Goal: Task Accomplishment & Management: Complete application form

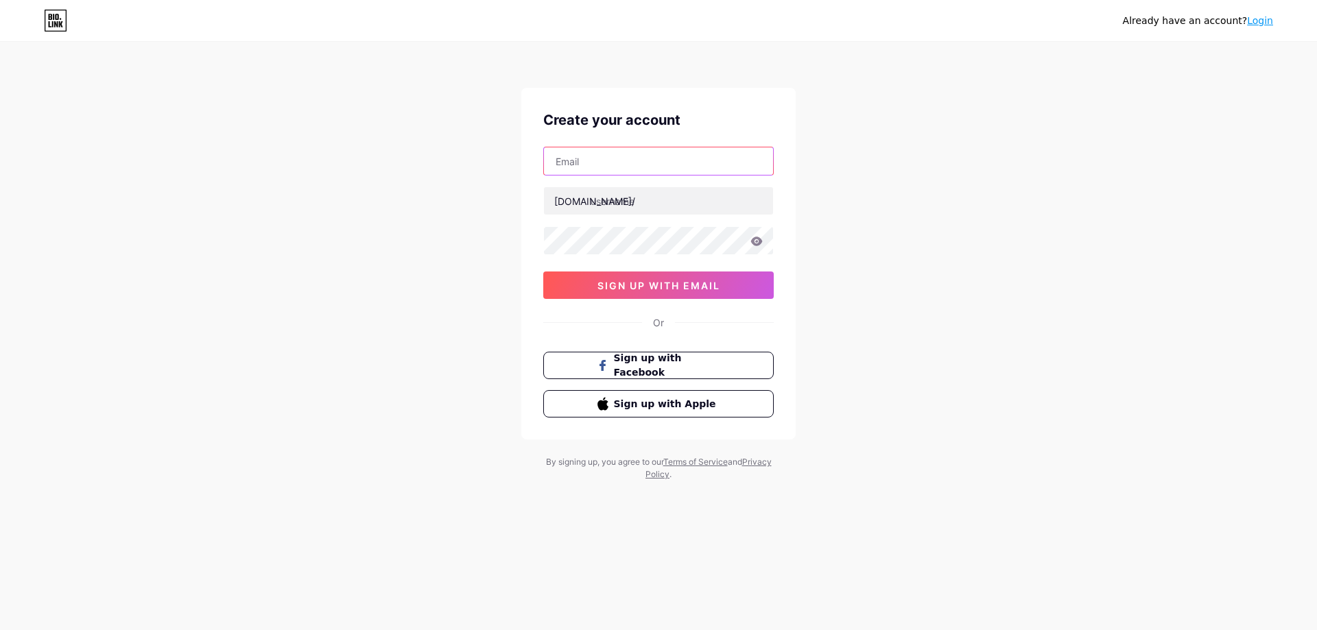
click at [645, 158] on input "text" at bounding box center [658, 160] width 229 height 27
type input "[EMAIL_ADDRESS][DOMAIN_NAME]"
click at [633, 195] on input "text" at bounding box center [658, 200] width 229 height 27
type input "u"
type input "uoffice"
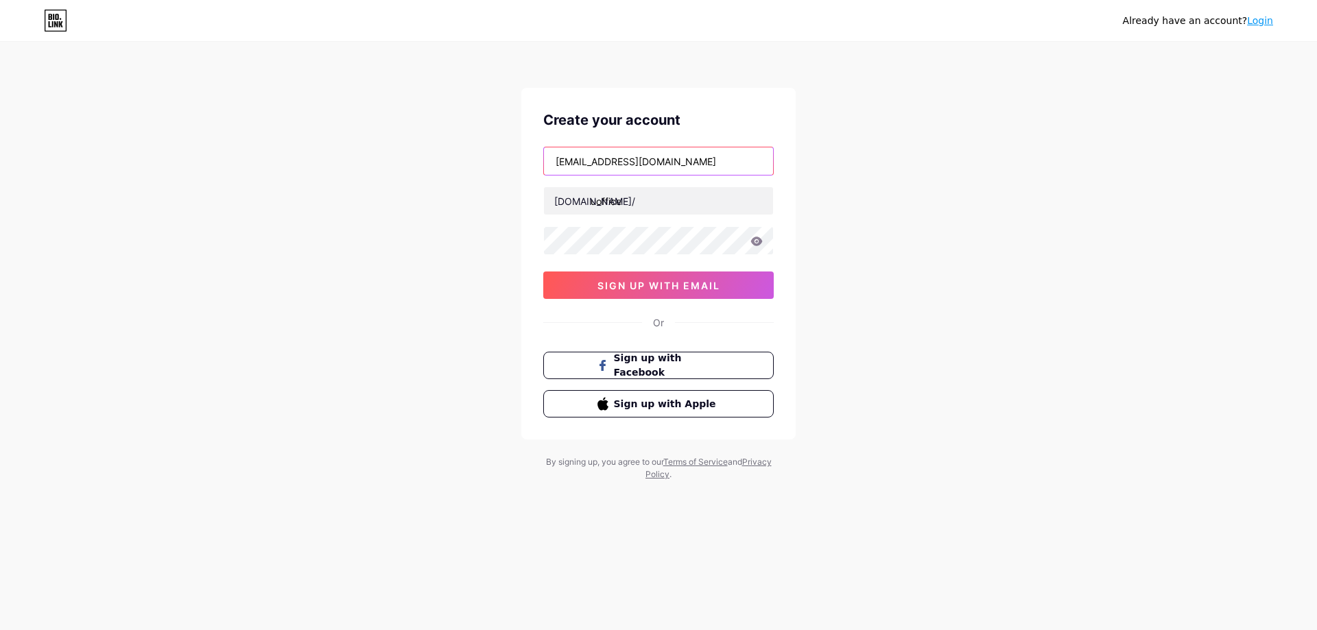
click at [640, 159] on input "[EMAIL_ADDRESS][DOMAIN_NAME]" at bounding box center [658, 160] width 229 height 27
click at [754, 240] on icon at bounding box center [757, 241] width 12 height 9
click at [660, 276] on button "sign up with email" at bounding box center [658, 285] width 230 height 27
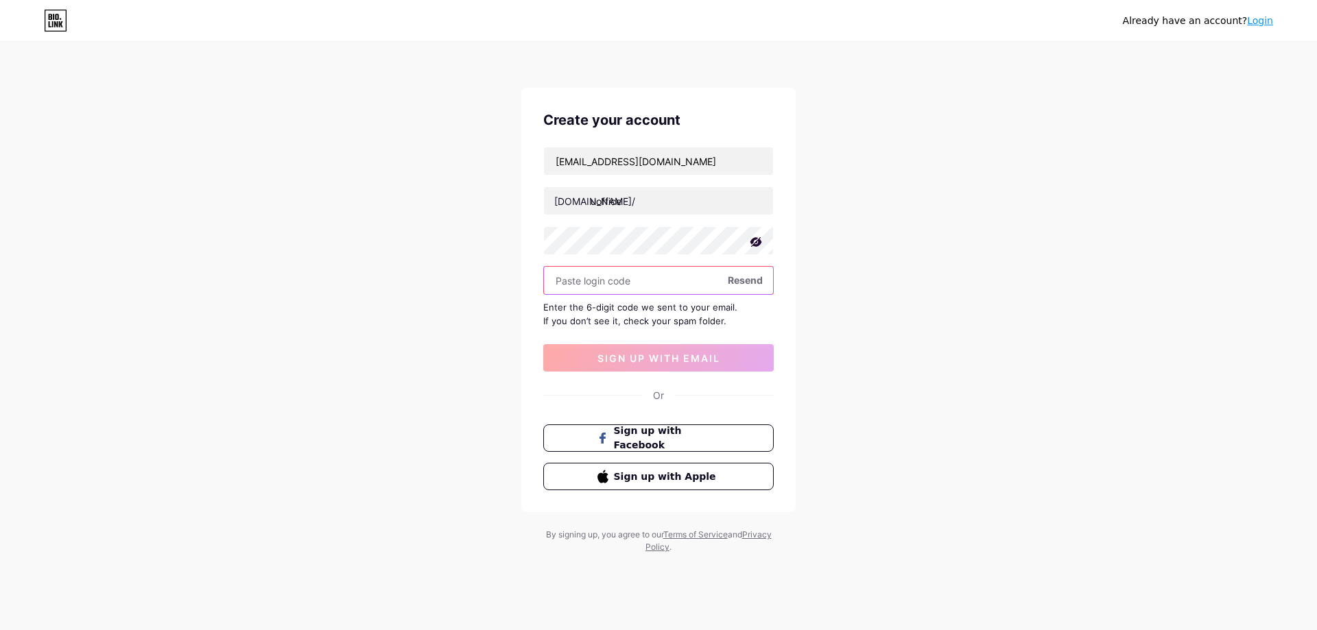
type input "7"
type input "928787"
click at [695, 353] on span "sign up with email" at bounding box center [658, 358] width 123 height 12
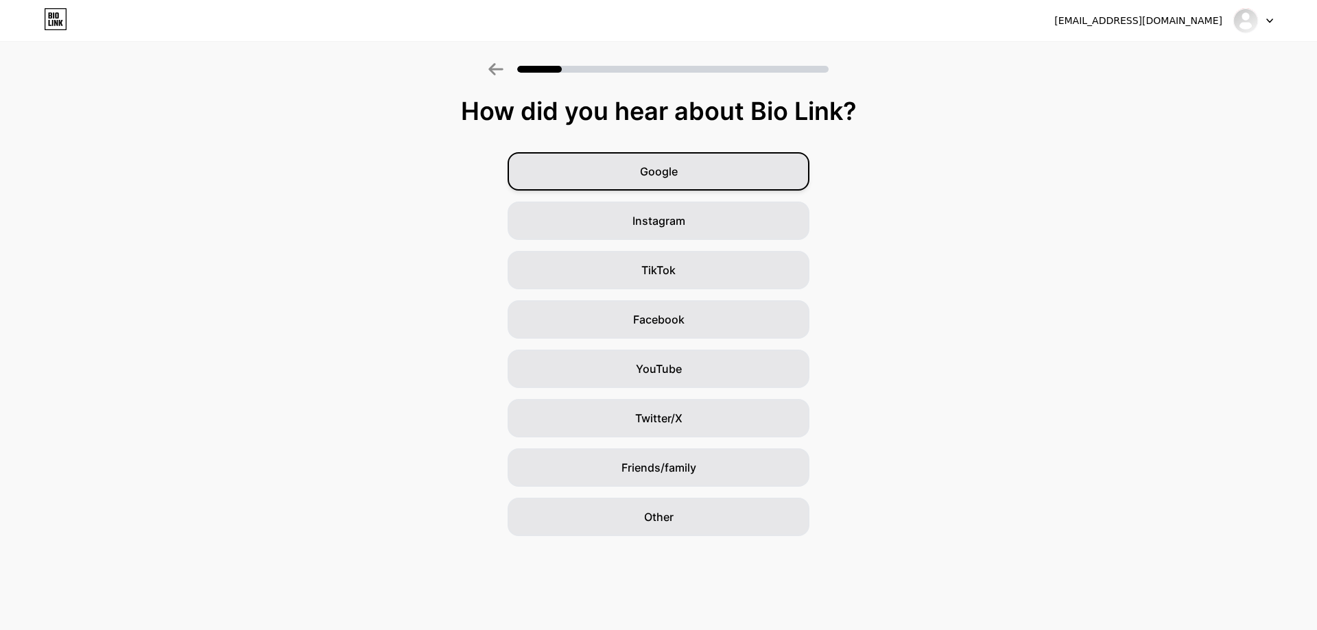
click at [697, 180] on div "Google" at bounding box center [658, 171] width 302 height 38
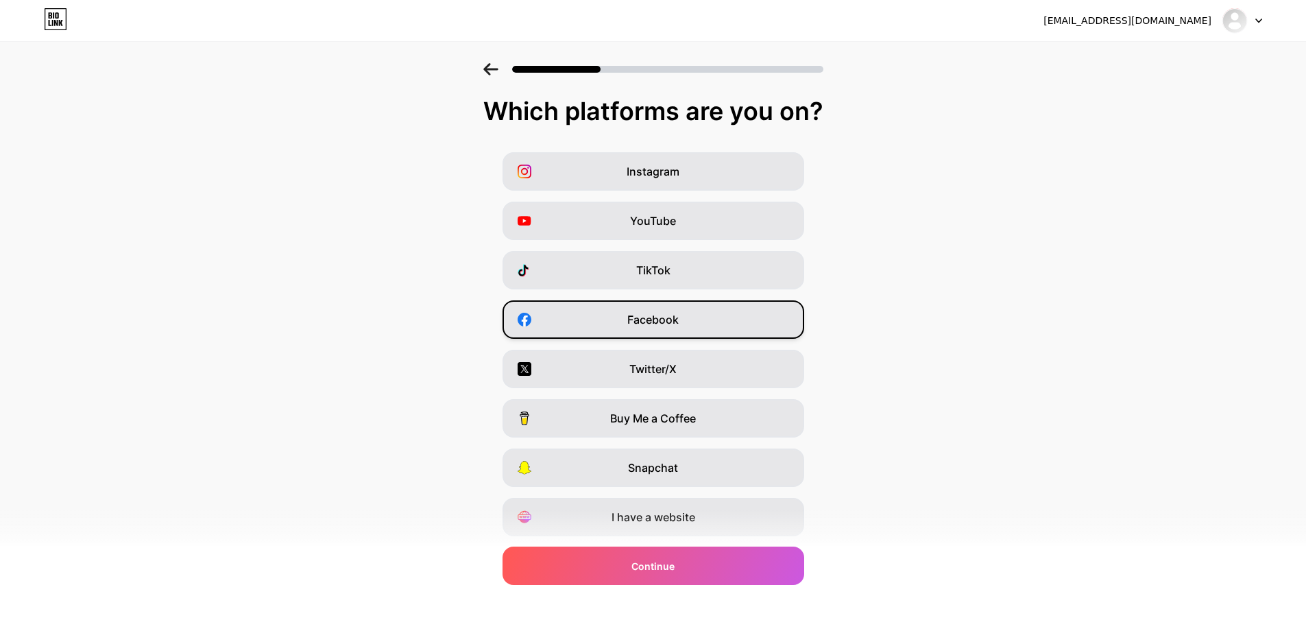
click at [759, 324] on div "Facebook" at bounding box center [654, 319] width 302 height 38
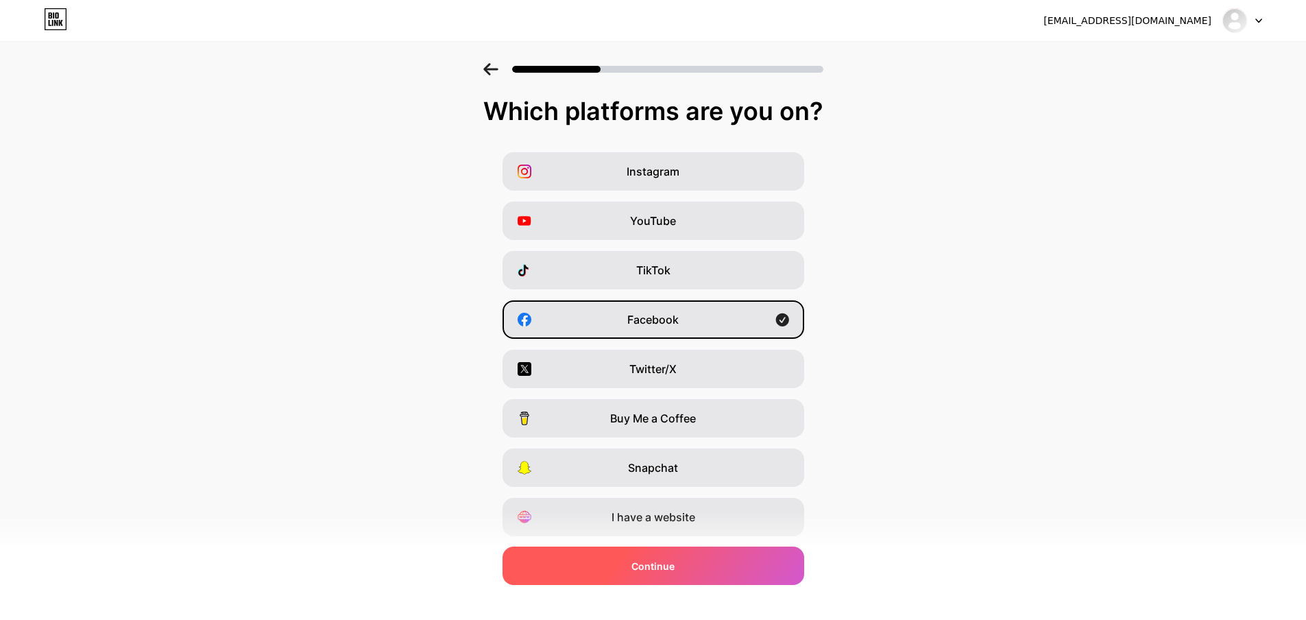
click at [688, 571] on div "Continue" at bounding box center [654, 566] width 302 height 38
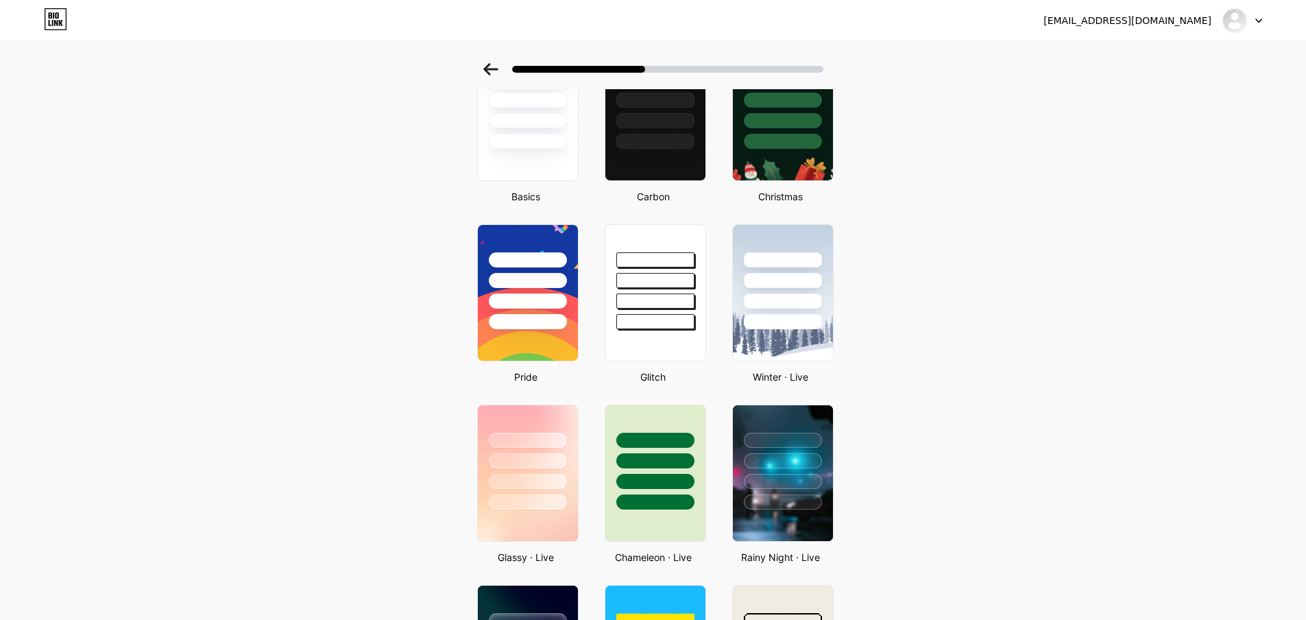
scroll to position [137, 0]
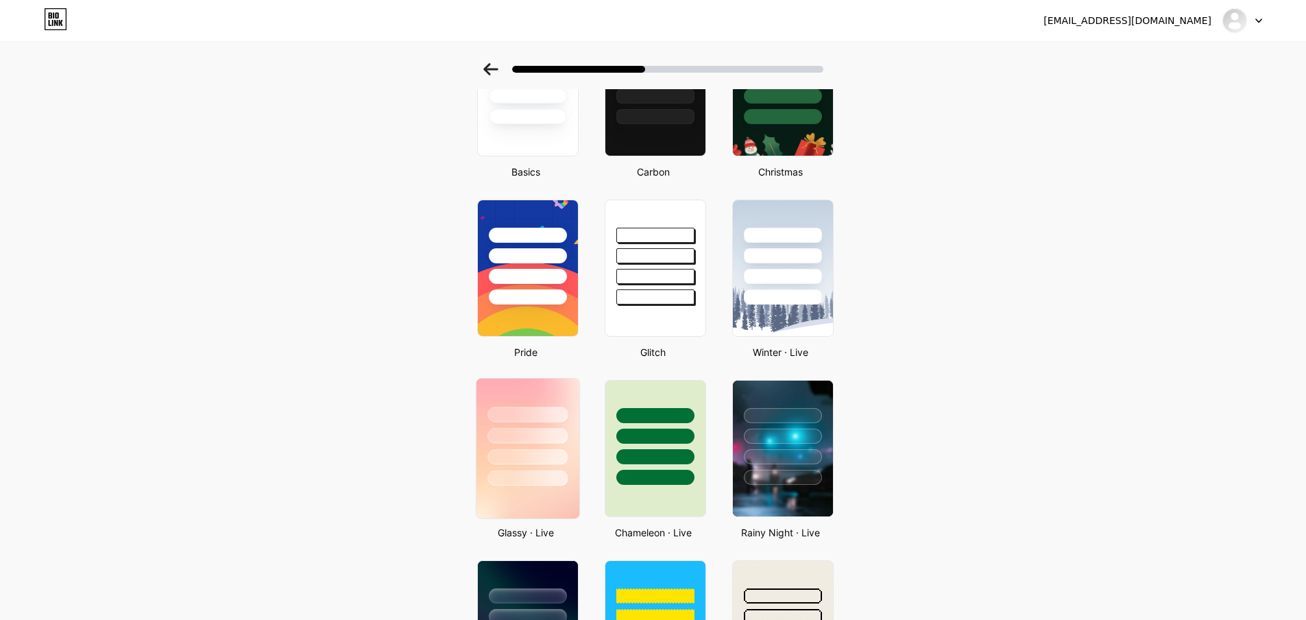
click at [555, 418] on div at bounding box center [528, 415] width 80 height 16
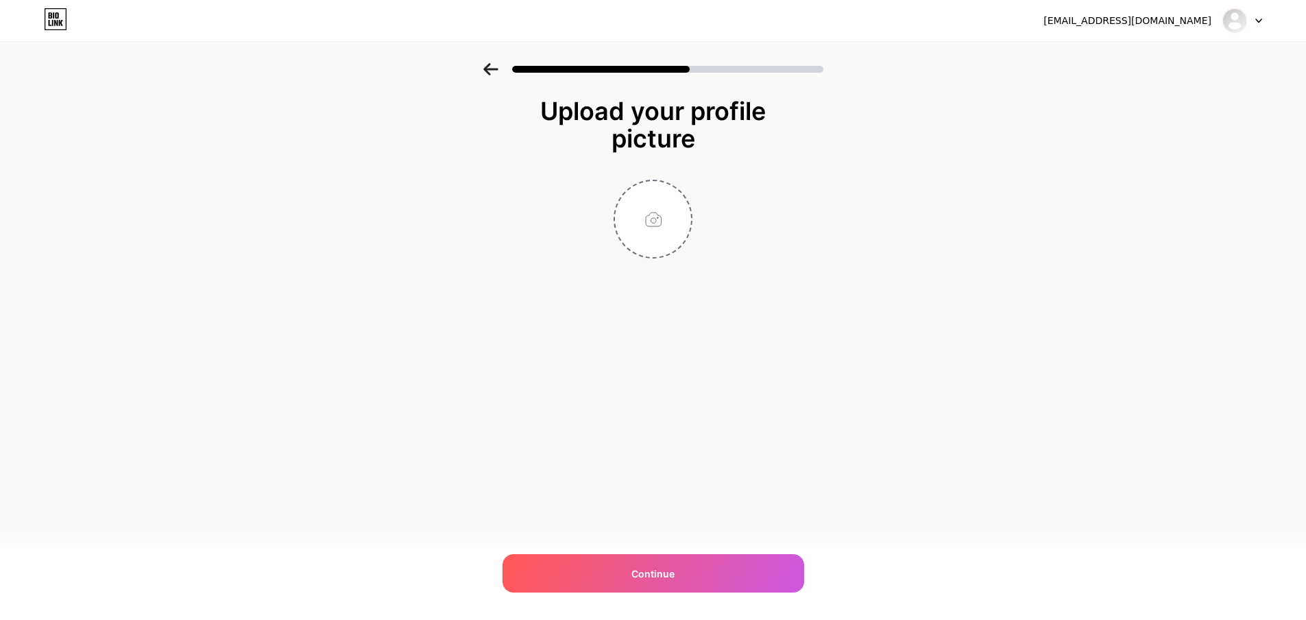
scroll to position [0, 0]
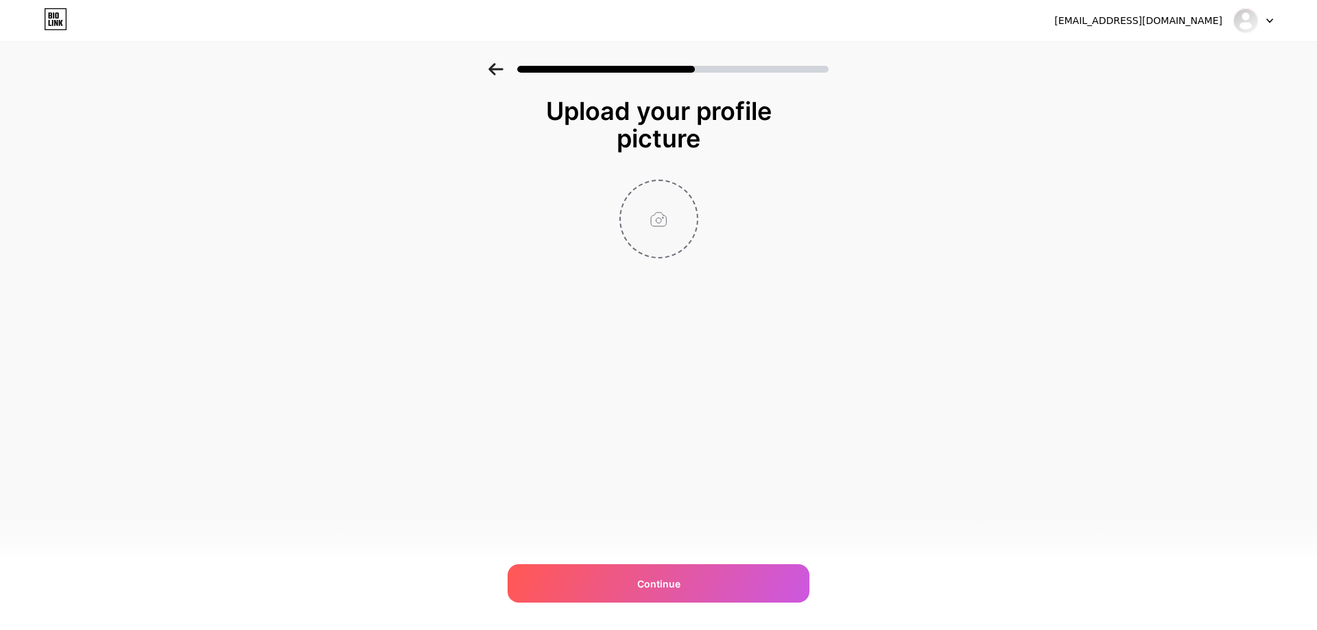
click at [661, 221] on input "file" at bounding box center [659, 219] width 76 height 76
type input "C:\fakepath\LOGONew.jpg"
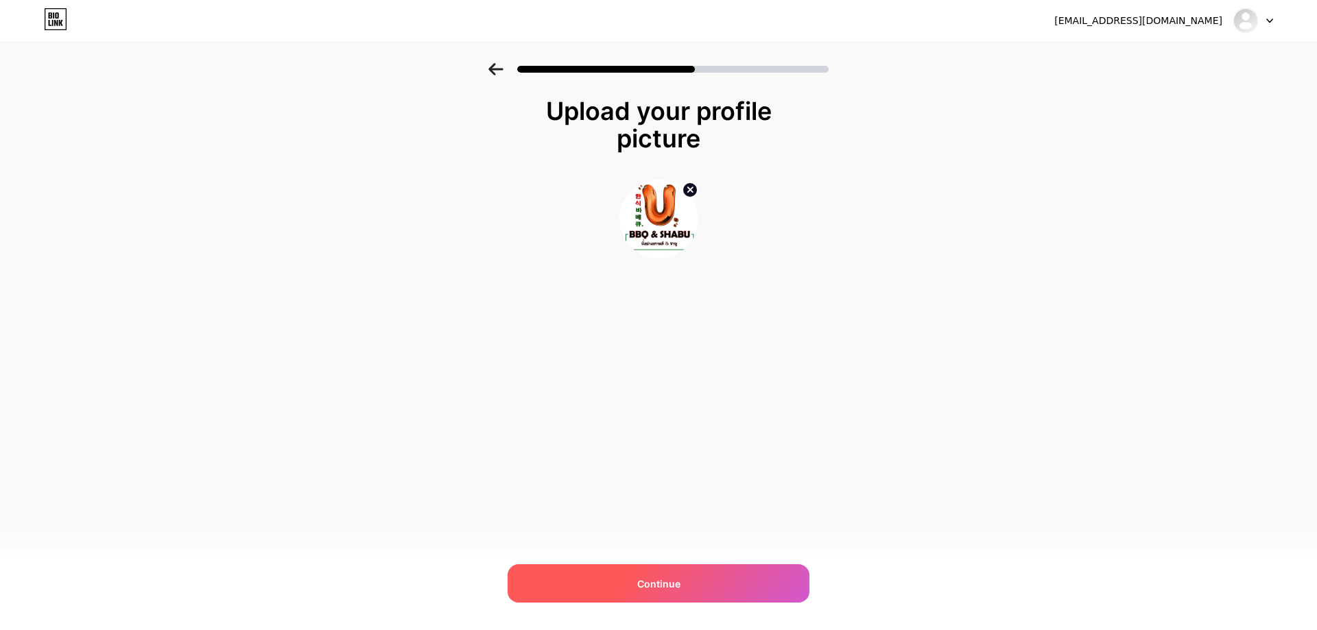
click at [763, 584] on div "Continue" at bounding box center [658, 583] width 302 height 38
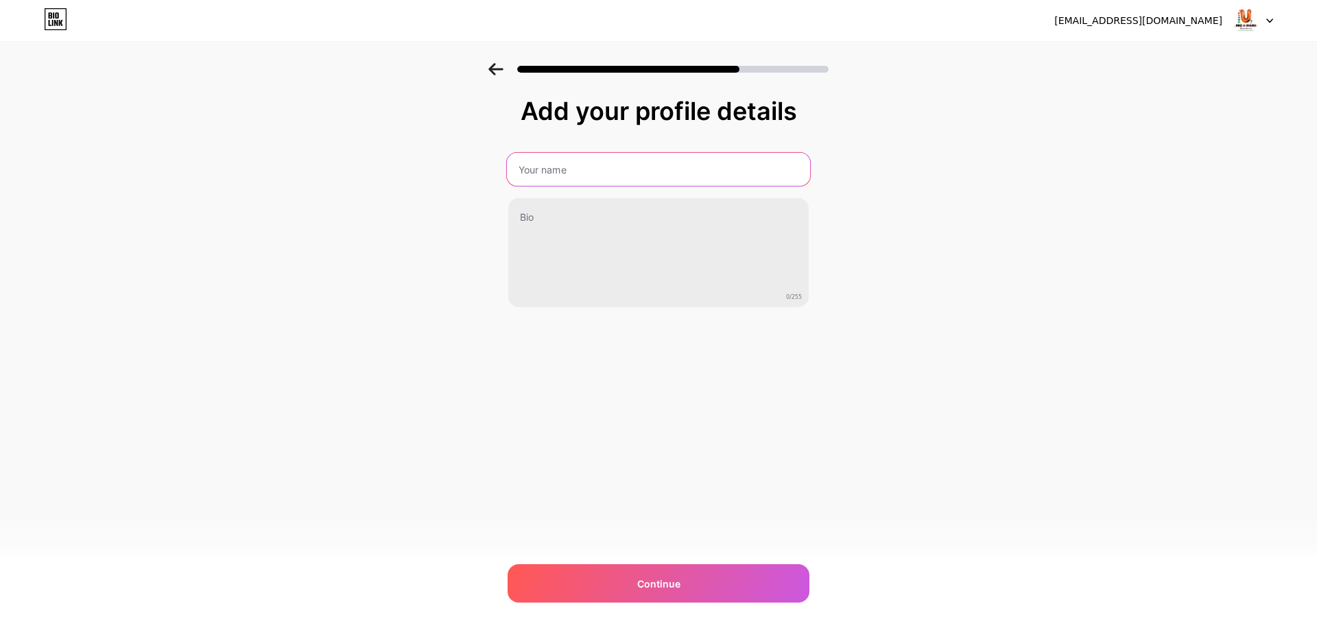
click at [614, 169] on input "text" at bounding box center [658, 169] width 303 height 33
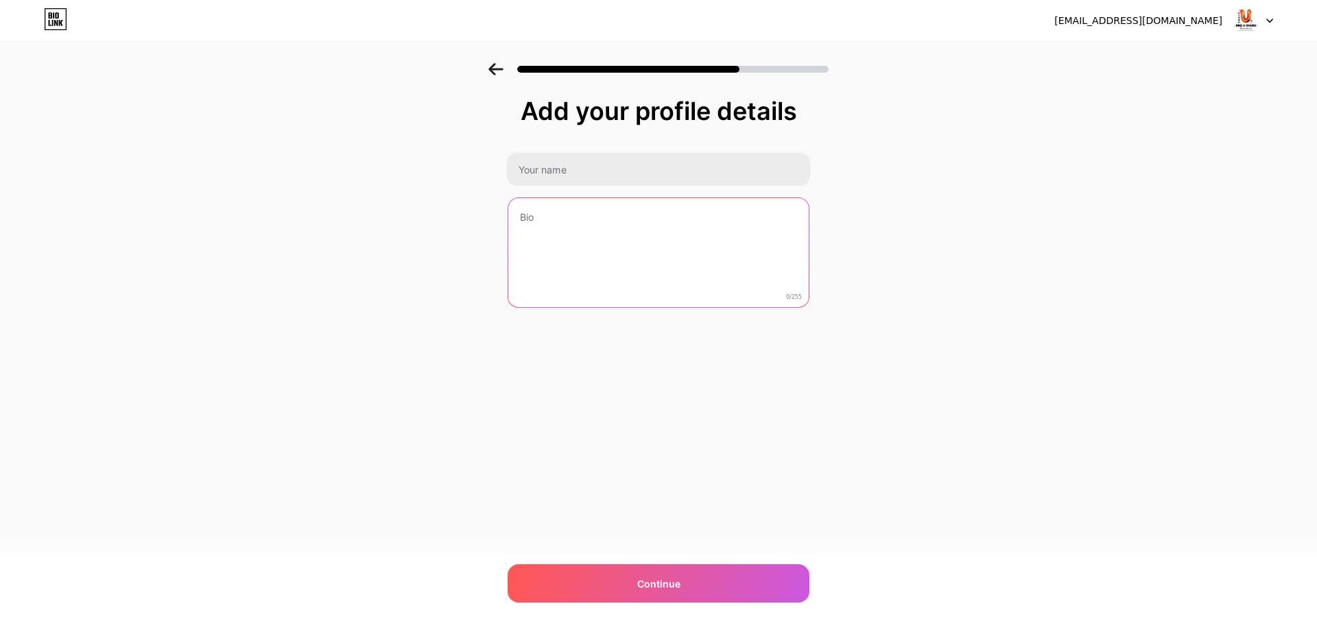
click at [542, 221] on textarea at bounding box center [658, 253] width 300 height 110
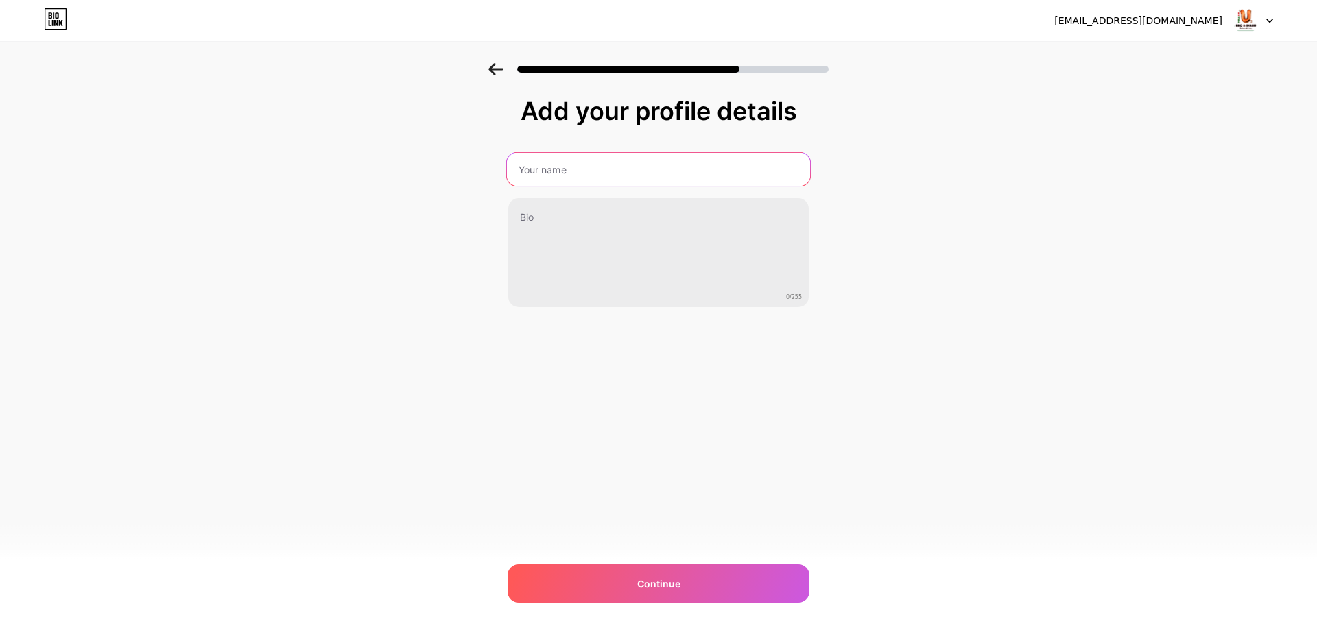
click at [547, 169] on input "text" at bounding box center [658, 169] width 303 height 33
type input "U Office"
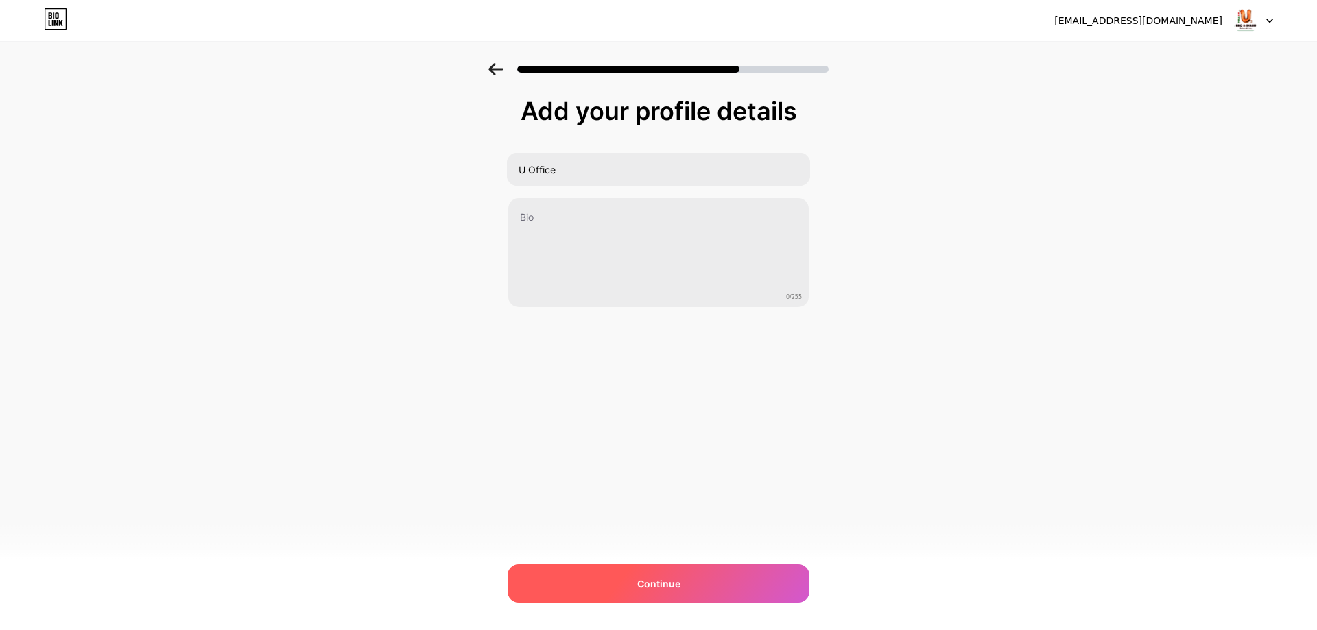
click at [706, 583] on div "Continue" at bounding box center [658, 583] width 302 height 38
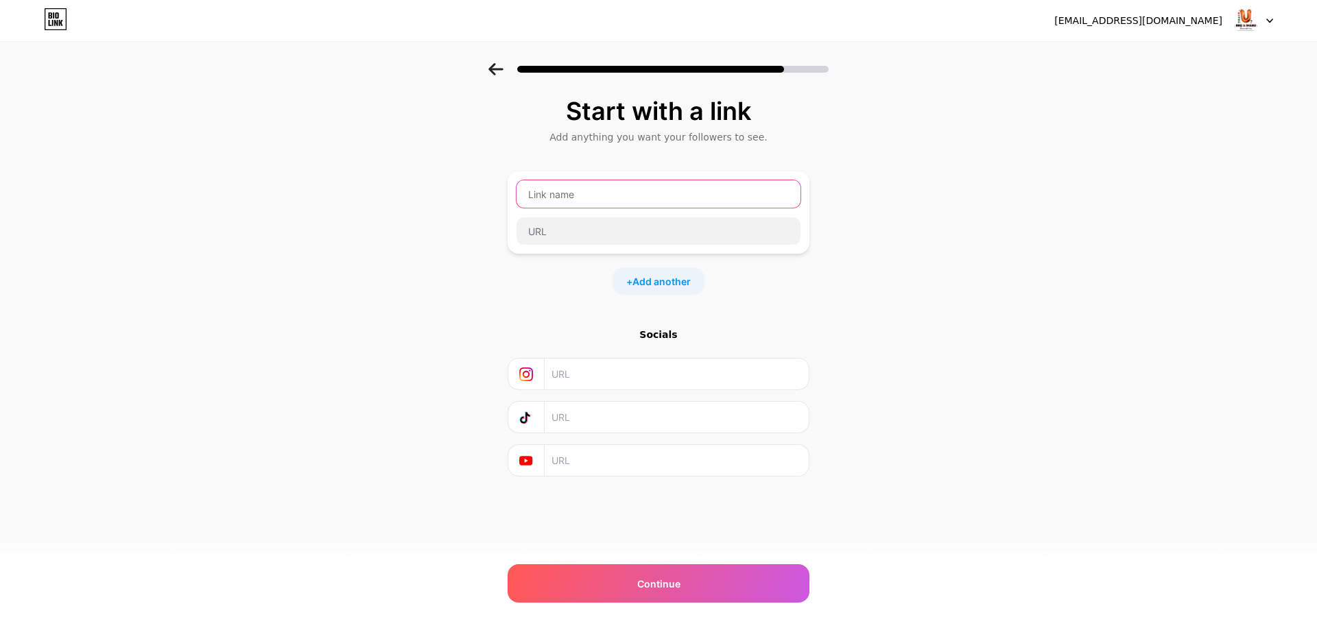
click at [617, 195] on input "text" at bounding box center [658, 193] width 284 height 27
click at [861, 241] on div "Start with a link Add anything you want your followers to see. + Add another So…" at bounding box center [658, 304] width 1317 height 482
click at [676, 191] on input "text" at bounding box center [658, 193] width 284 height 27
type input "8"
click at [1011, 288] on div "Start with a link Add anything you want your followers to see. คู่มือเมนูอาหาร …" at bounding box center [658, 304] width 1317 height 482
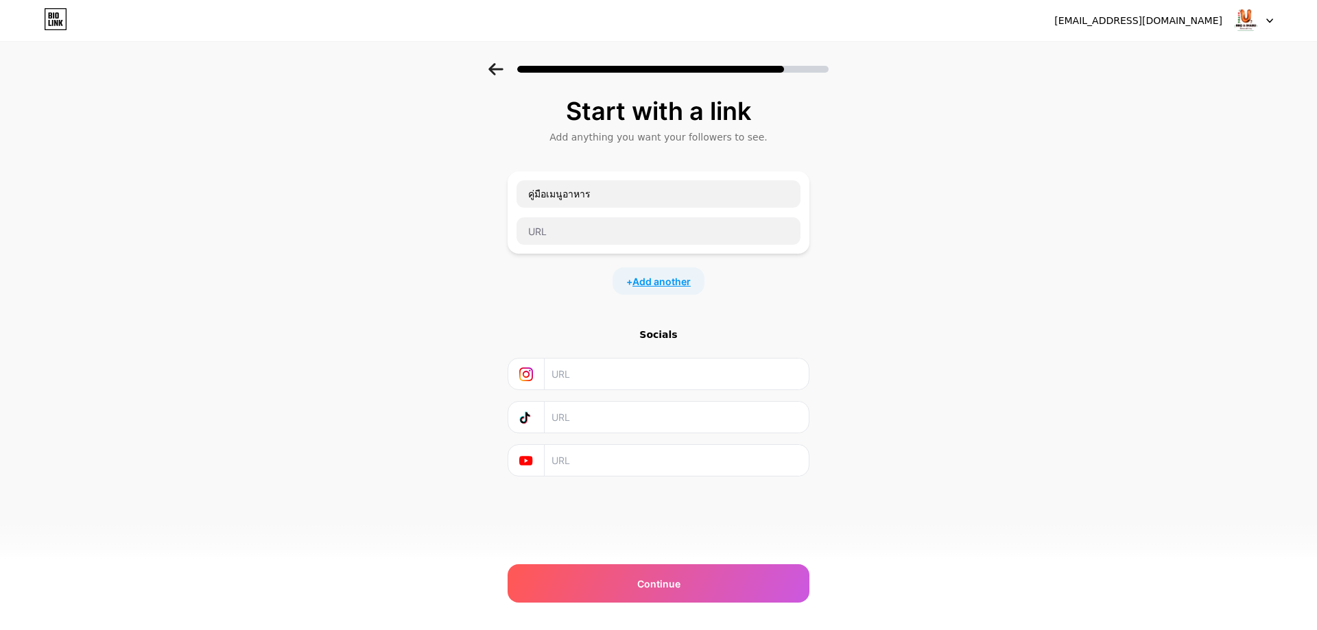
click at [658, 282] on span "Add another" at bounding box center [661, 281] width 58 height 14
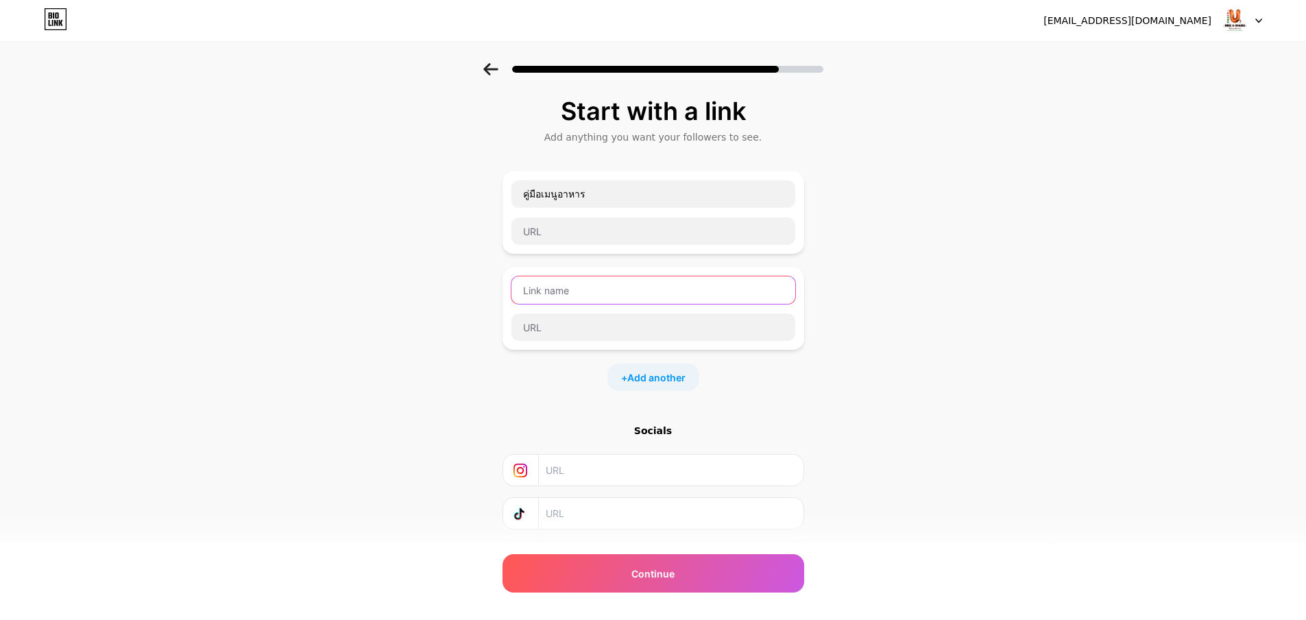
click at [588, 293] on input "text" at bounding box center [654, 289] width 284 height 27
click at [619, 194] on input "คู่มือเมนูอาหาร" at bounding box center [654, 193] width 284 height 27
drag, startPoint x: 621, startPoint y: 197, endPoint x: 562, endPoint y: 199, distance: 59.7
click at [562, 199] on input "คู่มือเมนูอาหาร" at bounding box center [654, 193] width 284 height 27
type input "คู่มือเมนูน้ำจิ้ม/ซอส"
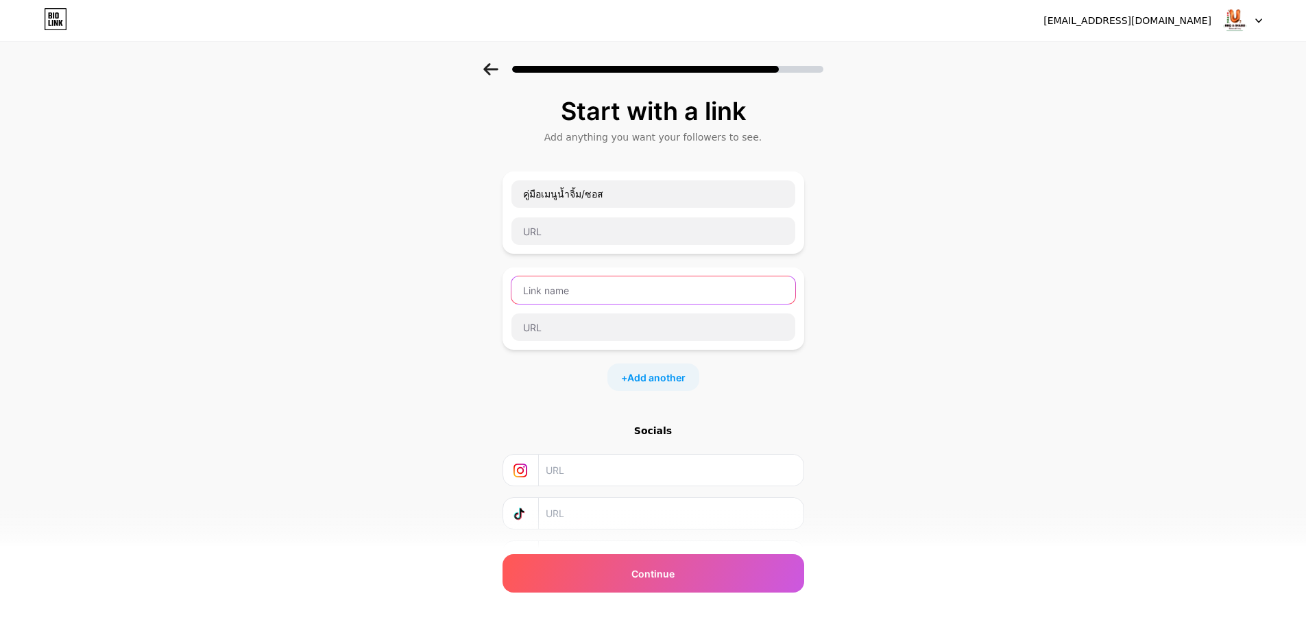
click at [562, 283] on input "text" at bounding box center [654, 289] width 284 height 27
type input "น้ำจิ้มสุกี้ ( 1 สูตร )"
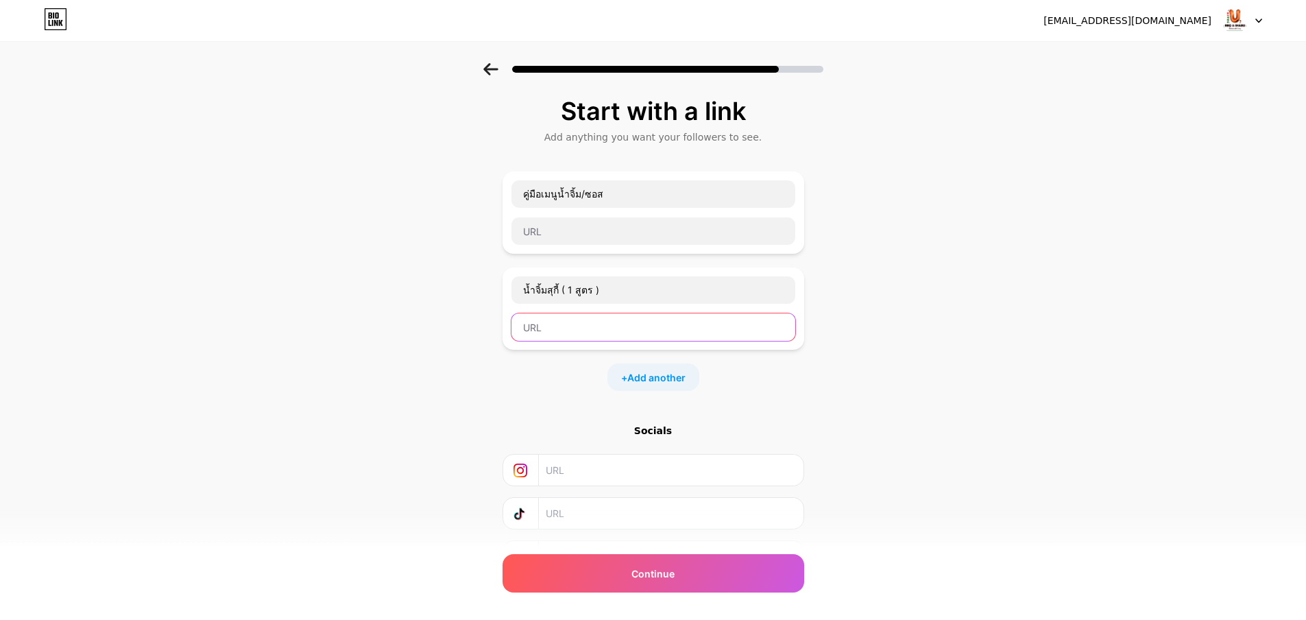
click at [566, 336] on input "text" at bounding box center [654, 326] width 284 height 27
paste input "https://docs.google.com/document/d/1UF3YnF5YAun-80iQzRgqGkbkou29A6KCDkI0XnxgPOw…"
type input "https://docs.google.com/document/d/1UF3YnF5YAun-80iQzRgqGkbkou29A6KCDkI0XnxgPOw…"
click at [1006, 370] on div "Start with a link Add anything you want your followers to see. คู่มือเมนูน้ำจิ้…" at bounding box center [653, 352] width 1306 height 578
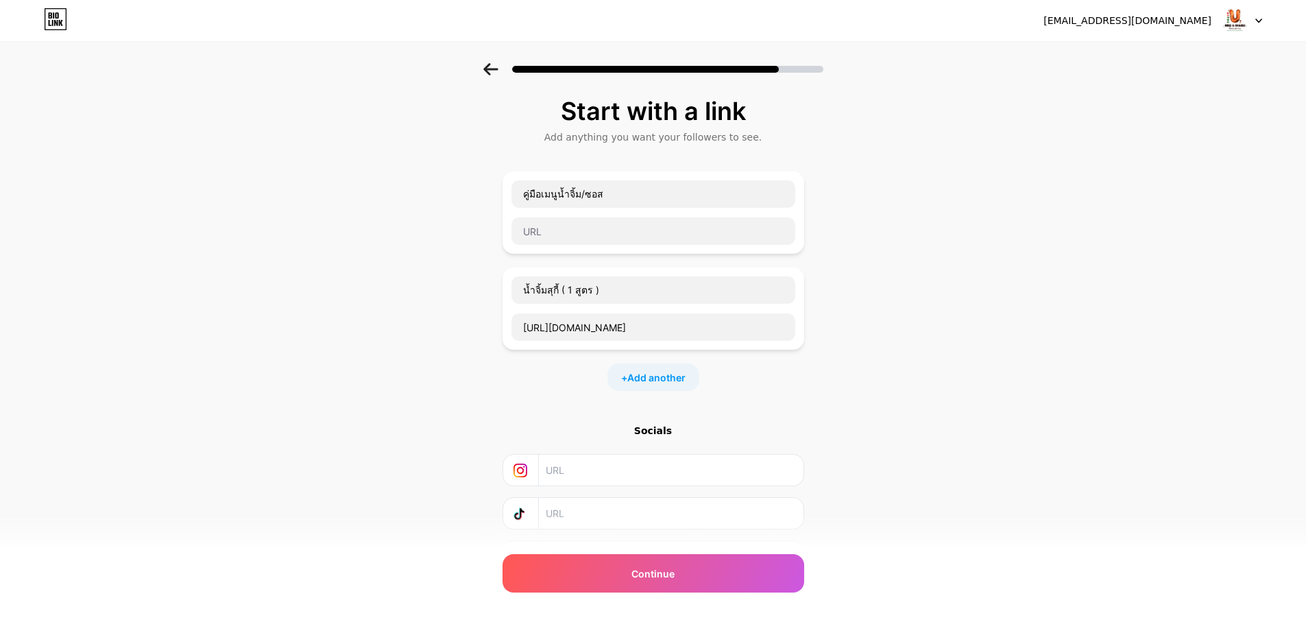
scroll to position [0, 0]
click at [649, 372] on span "Add another" at bounding box center [656, 377] width 58 height 14
click at [619, 378] on input "text" at bounding box center [654, 385] width 284 height 27
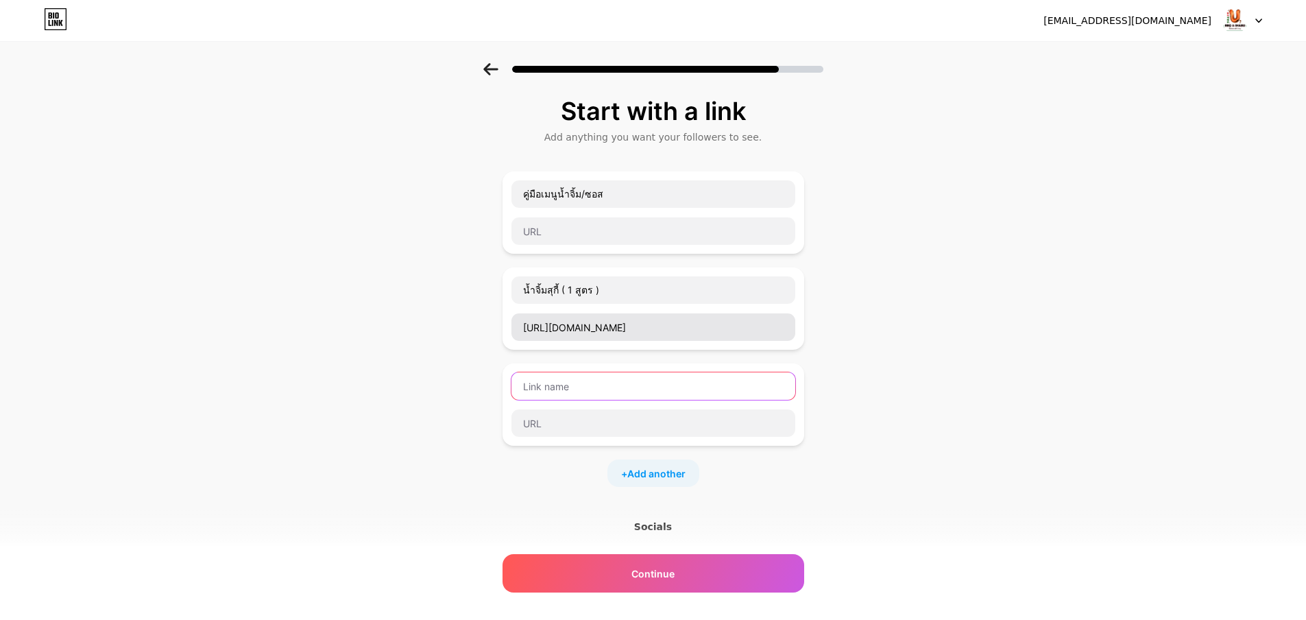
type input "o"
paste input "น้ำจิ้มซีฟู๊ด ( 1 สูตร )"
type input "น้ำจิ้มซีฟู๊ด ( 1 สูตร )"
click at [651, 470] on span "Add another" at bounding box center [656, 473] width 58 height 14
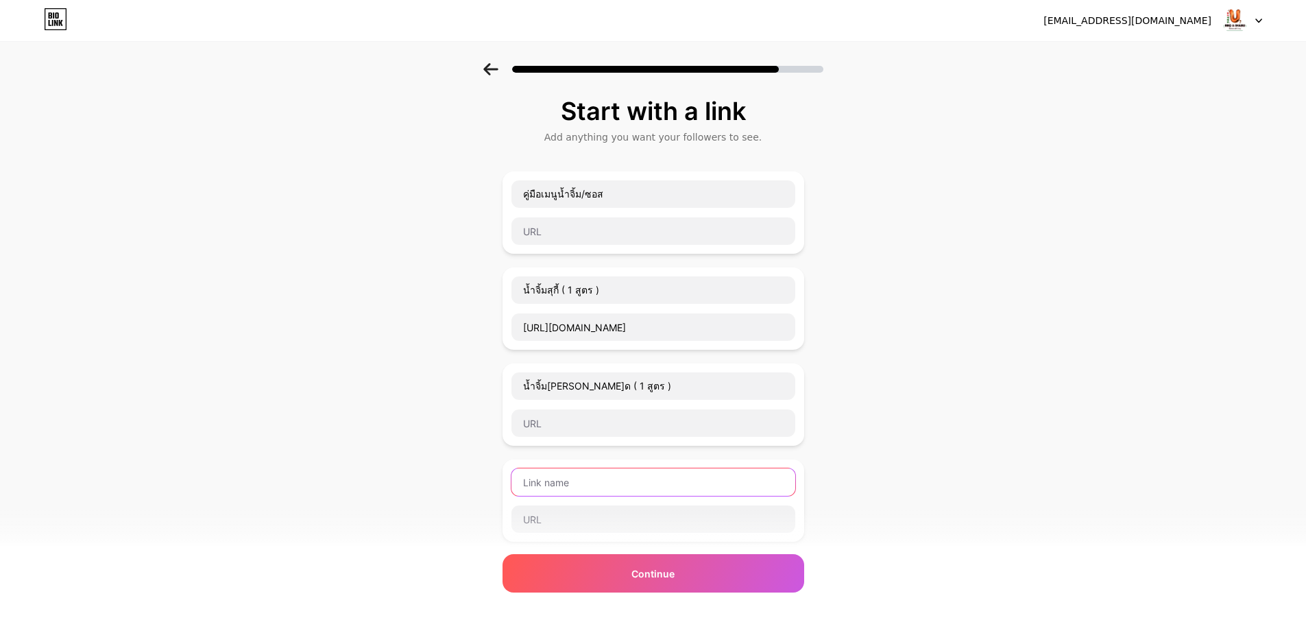
click at [614, 481] on input "text" at bounding box center [654, 481] width 284 height 27
paste input "ซัมจัง ( 1 สูตร )"
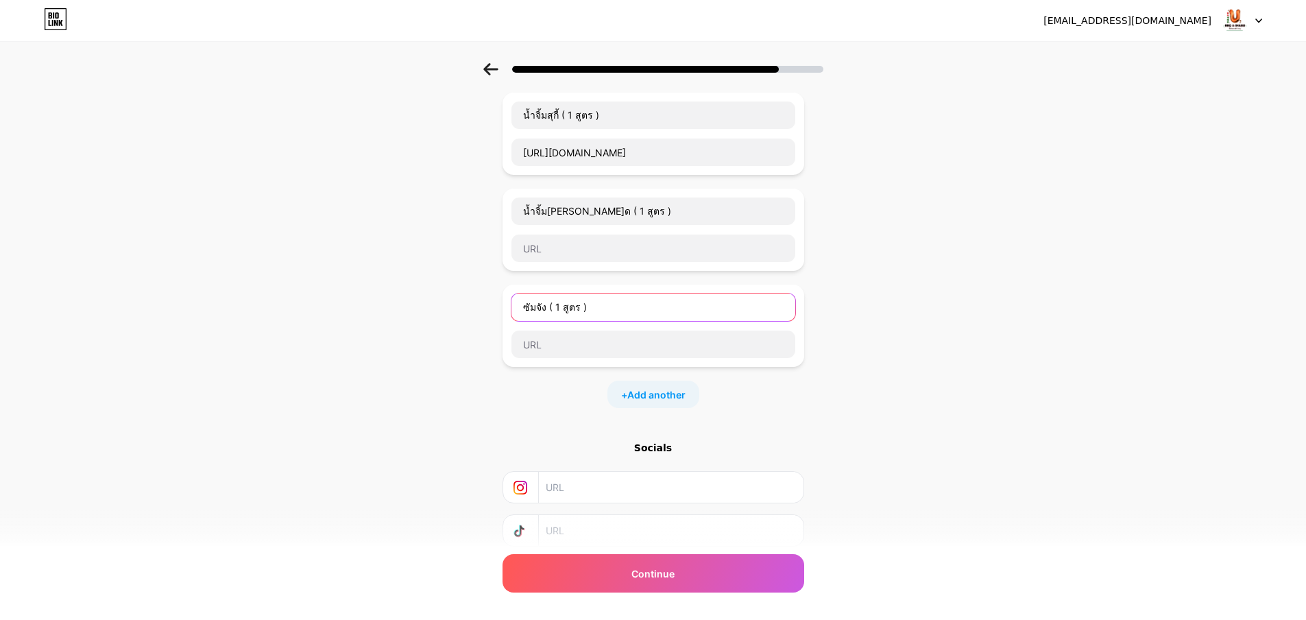
scroll to position [206, 0]
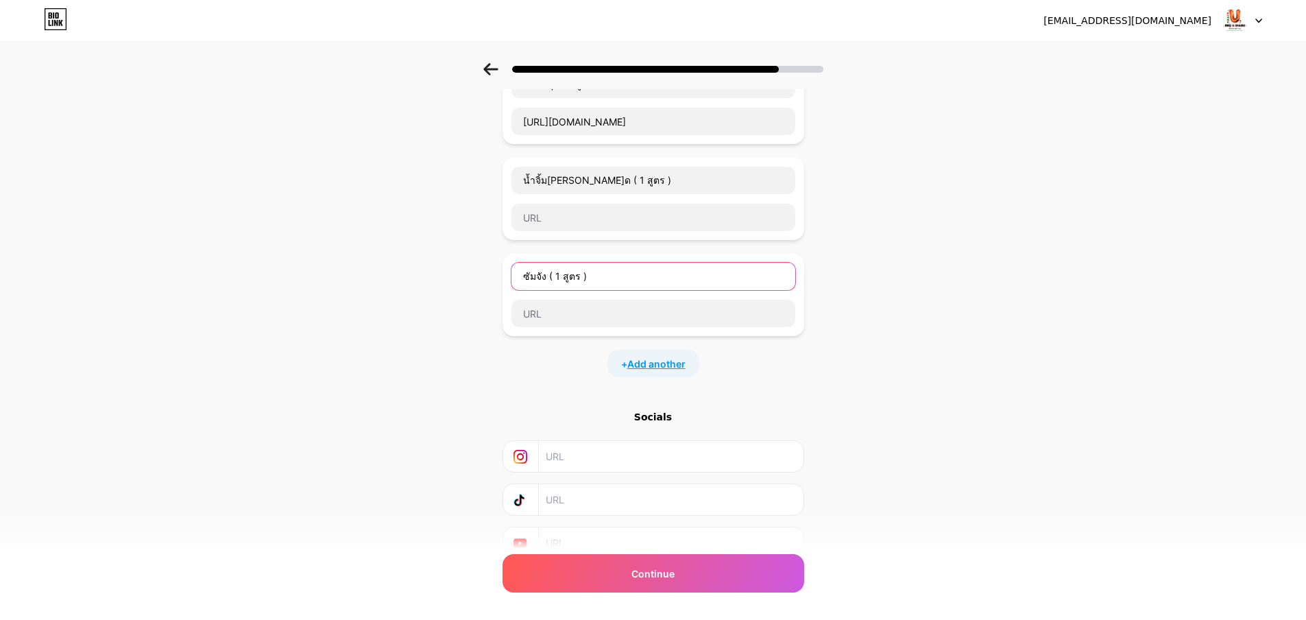
type input "ซัมจัง ( 1 สูตร )"
click at [664, 363] on span "Add another" at bounding box center [656, 364] width 58 height 14
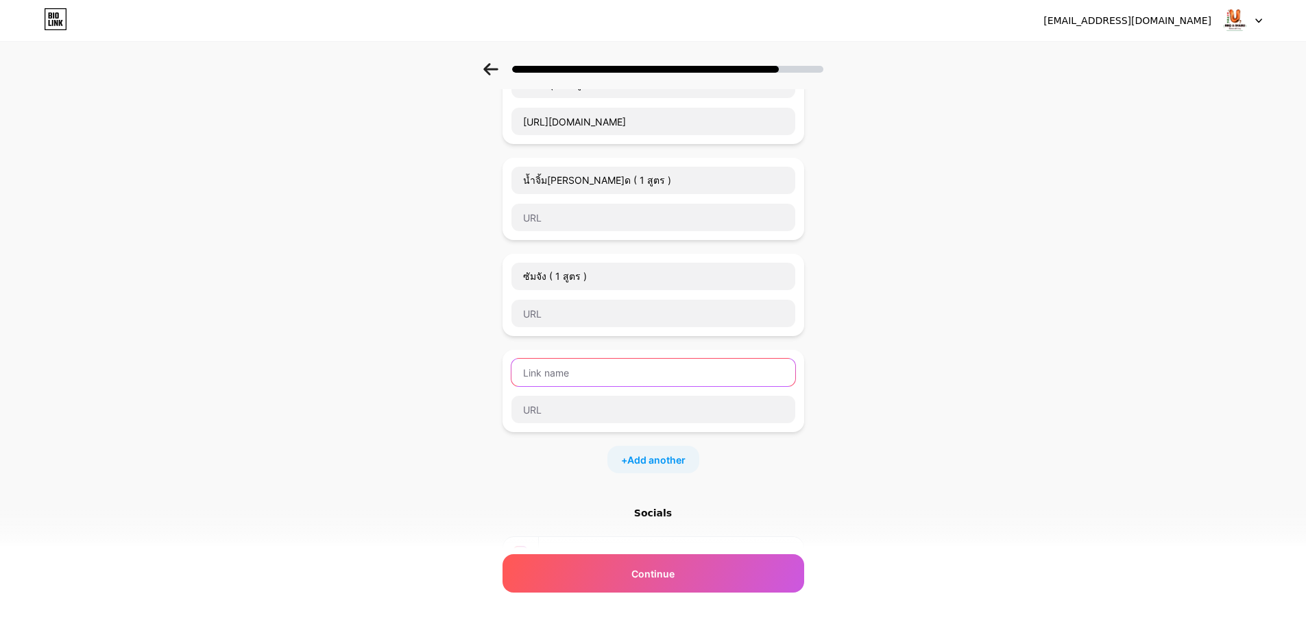
click at [641, 372] on input "text" at bounding box center [654, 372] width 284 height 27
paste input "ยากินิคุ ( 1 สูตร )"
type input "ยากินิคุ ( 1 สูตร )"
click at [645, 454] on span "Add another" at bounding box center [656, 460] width 58 height 14
click at [603, 465] on input "text" at bounding box center [654, 468] width 284 height 27
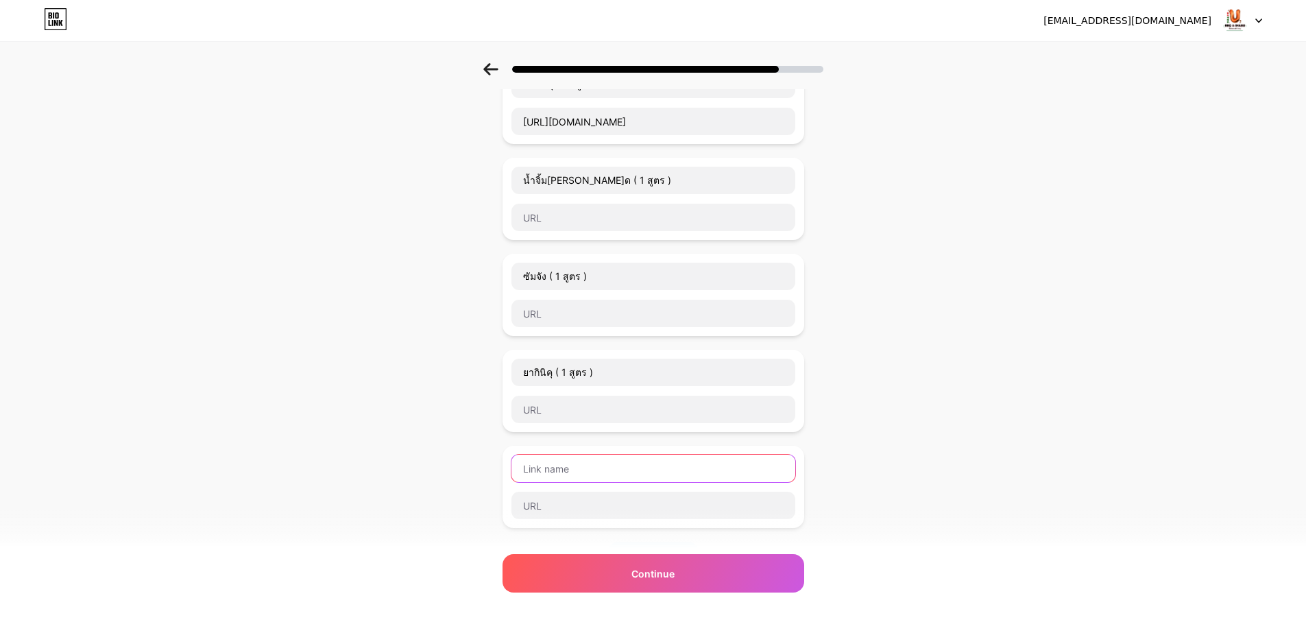
paste input "ซอสงา ( 1 สูตร )"
type input "ซอสงา ( 1 สูตร )"
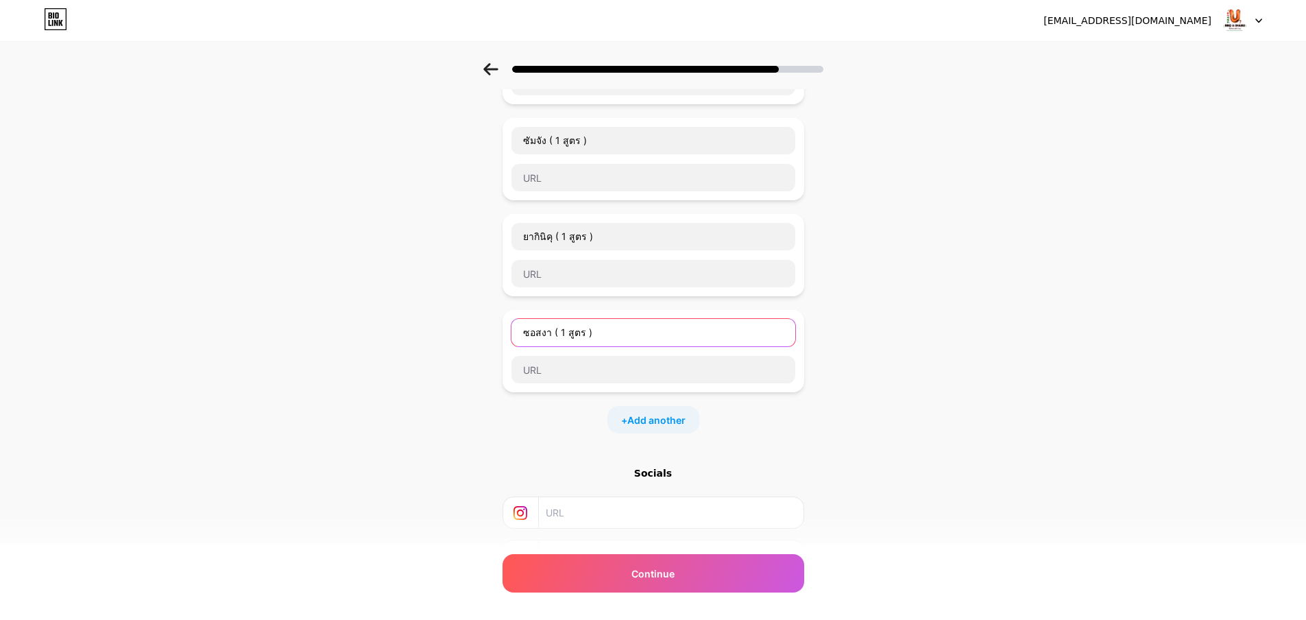
scroll to position [343, 0]
click at [641, 413] on span "Add another" at bounding box center [656, 418] width 58 height 14
click at [620, 420] on input "text" at bounding box center [654, 426] width 284 height 27
paste input "น้ำยำเกาหลี ( 1 สูตร )"
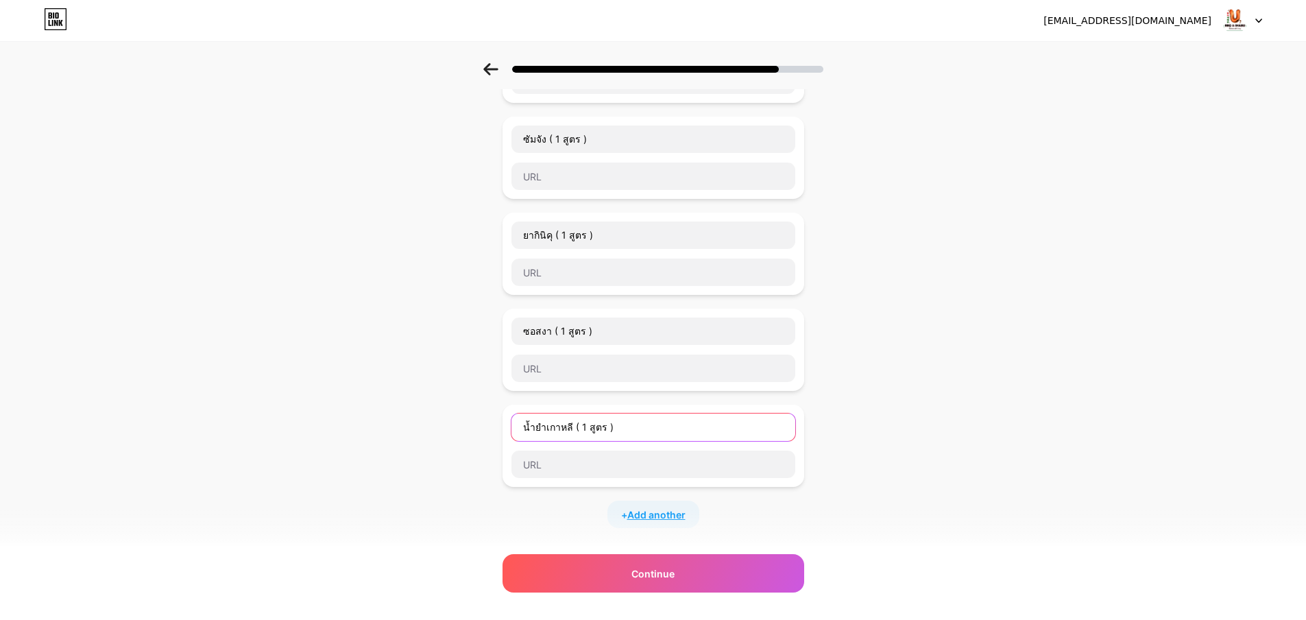
type input "น้ำยำเกาหลี ( 1 สูตร )"
click at [639, 516] on span "Add another" at bounding box center [656, 514] width 58 height 14
click at [634, 516] on input "text" at bounding box center [654, 523] width 284 height 27
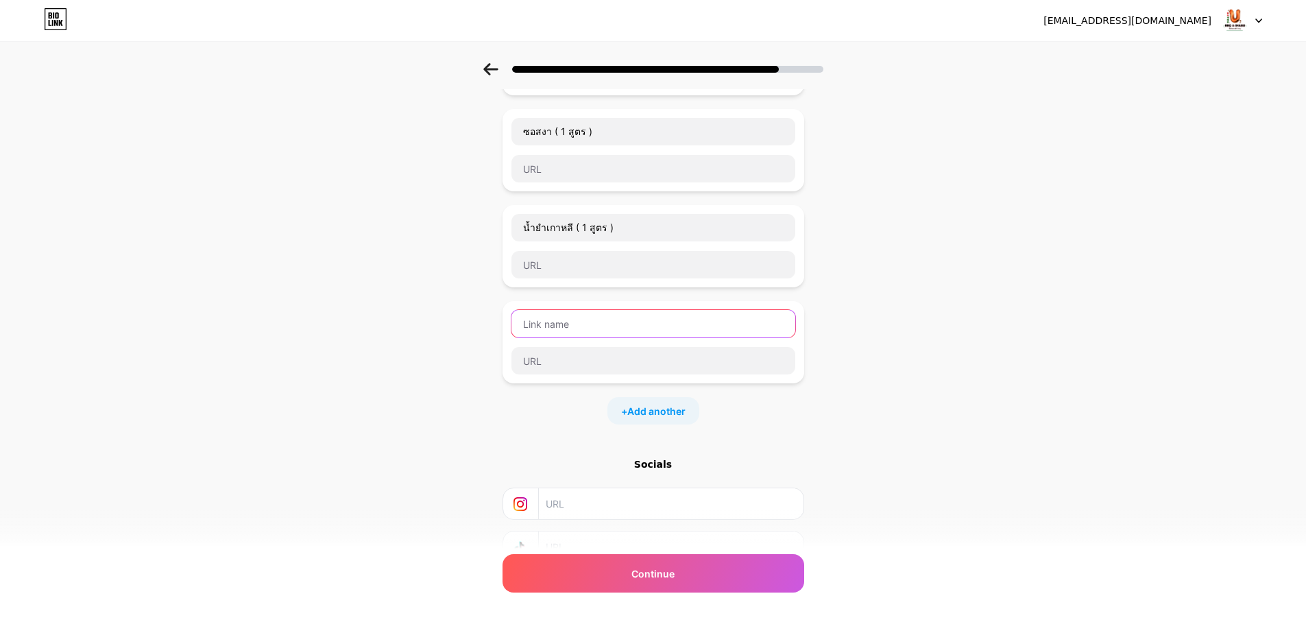
scroll to position [549, 0]
paste input "ซอสผัดเกาหลี ( 1 สูตร )"
type input "ซอสผัดเกาหลี ( 1 สูตร )"
click at [667, 408] on span "Add another" at bounding box center [656, 405] width 58 height 14
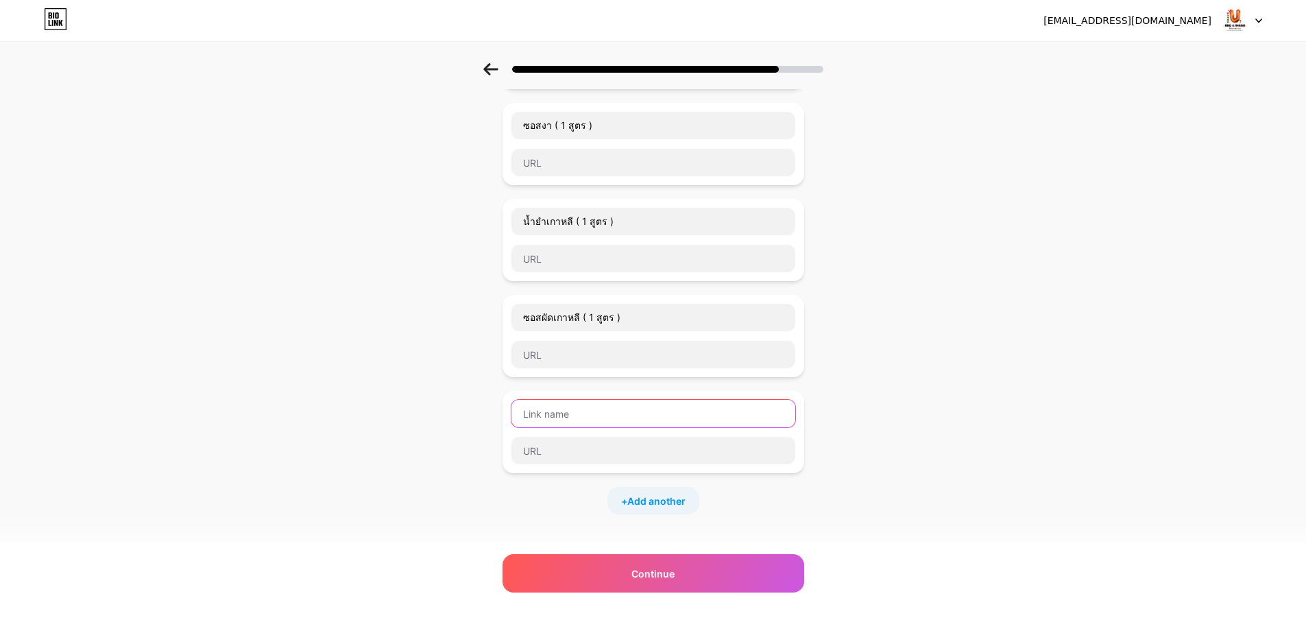
click at [574, 411] on input "text" at bounding box center [654, 413] width 284 height 27
paste input "หัวเชื้อน้ำดำชาบู ( 1 สูตร )"
type input "หัวเชื้อน้ำดำชาบู ( 1 สูตร )"
click at [635, 497] on span "Add another" at bounding box center [656, 501] width 58 height 14
click at [603, 507] on input "text" at bounding box center [654, 509] width 284 height 27
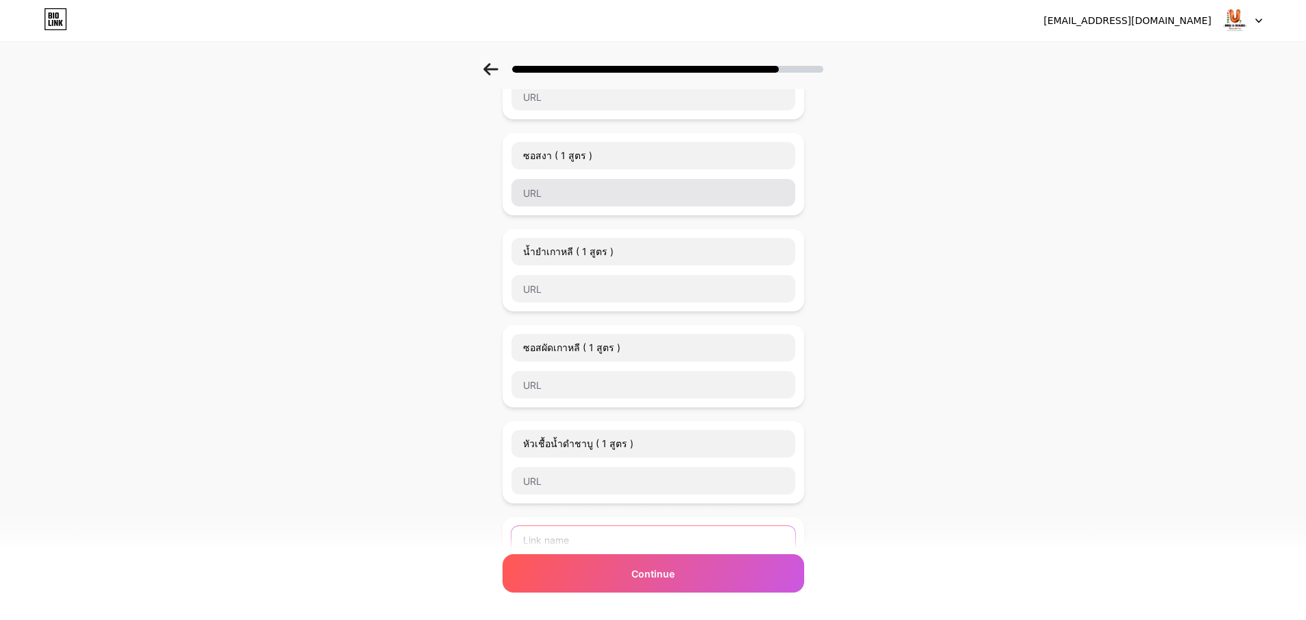
scroll to position [686, 0]
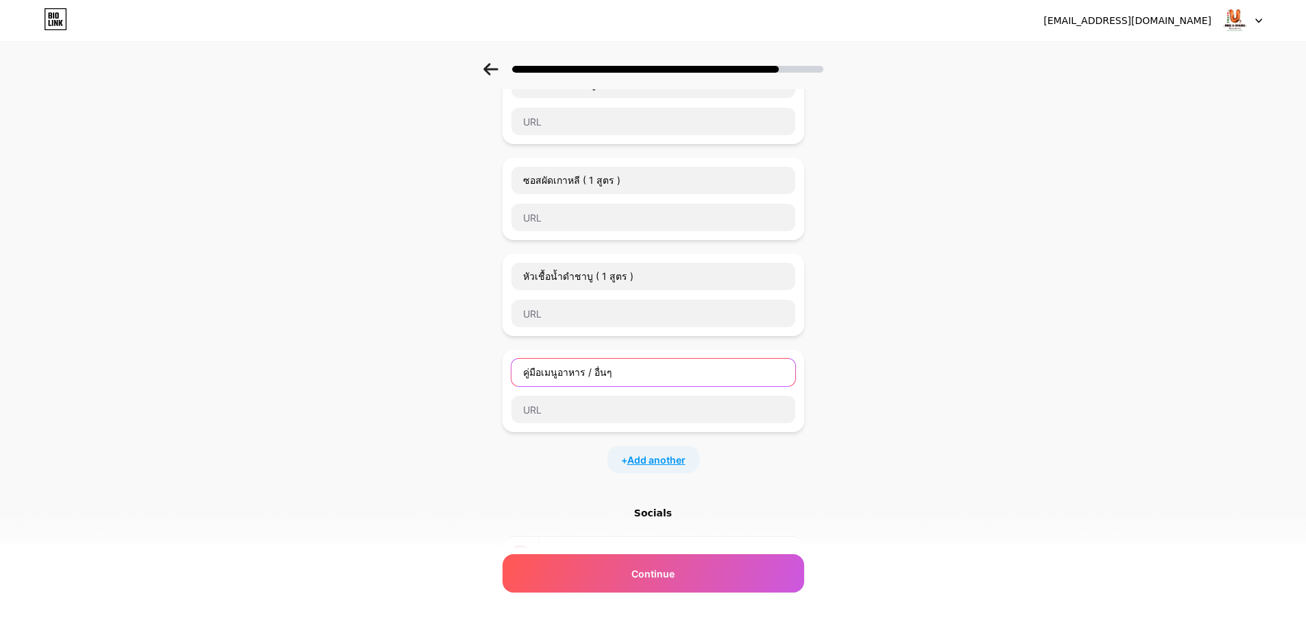
type input "คู่มือเมนูอาหาร / อื่นๆ"
click at [674, 456] on span "Add another" at bounding box center [656, 460] width 58 height 14
click at [628, 464] on input "text" at bounding box center [654, 468] width 284 height 27
paste input "หัวไชเท้าดอง ( 1 สูตร )"
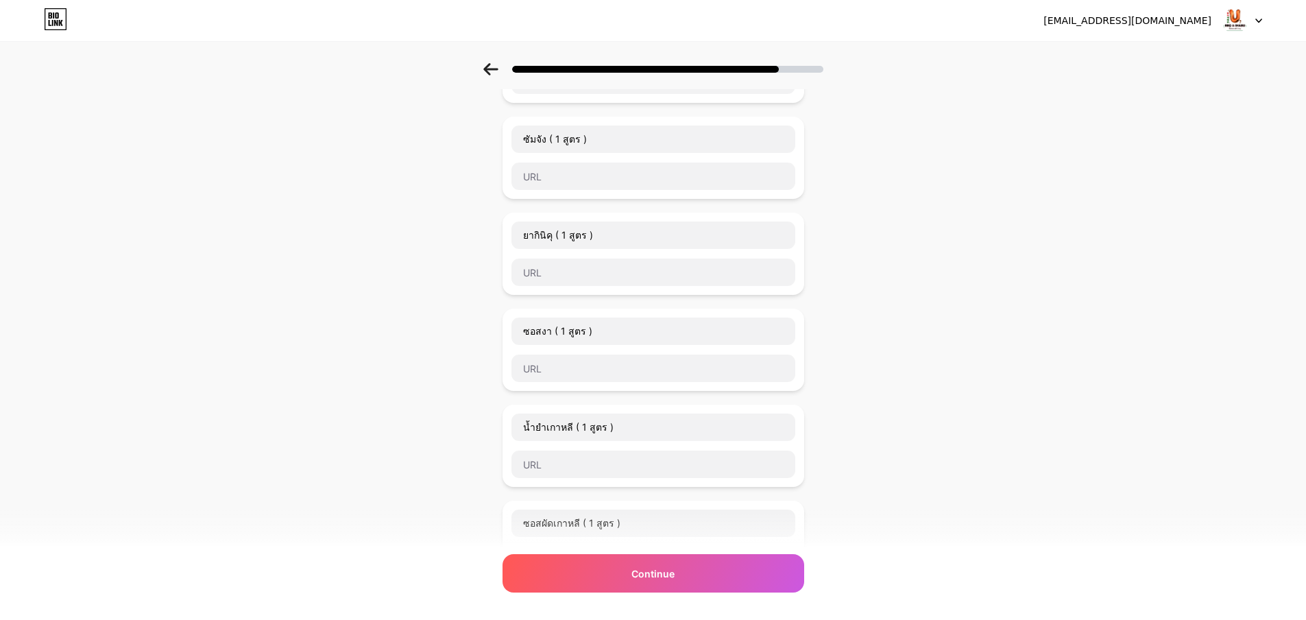
scroll to position [0, 0]
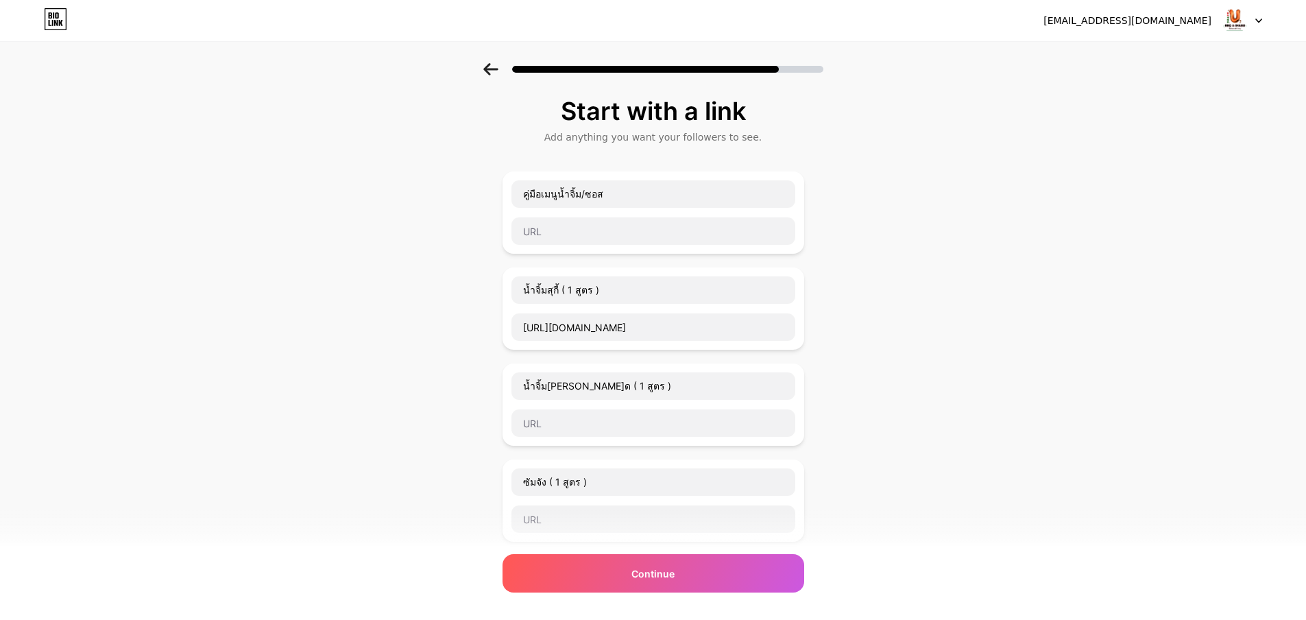
type input "หัวไชเท้าดอง ( 1 สูตร )"
click at [629, 425] on input "text" at bounding box center [654, 422] width 284 height 27
paste input "https://docs.google.com/document/d/12k83LaGvWGl-kpz7pIdtAxjbPgqpDeJ6fd-i2dtqeaI…"
type input "https://docs.google.com/document/d/12k83LaGvWGl-kpz7pIdtAxjbPgqpDeJ6fd-i2dtqeaI…"
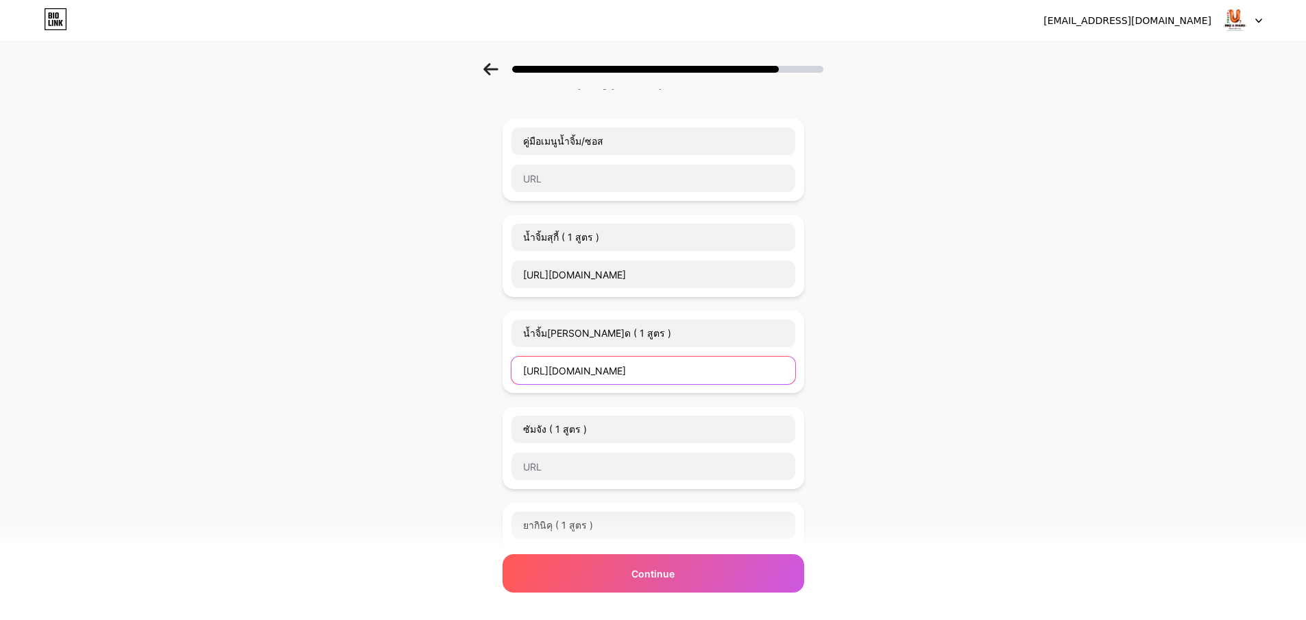
scroll to position [69, 0]
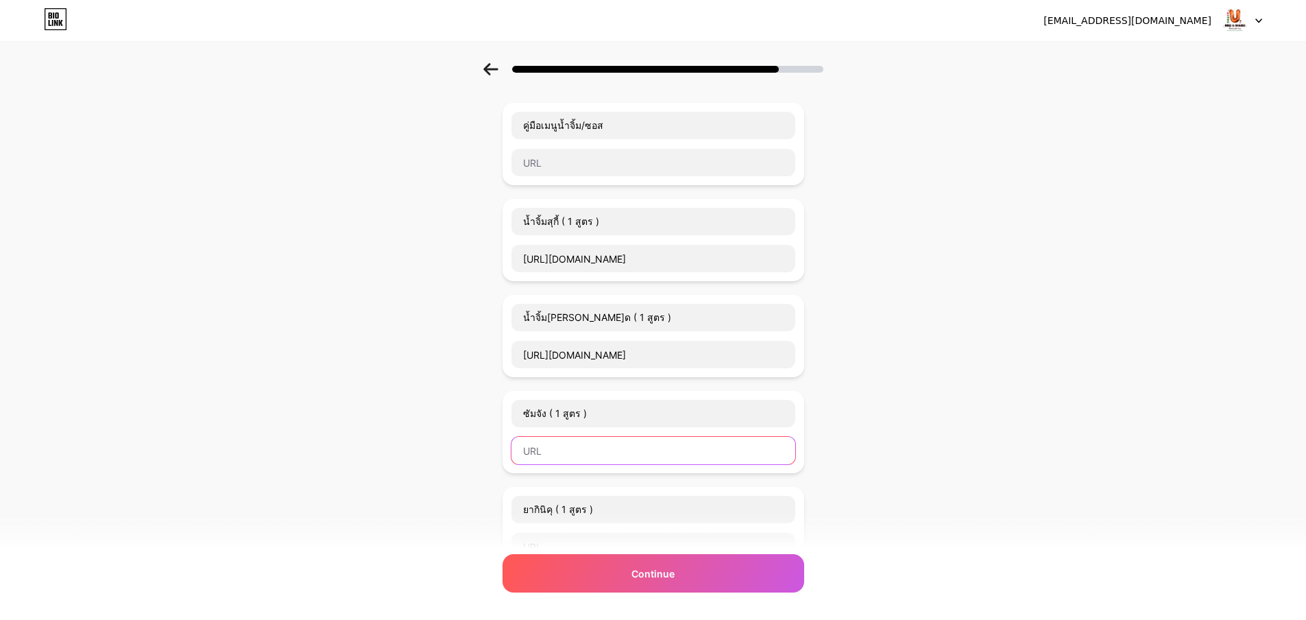
click at [594, 462] on input "text" at bounding box center [654, 450] width 284 height 27
paste input "https://docs.google.com/document/d/1qbTka2TnIW_vLhwXF7EasRnjhp3xIqK8OQeOsqqOX5E…"
type input "https://docs.google.com/document/d/1qbTka2TnIW_vLhwXF7EasRnjhp3xIqK8OQeOsqqOX5E…"
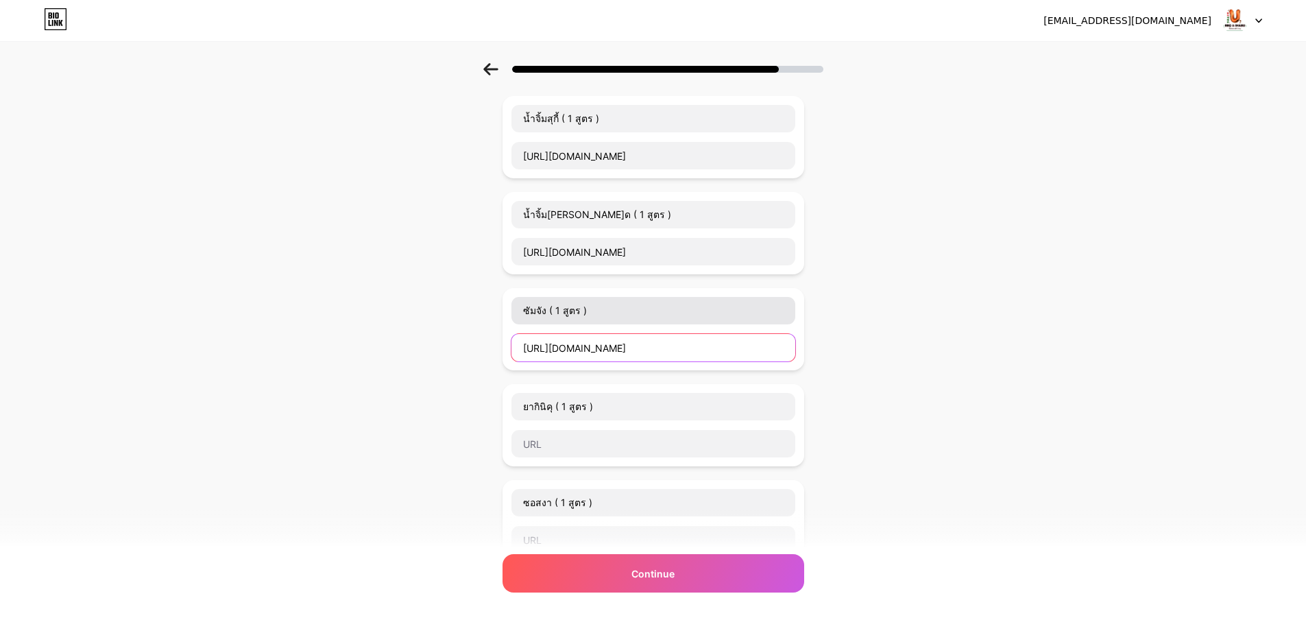
scroll to position [206, 0]
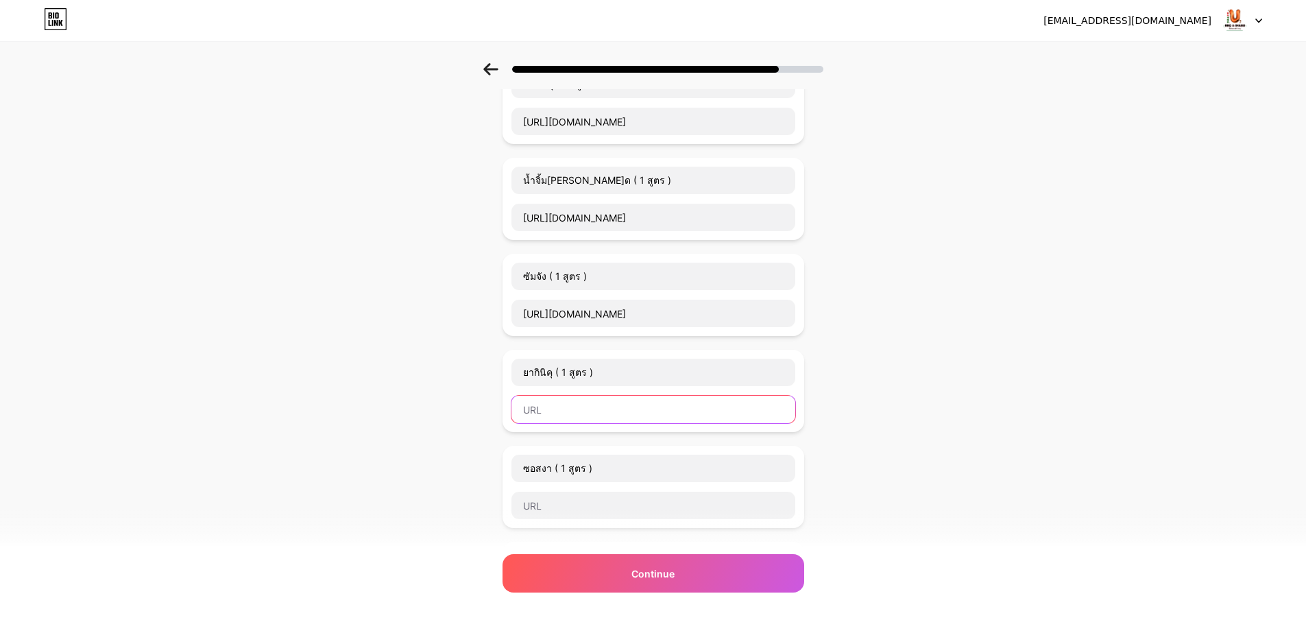
click at [566, 411] on input "text" at bounding box center [654, 409] width 284 height 27
paste input "https://docs.google.com/document/d/1DFjPprC_w0gu_eztb4EUx4am3qXcnL44t2tpXtRa6mE…"
type input "https://docs.google.com/document/d/1DFjPprC_w0gu_eztb4EUx4am3qXcnL44t2tpXtRa6mE…"
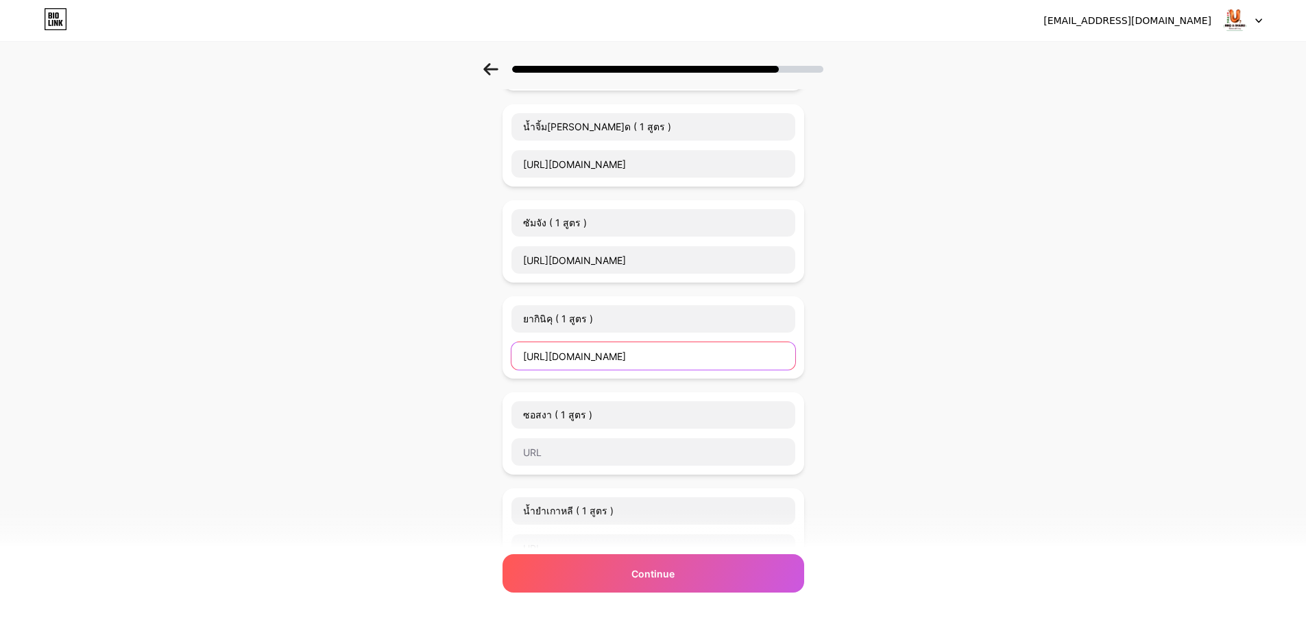
scroll to position [274, 0]
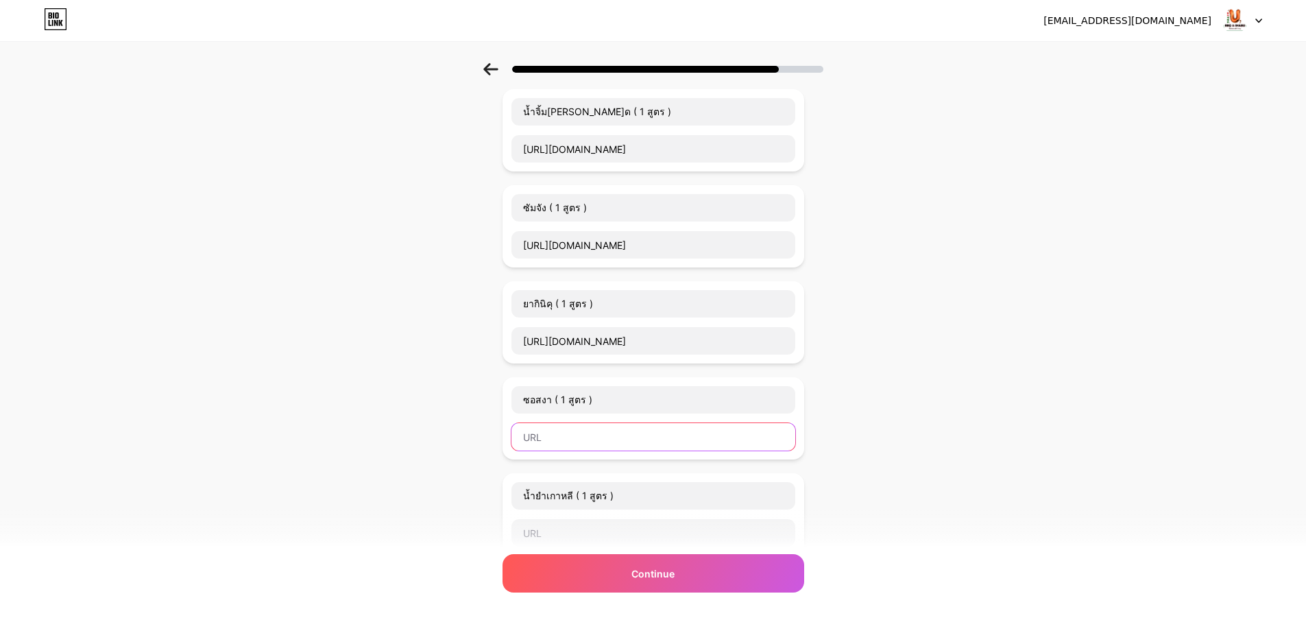
click at [606, 440] on input "text" at bounding box center [654, 436] width 284 height 27
paste input "https://docs.google.com/document/d/1Eg_2YYhfwSCDghnXjthmHCWUU1_VmAaZ8ziZZA8r2mE…"
type input "https://docs.google.com/document/d/1Eg_2YYhfwSCDghnXjthmHCWUU1_VmAaZ8ziZZA8r2mE…"
click at [564, 533] on input "text" at bounding box center [654, 532] width 284 height 27
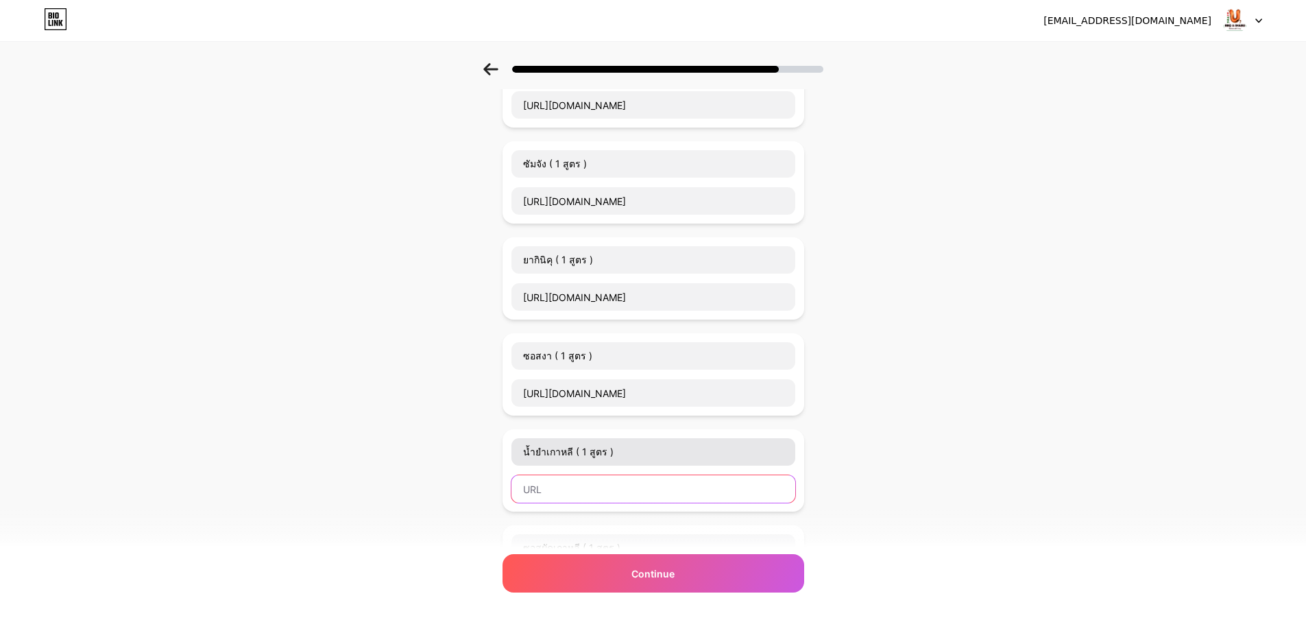
scroll to position [343, 0]
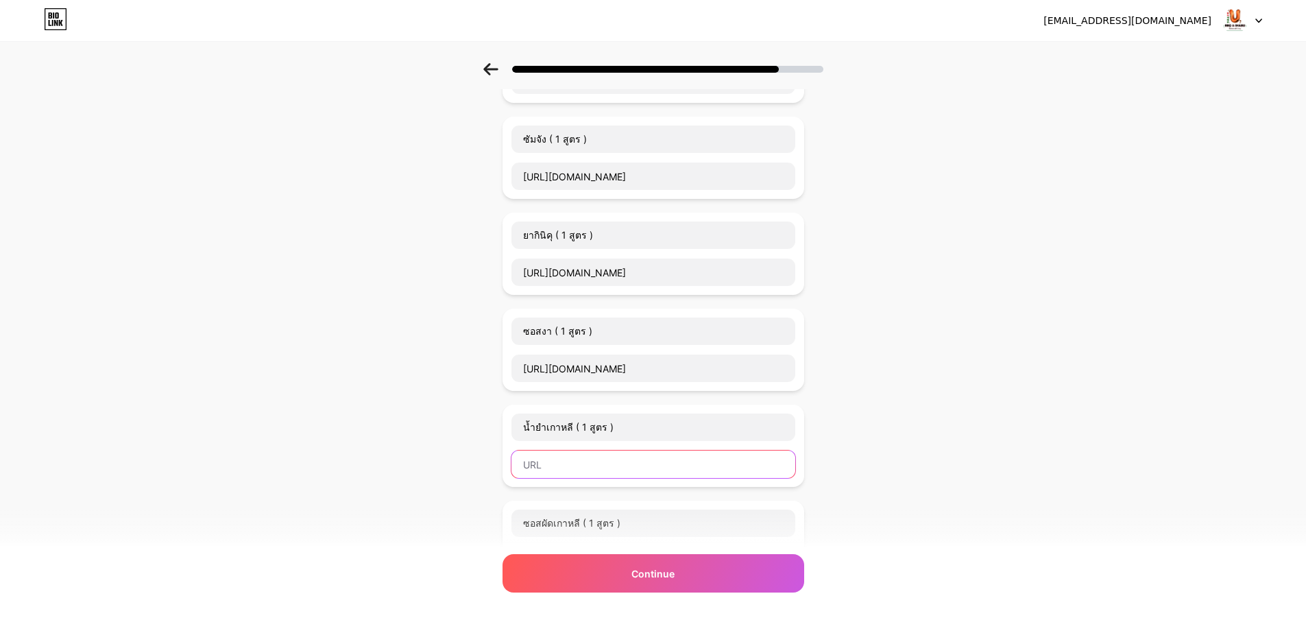
click at [564, 466] on input "text" at bounding box center [654, 464] width 284 height 27
paste input "https://docs.google.com/document/d/1dz9bFVTr4q3ofzOtKz96VaaF5r833deaI6V5w48VL-g…"
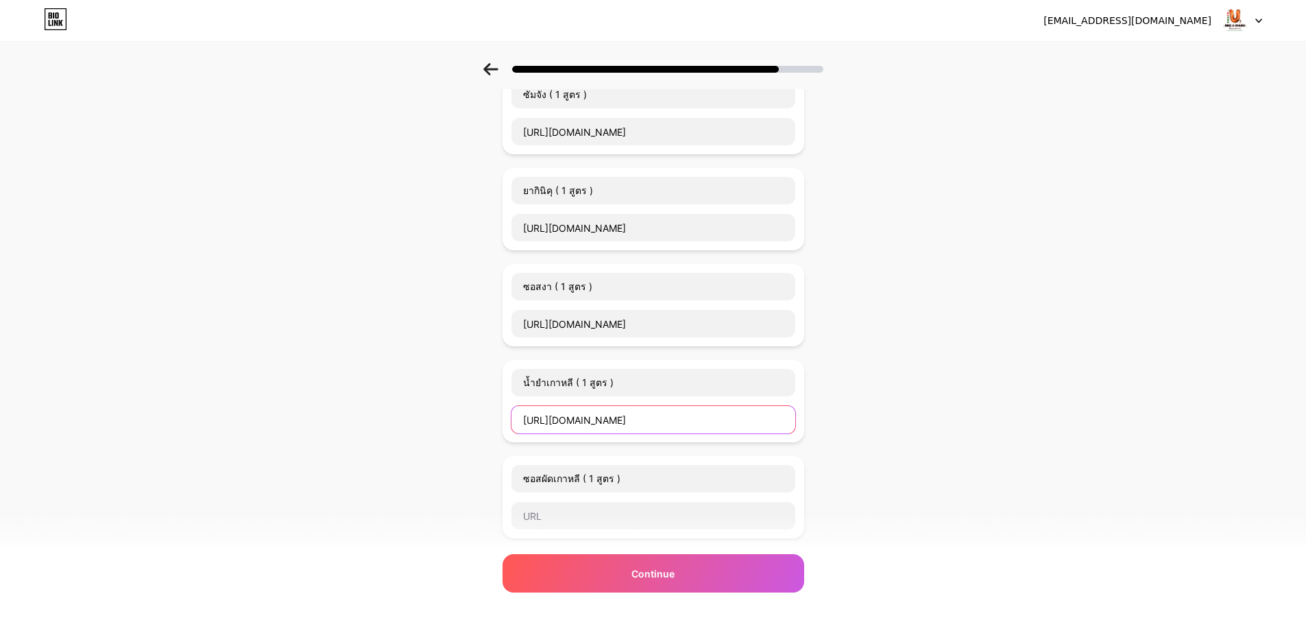
scroll to position [411, 0]
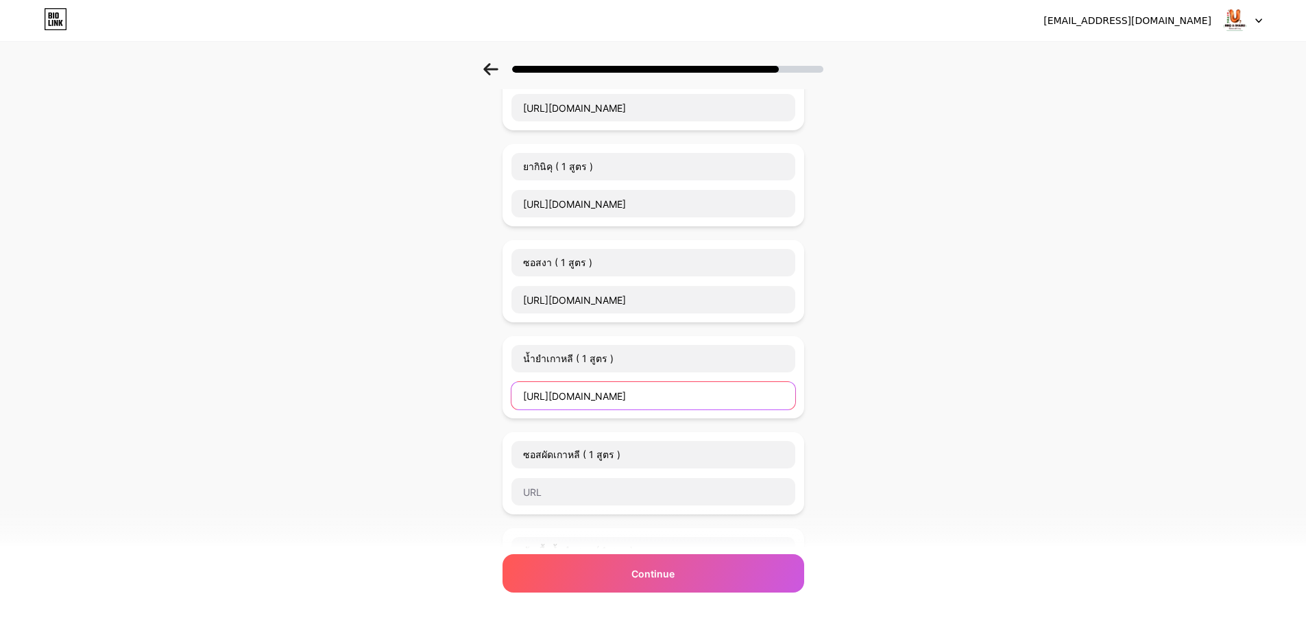
type input "https://docs.google.com/document/d/1dz9bFVTr4q3ofzOtKz96VaaF5r833deaI6V5w48VL-g…"
click at [623, 496] on input "text" at bounding box center [654, 491] width 284 height 27
paste input "https://docs.google.com/document/d/1p4FDn-jZm4Q007erLz2rnKfoVqftxQmjCbOwpTgSMG0…"
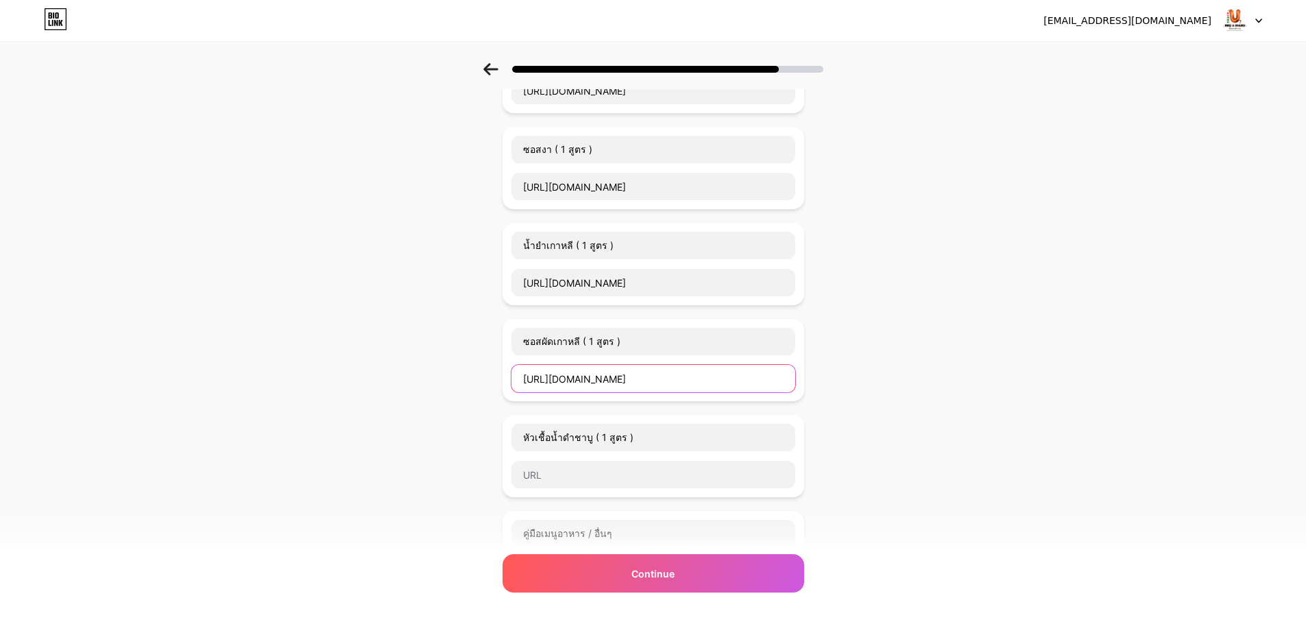
scroll to position [549, 0]
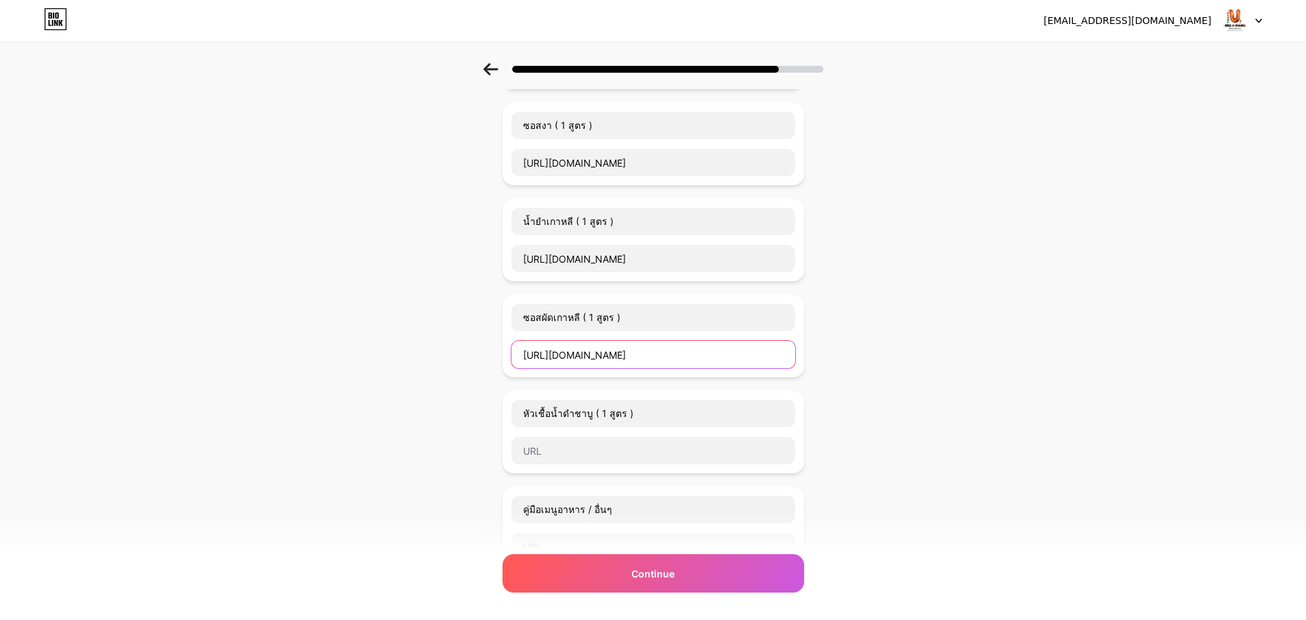
type input "https://docs.google.com/document/d/1p4FDn-jZm4Q007erLz2rnKfoVqftxQmjCbOwpTgSMG0…"
click at [547, 446] on input "text" at bounding box center [654, 450] width 284 height 27
paste input "https://docs.google.com/document/d/1ByxaAwFN3UexhOHnKrMyjdk_Z3lcRT6sRL1rK1wSGns…"
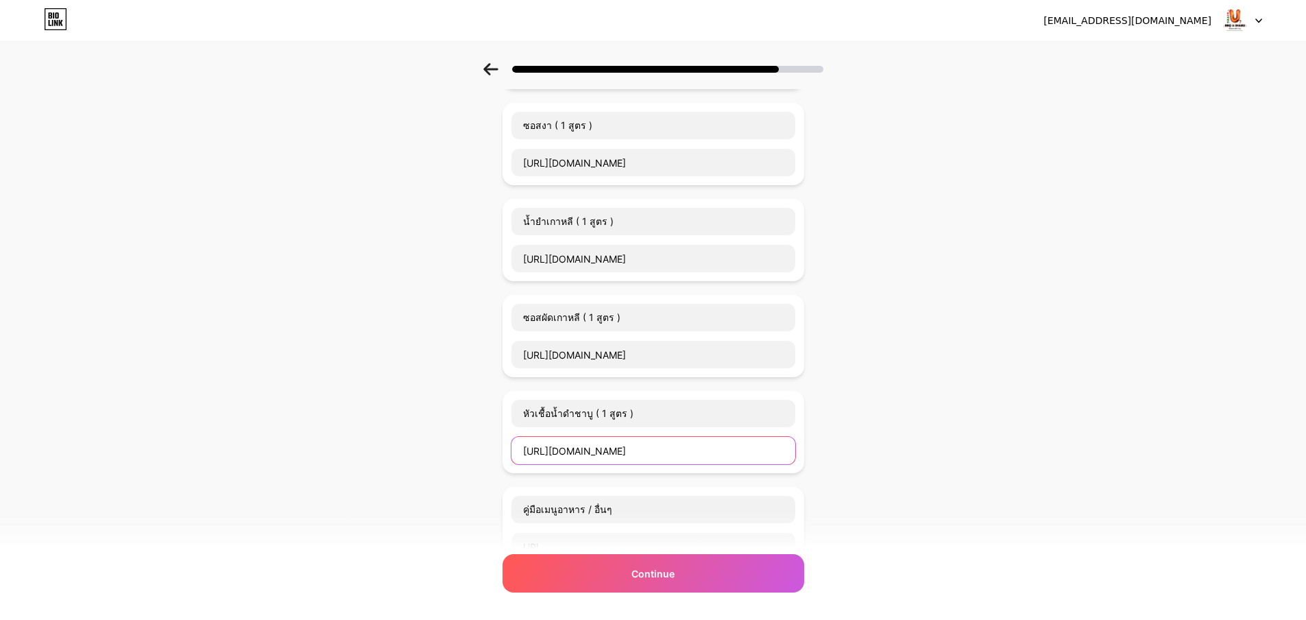
type input "https://docs.google.com/document/d/1ByxaAwFN3UexhOHnKrMyjdk_Z3lcRT6sRL1rK1wSGns…"
click at [880, 435] on div "Start with a link Add anything you want your followers to see. คู่มือเมนูน้ำจิ้…" at bounding box center [653, 235] width 1306 height 1442
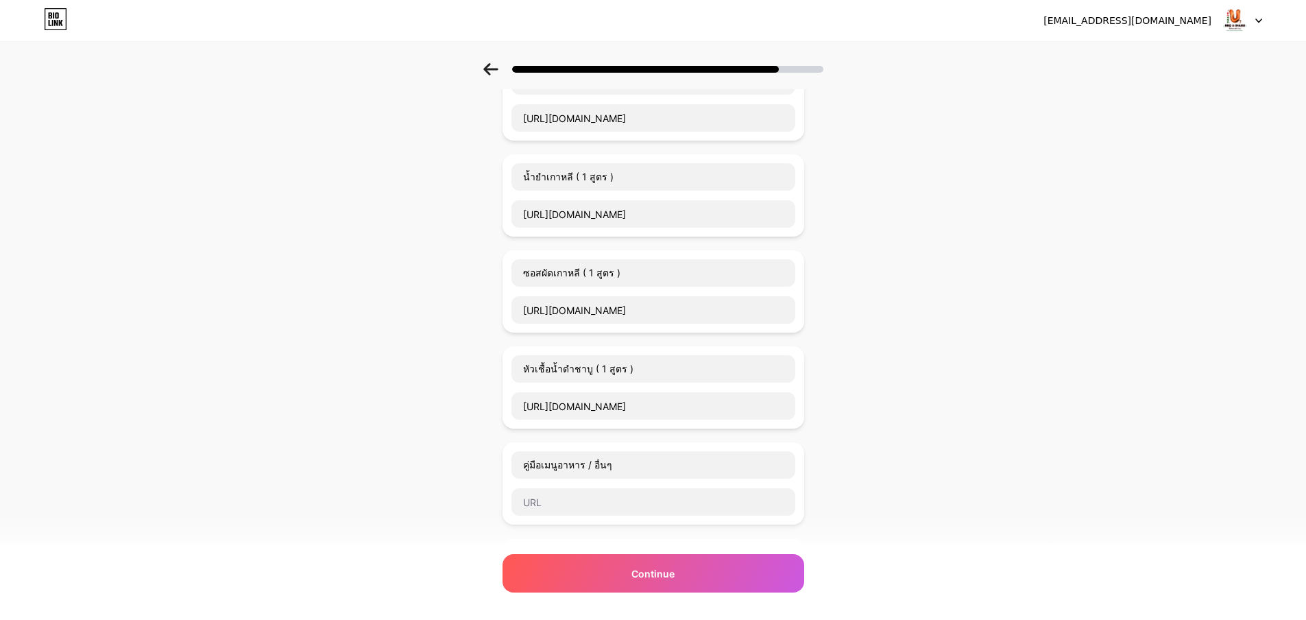
scroll to position [617, 0]
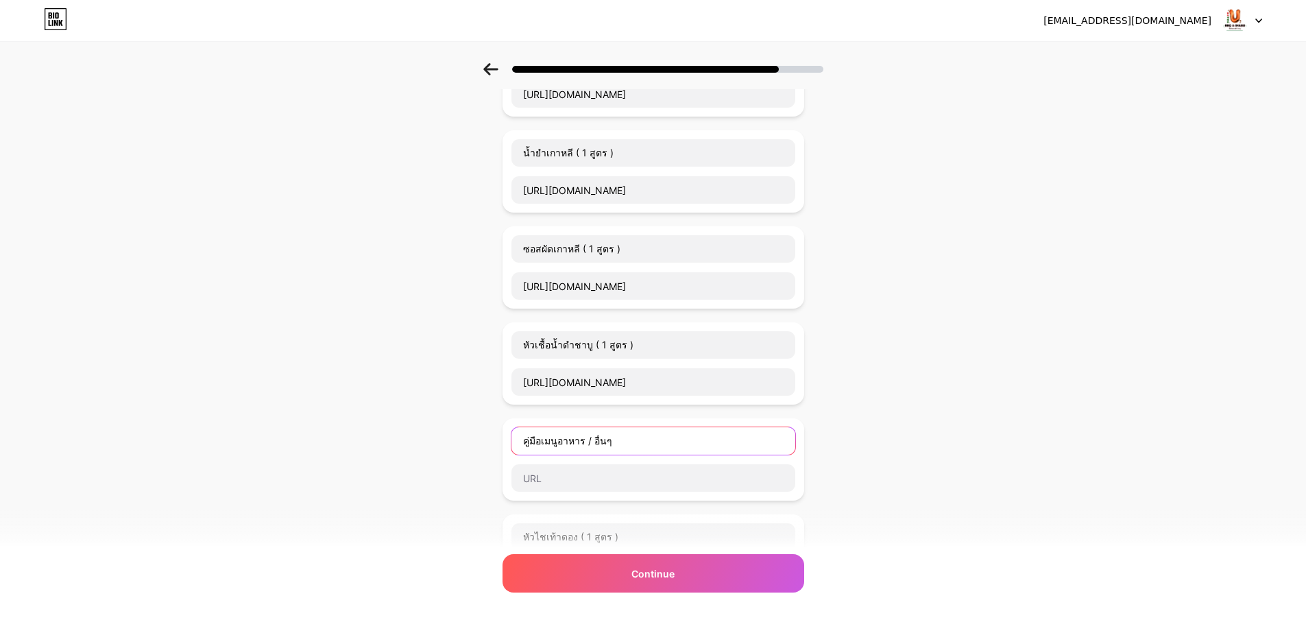
click at [528, 445] on input "คู่มือเมนูอาหาร / อื่นๆ" at bounding box center [654, 440] width 284 height 27
click at [529, 440] on input "คู่มือเมนูอาหาร / อื่นๆ" at bounding box center [654, 440] width 284 height 27
paste input "https://docs.google.com/document/d/1ByxaAwFN3UexhOHnKrMyjdk_Z3lcRT6sRL1rK1wSGns…"
drag, startPoint x: 590, startPoint y: 438, endPoint x: 562, endPoint y: 446, distance: 29.8
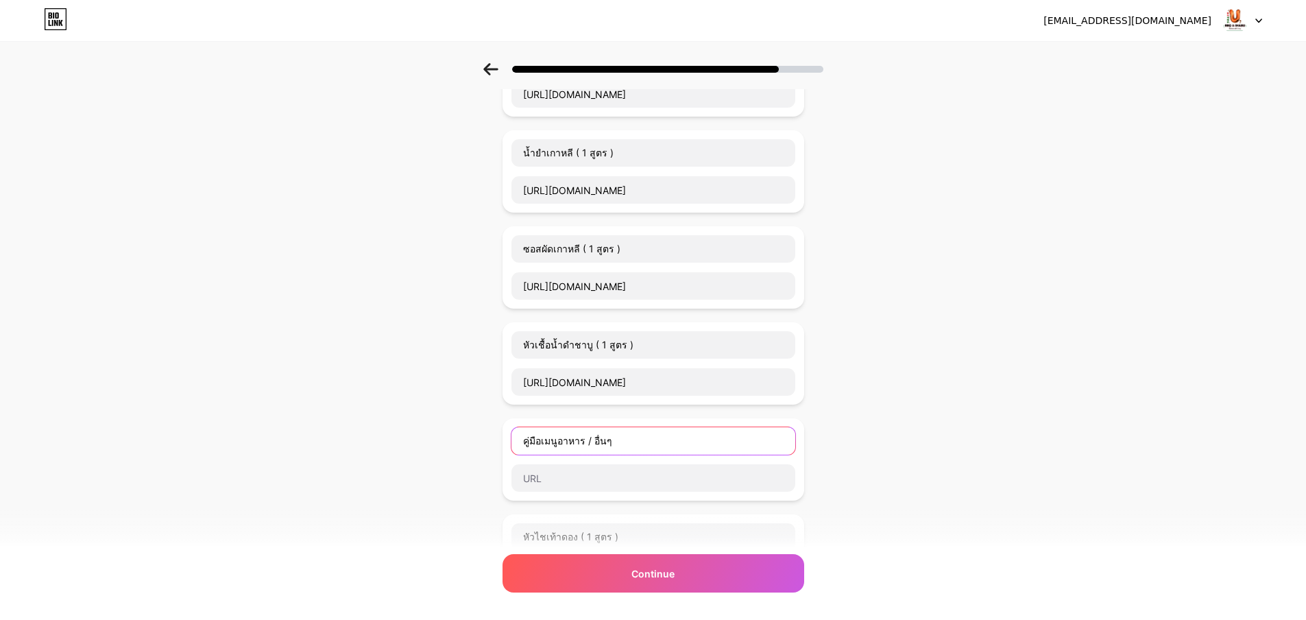
click at [590, 438] on input "คู่มือเมนูอาหาร / อื่นๆ" at bounding box center [654, 440] width 284 height 27
click at [527, 445] on input "คู่มือเมนูอาหาร / อื่นๆ" at bounding box center [654, 440] width 284 height 27
paste input "📝"
click at [658, 442] on input "📝คู่มือเมนูอาหาร / อื่นๆ" at bounding box center [654, 440] width 284 height 27
paste input "📝"
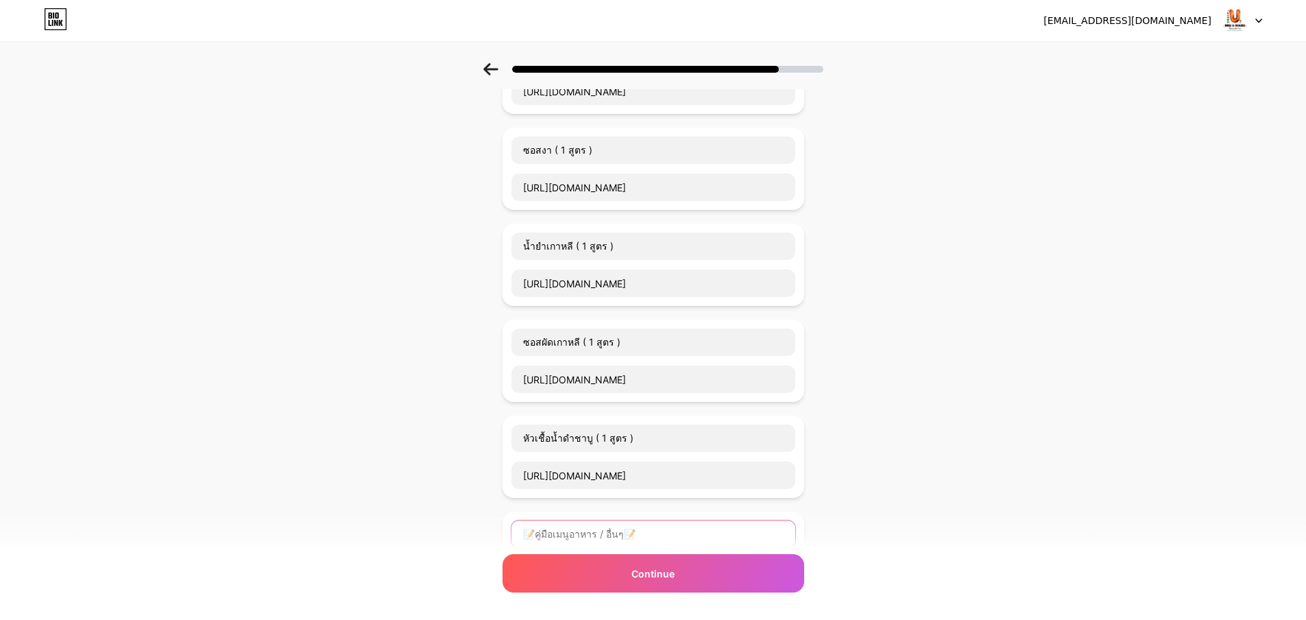
scroll to position [549, 0]
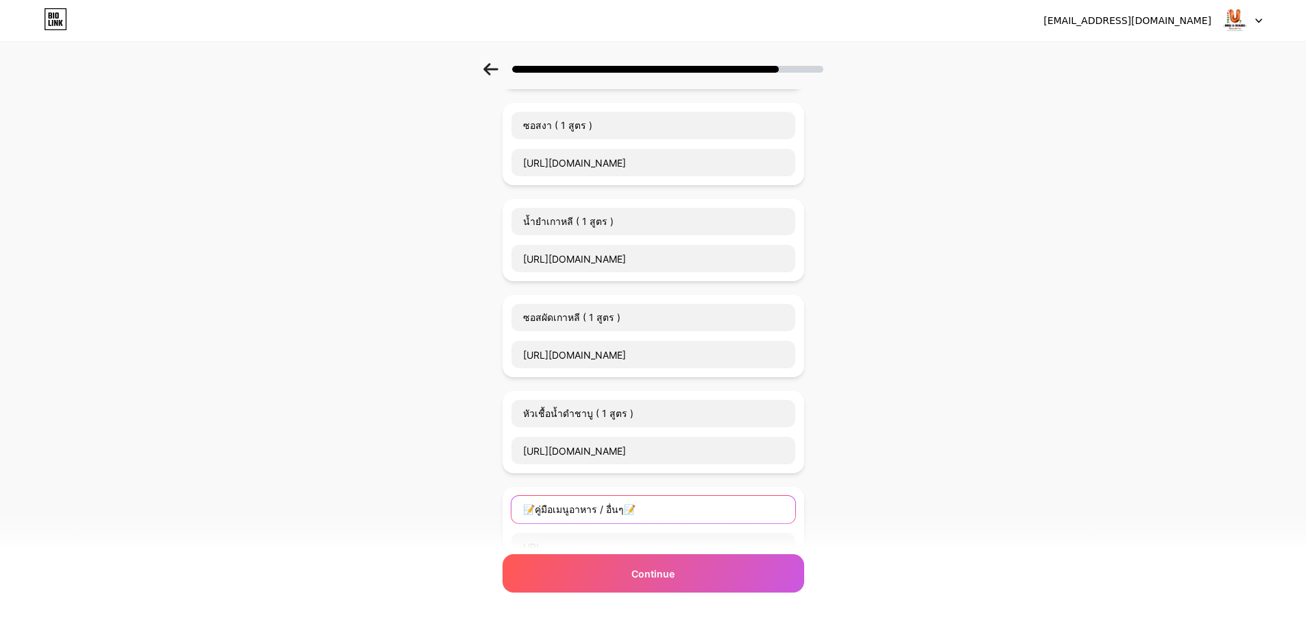
click at [625, 508] on input "📝คู่มือเมนูอาหาร / อื่นๆ📝" at bounding box center [654, 509] width 284 height 27
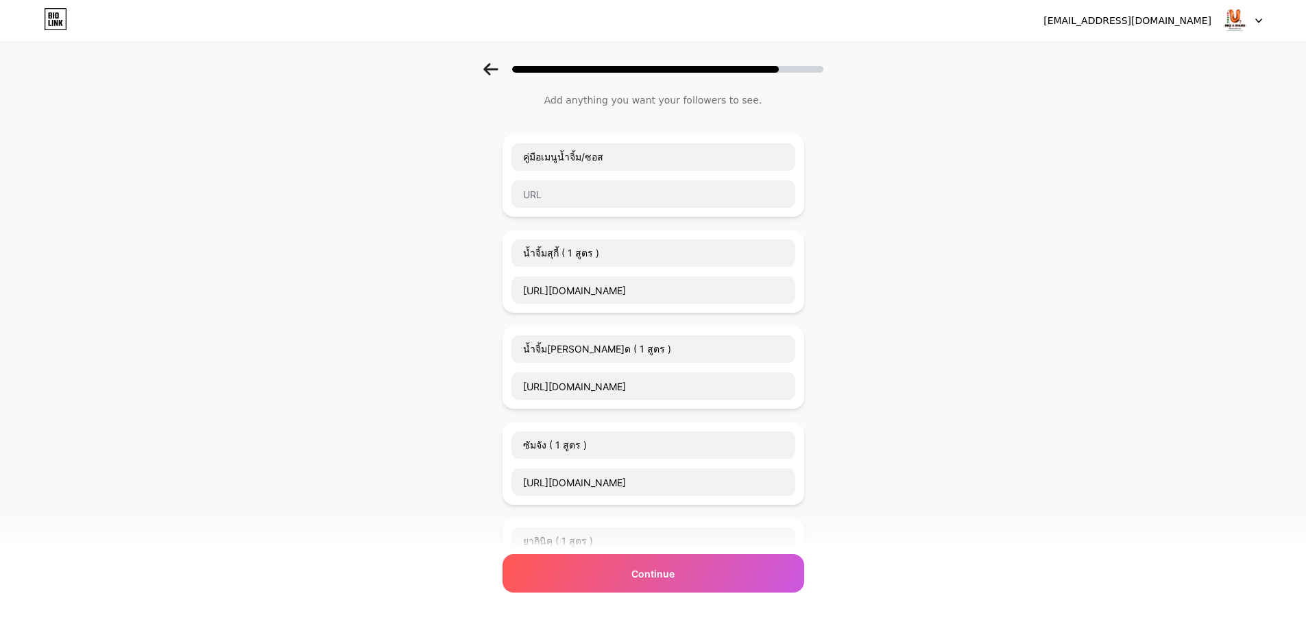
scroll to position [0, 0]
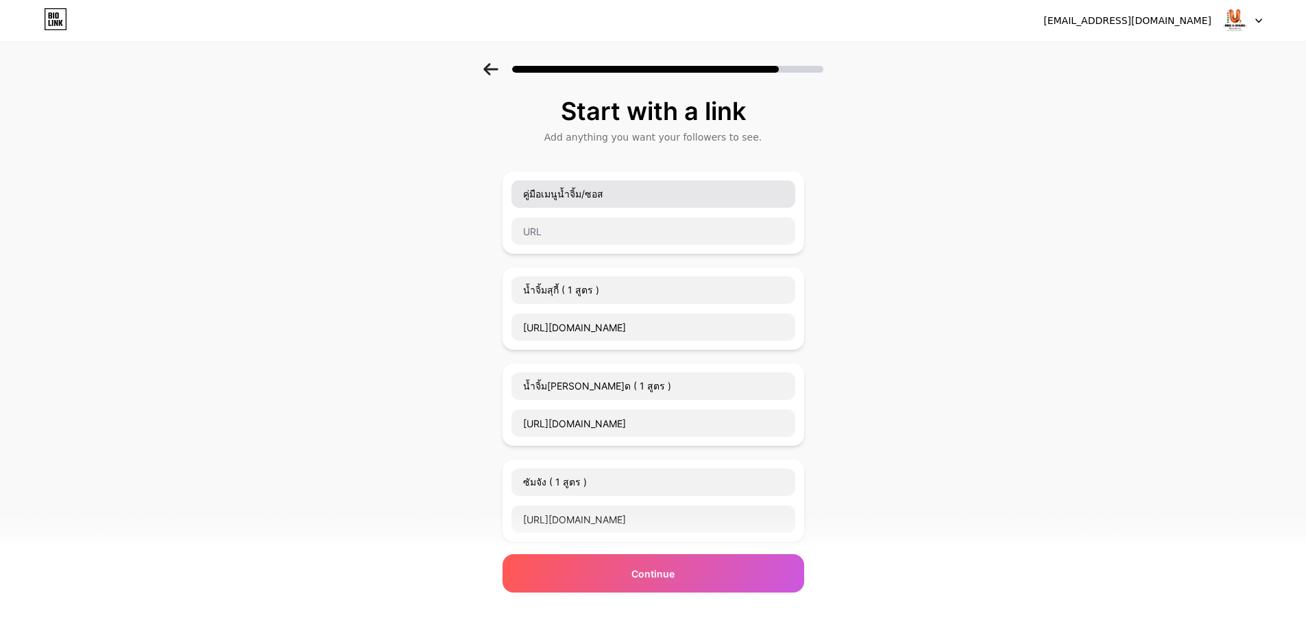
type input "📝คู่มือเมนูอาหาร / อื่นๆ 📝"
click at [531, 192] on input "คู่มือเมนูน้ำจิ้ม/ซอส" at bounding box center [654, 193] width 284 height 27
paste input "📝"
click at [627, 198] on input "📝คู่มือเมนูน้ำจิ้ม/ซอส" at bounding box center [654, 193] width 284 height 27
paste input "📝"
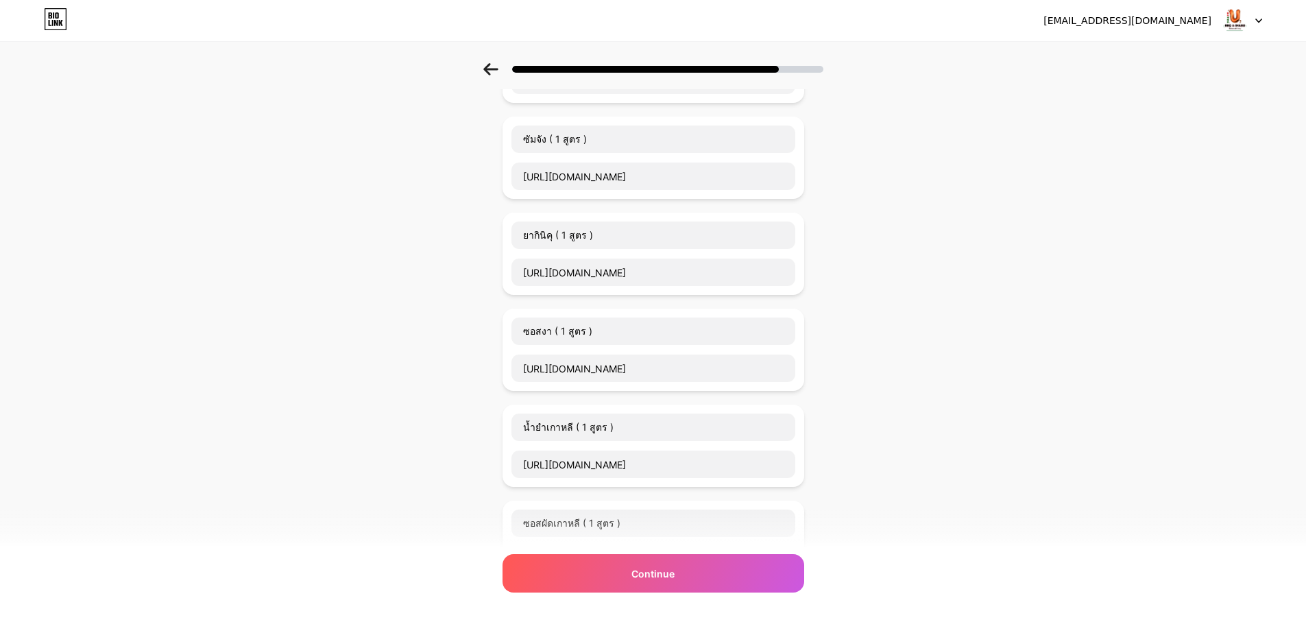
scroll to position [686, 0]
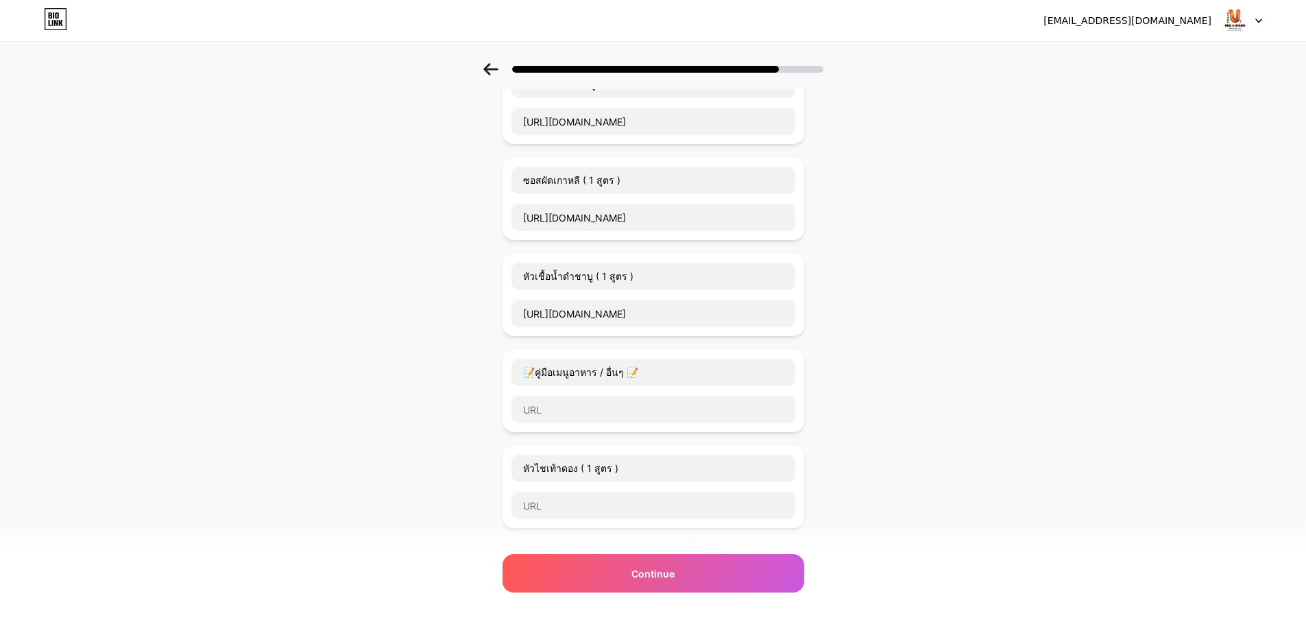
type input "📝คู่มือเมนูน้ำจิ้ม/ซอส📝"
click at [608, 504] on input "text" at bounding box center [654, 505] width 284 height 27
paste input "https://docs.google.com/document/d/18AzJFtcSSAFy4oblNQtdrNucsmRW23_-8uilJDFt7w4…"
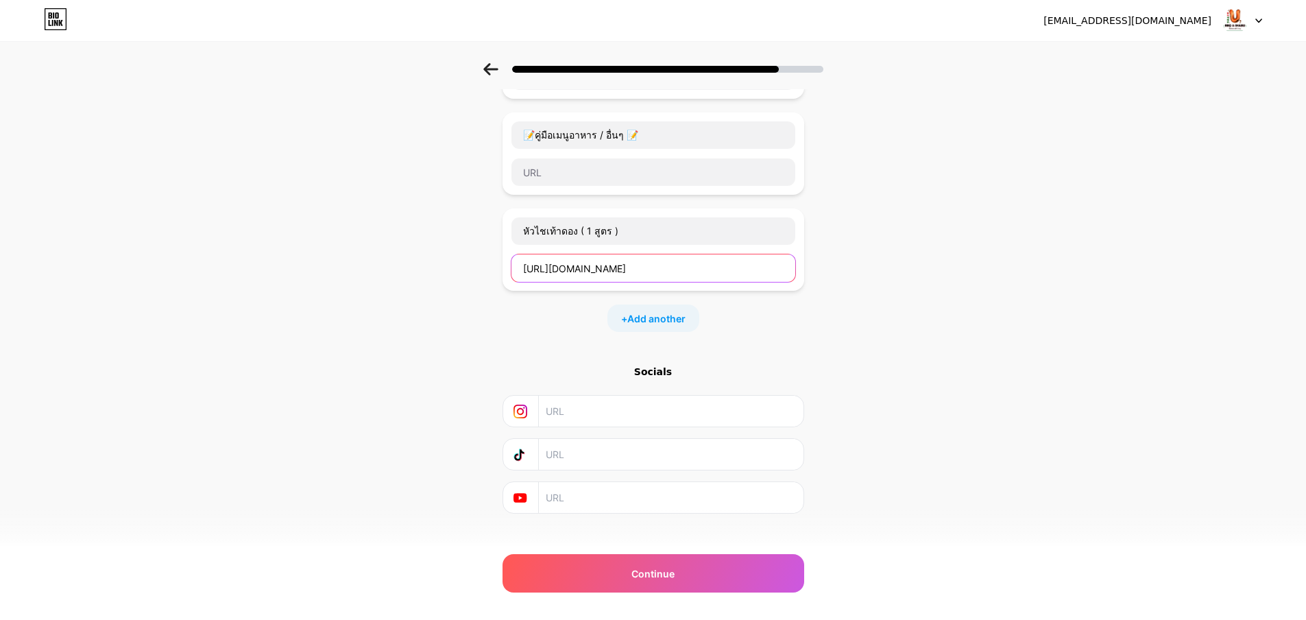
scroll to position [940, 0]
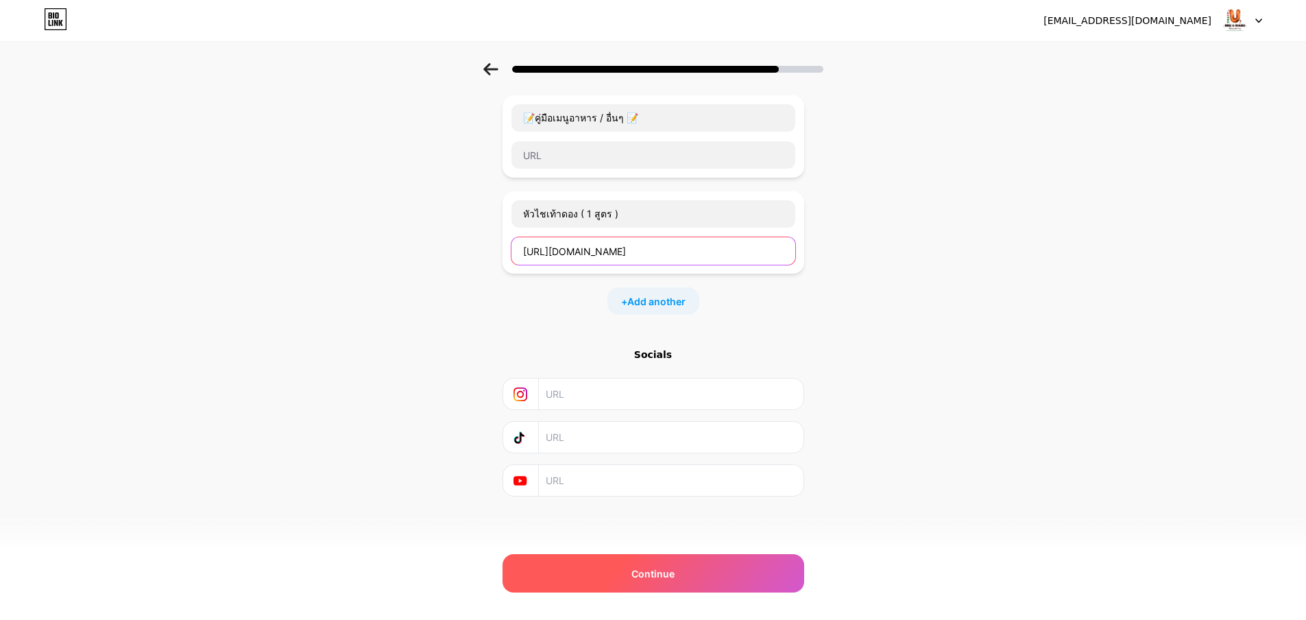
type input "https://docs.google.com/document/d/18AzJFtcSSAFy4oblNQtdrNucsmRW23_-8uilJDFt7w4…"
click at [652, 566] on span "Continue" at bounding box center [653, 573] width 43 height 14
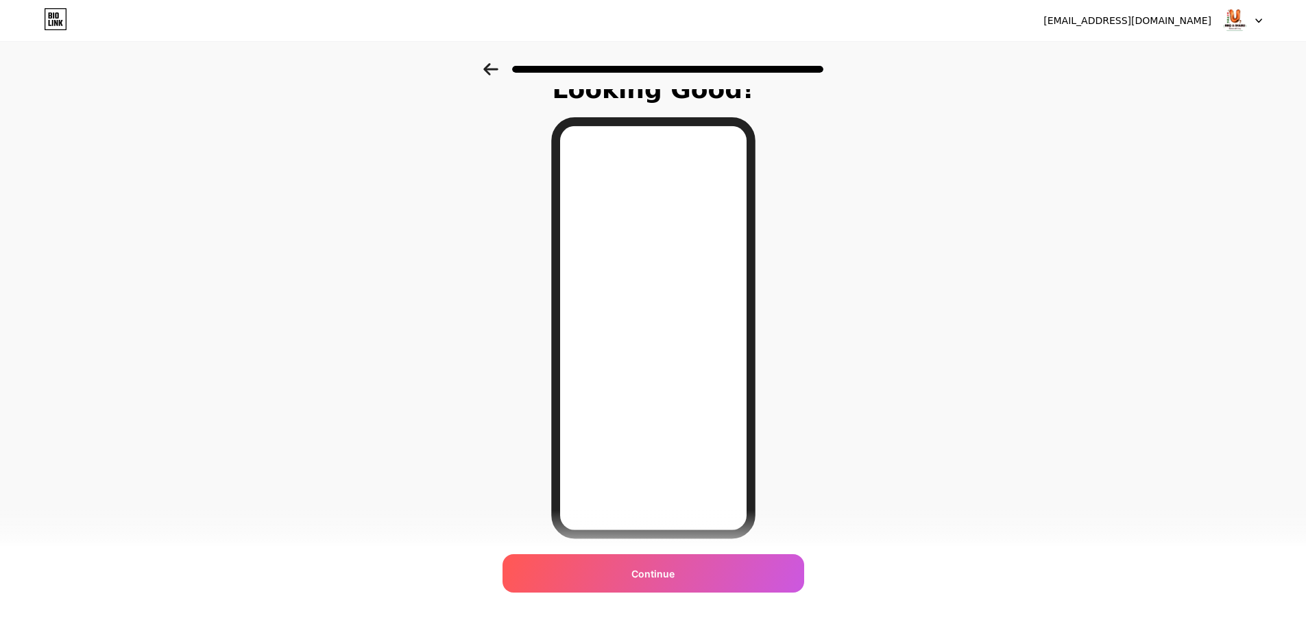
scroll to position [0, 0]
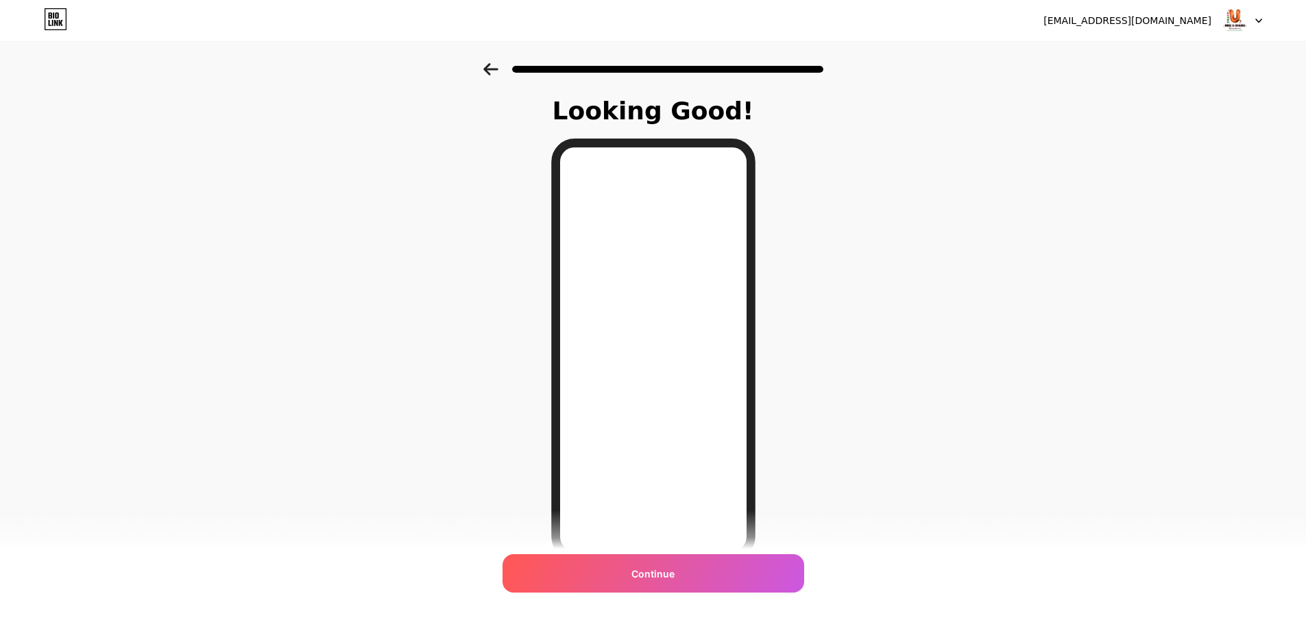
click at [496, 70] on icon at bounding box center [490, 69] width 14 height 12
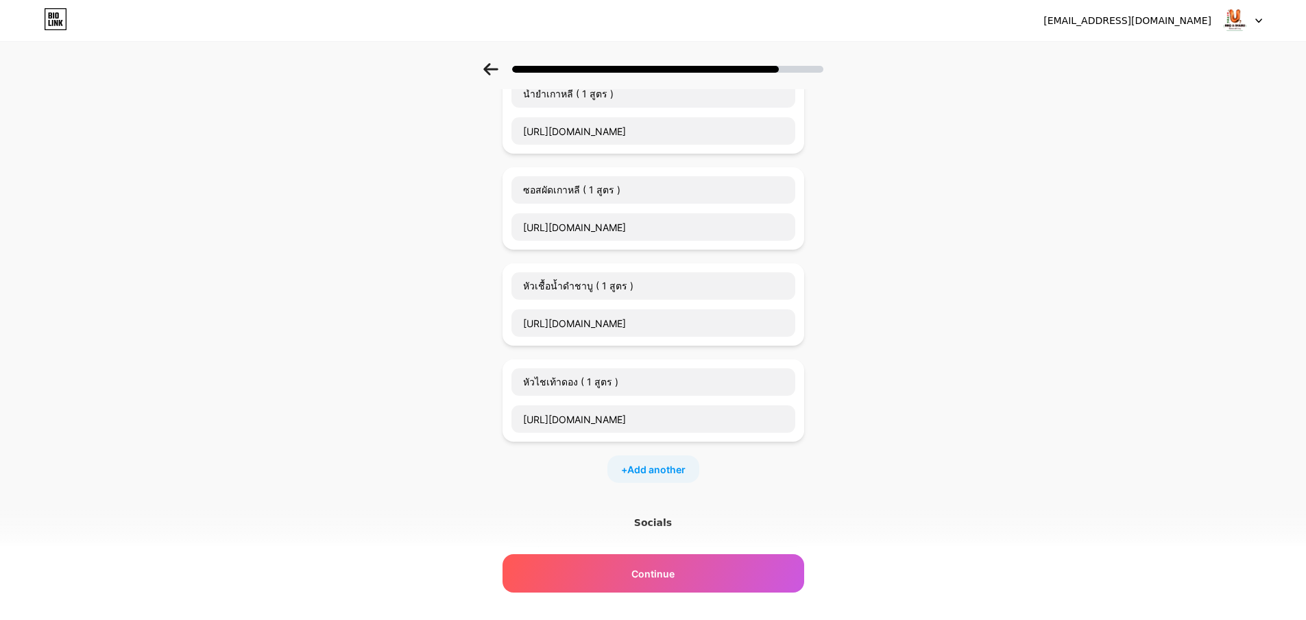
scroll to position [686, 0]
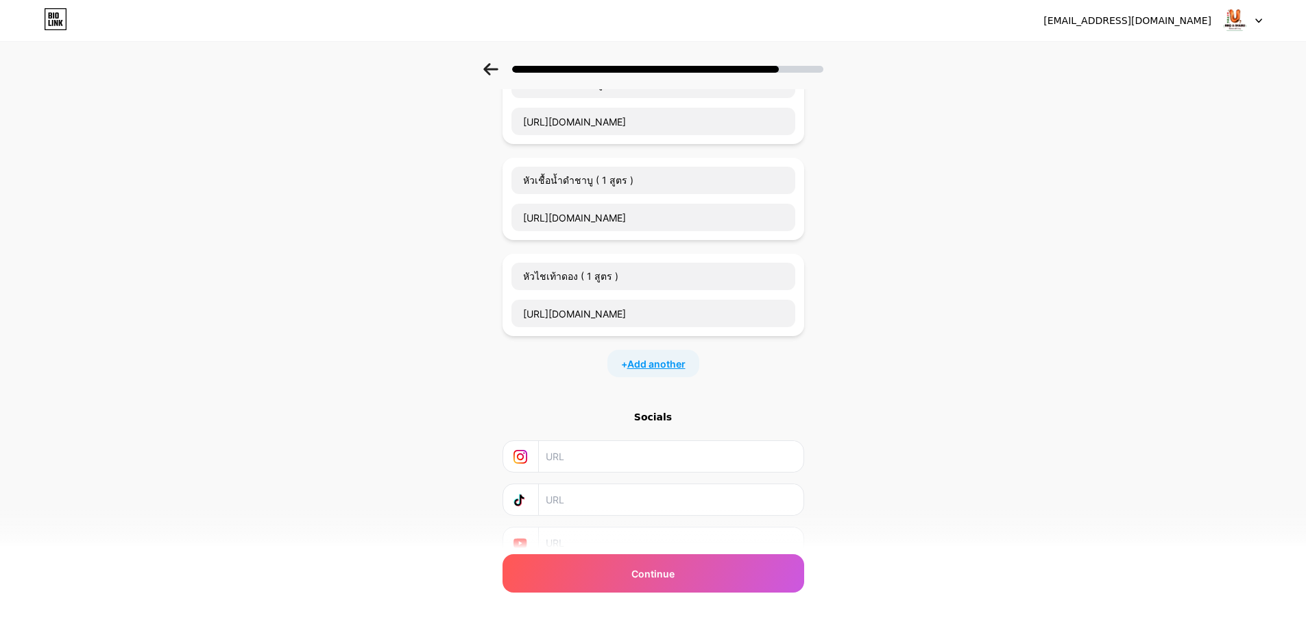
click at [667, 363] on span "Add another" at bounding box center [656, 364] width 58 height 14
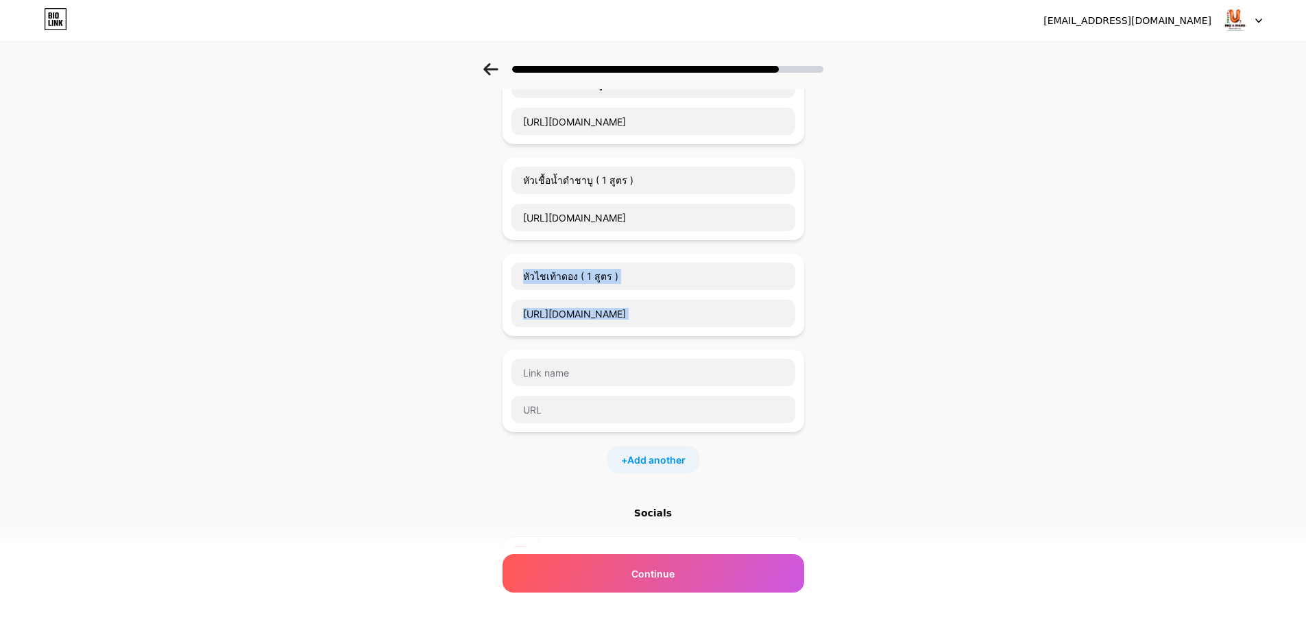
drag, startPoint x: 511, startPoint y: 359, endPoint x: 524, endPoint y: 240, distance: 120.0
click at [892, 341] on div "Start with a link Add anything you want your followers to see. น้ำจิ้มสุกี้ ( 1…" at bounding box center [653, 50] width 1306 height 1346
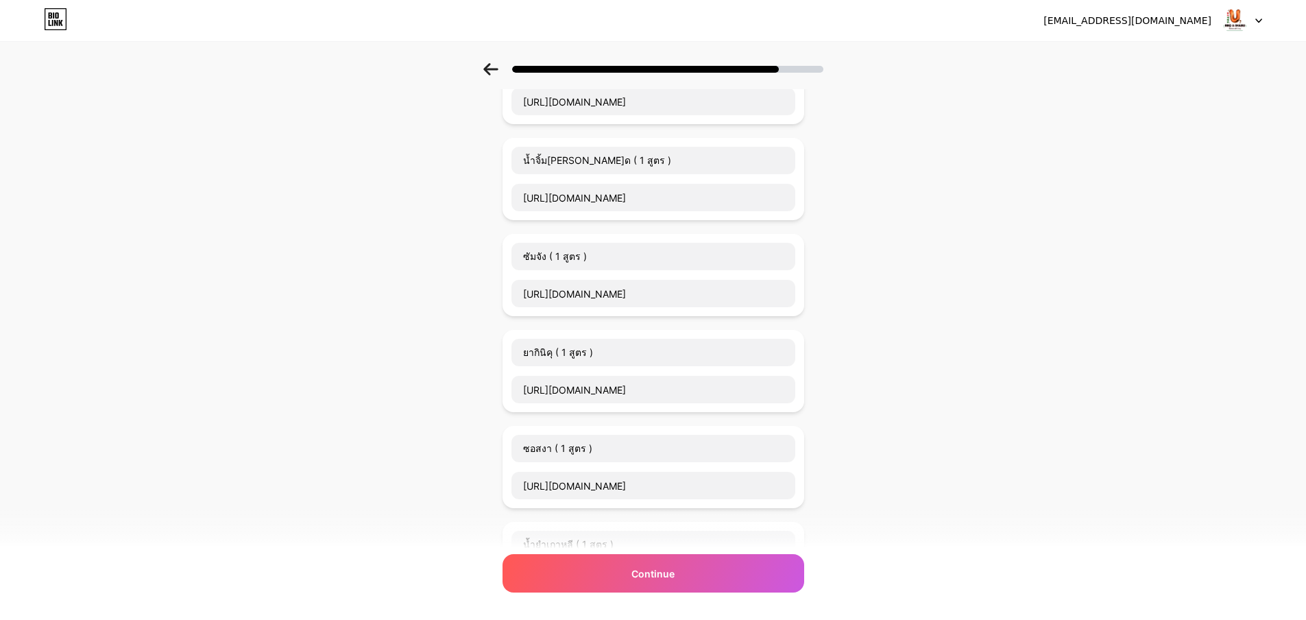
scroll to position [0, 0]
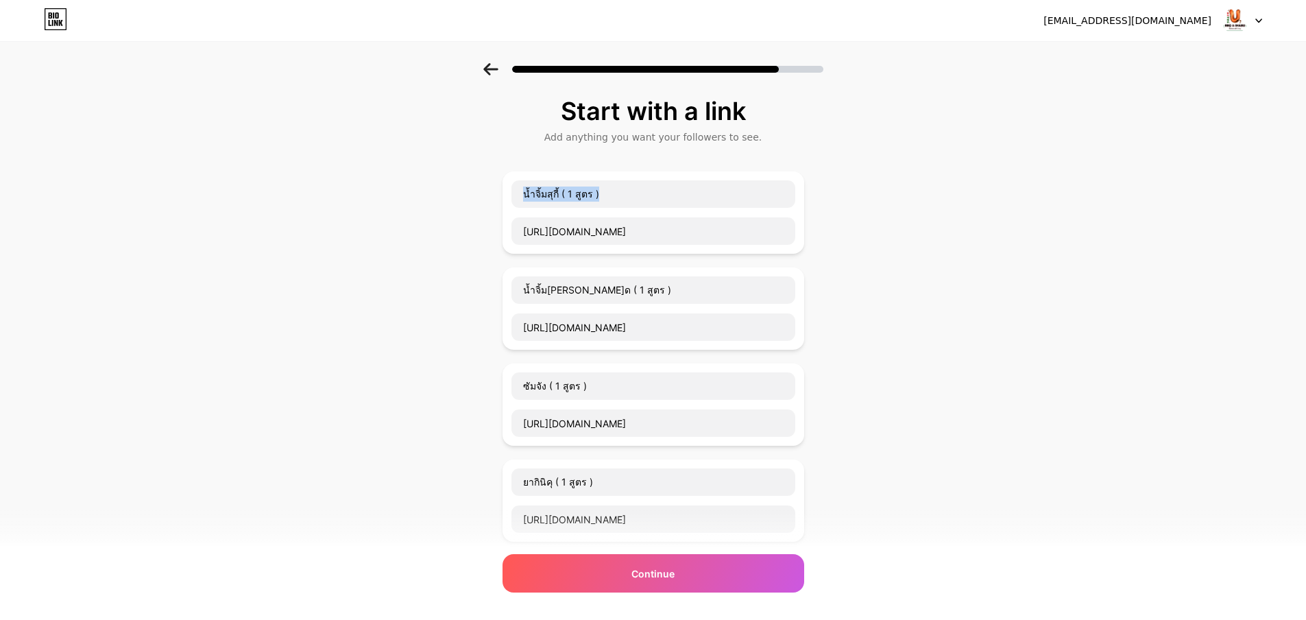
drag, startPoint x: 511, startPoint y: 178, endPoint x: 510, endPoint y: 223, distance: 45.3
click at [510, 219] on div "น้ำจิ้มสุกี้ ( 1 สูตร ) https://docs.google.com/document/d/1UF3YnF5YAun-80iQzRg…" at bounding box center [654, 212] width 302 height 82
drag, startPoint x: 512, startPoint y: 278, endPoint x: 521, endPoint y: 211, distance: 67.9
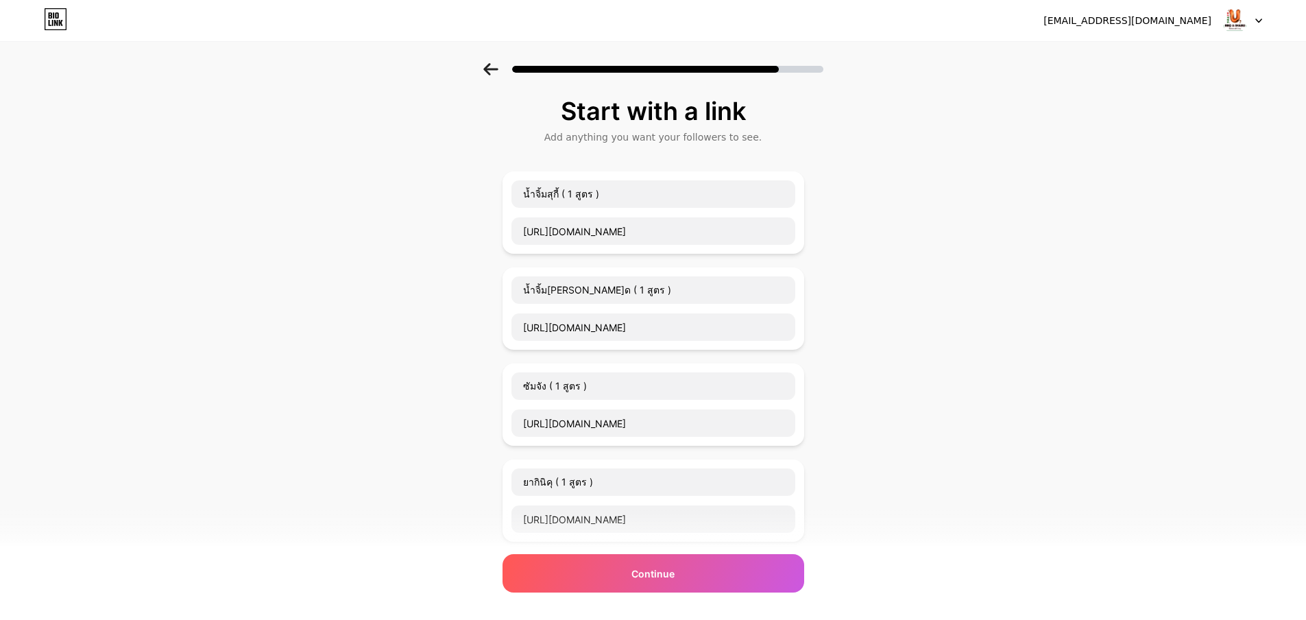
click at [516, 177] on div "น้ำจิ้มสุกี้ ( 1 สูตร ) https://docs.google.com/document/d/1UF3YnF5YAun-80iQzRg…" at bounding box center [654, 212] width 302 height 82
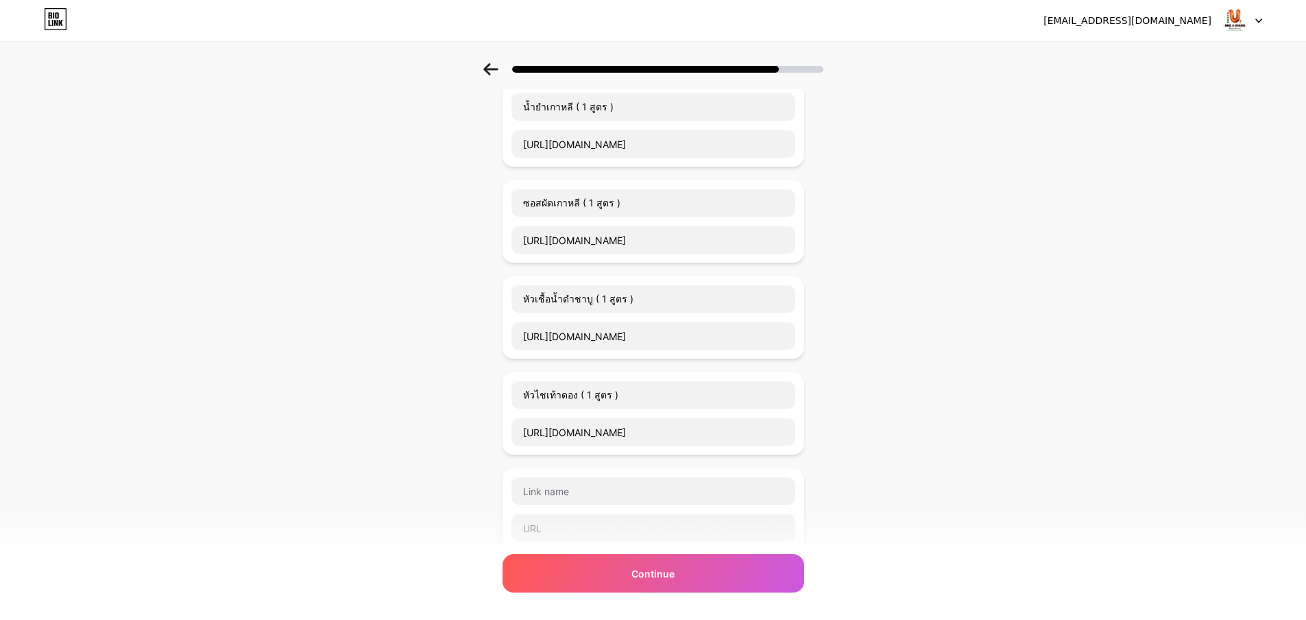
scroll to position [686, 0]
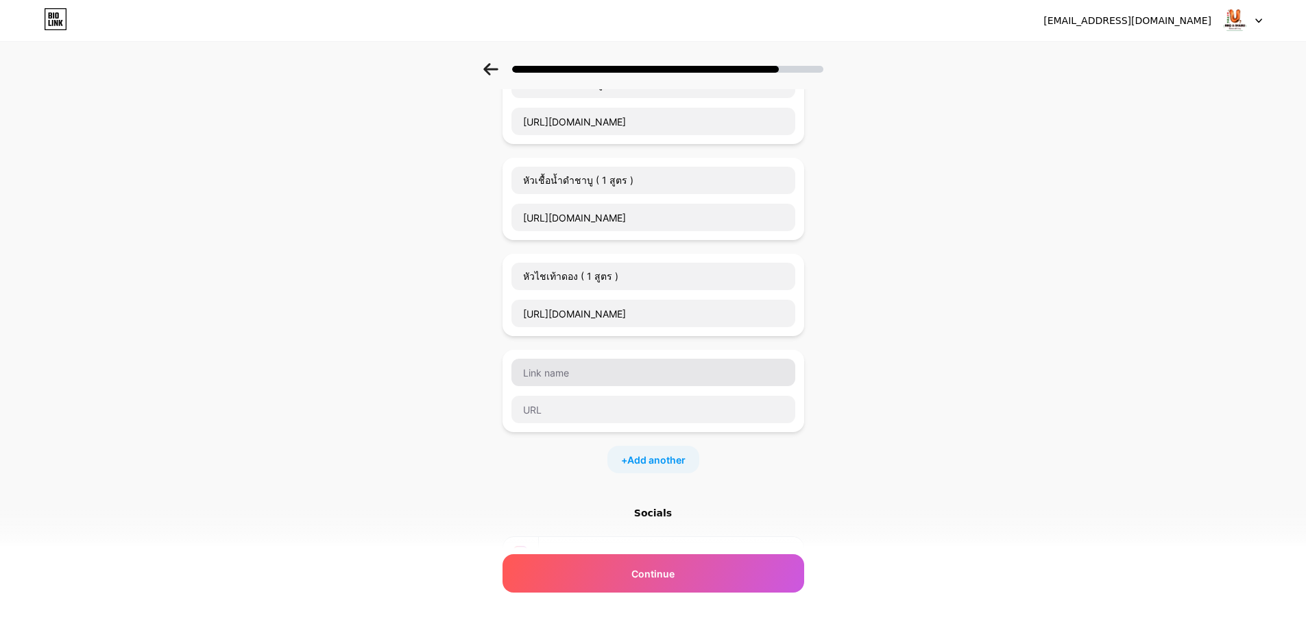
drag, startPoint x: 540, startPoint y: 354, endPoint x: 590, endPoint y: 385, distance: 58.8
click at [586, 385] on div at bounding box center [654, 391] width 302 height 82
drag, startPoint x: 664, startPoint y: 254, endPoint x: 677, endPoint y: 269, distance: 19.5
click at [677, 269] on div "หัวไชเท้าดอง ( 1 สูตร ) https://docs.google.com/document/d/18AzJFtcSSAFy4oblNQt…" at bounding box center [654, 295] width 302 height 82
click at [791, 379] on input "text" at bounding box center [654, 372] width 284 height 27
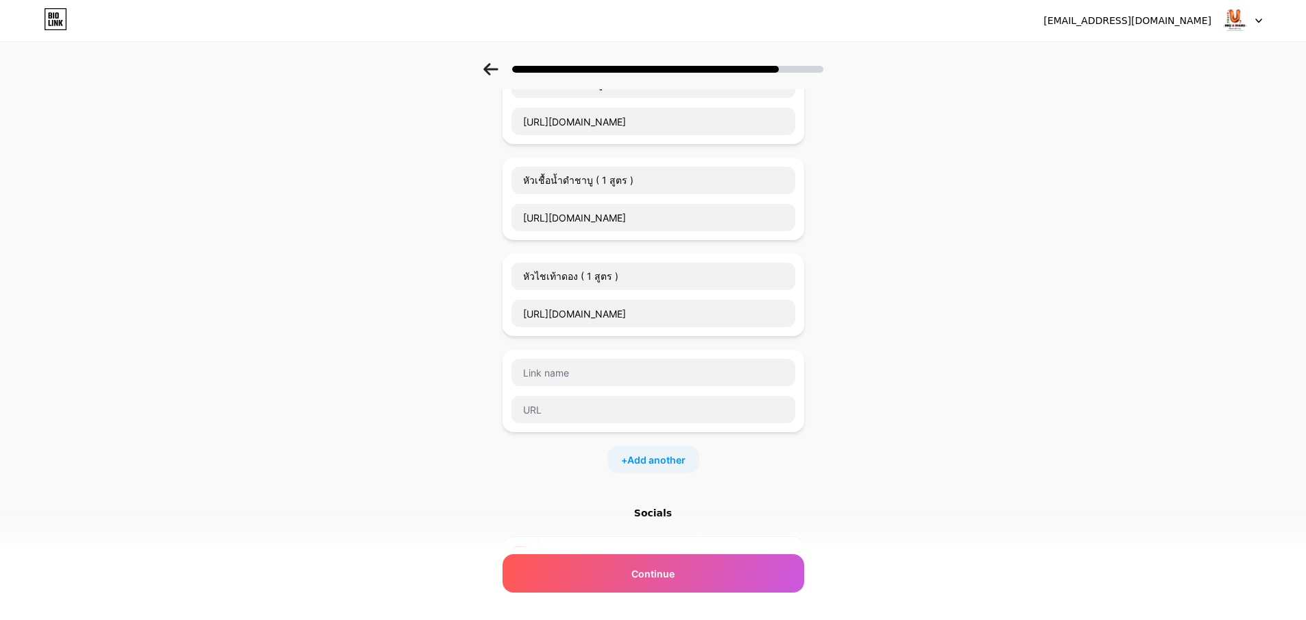
click at [776, 352] on div at bounding box center [654, 391] width 302 height 82
drag, startPoint x: 780, startPoint y: 355, endPoint x: 780, endPoint y: 307, distance: 48.0
drag, startPoint x: 780, startPoint y: 307, endPoint x: 924, endPoint y: 346, distance: 148.6
click at [924, 346] on div "Start with a link Add anything you want your followers to see. น้ำจิ้มสุกี้ ( 1…" at bounding box center [653, 50] width 1306 height 1346
drag, startPoint x: 804, startPoint y: 395, endPoint x: 811, endPoint y: 307, distance: 88.7
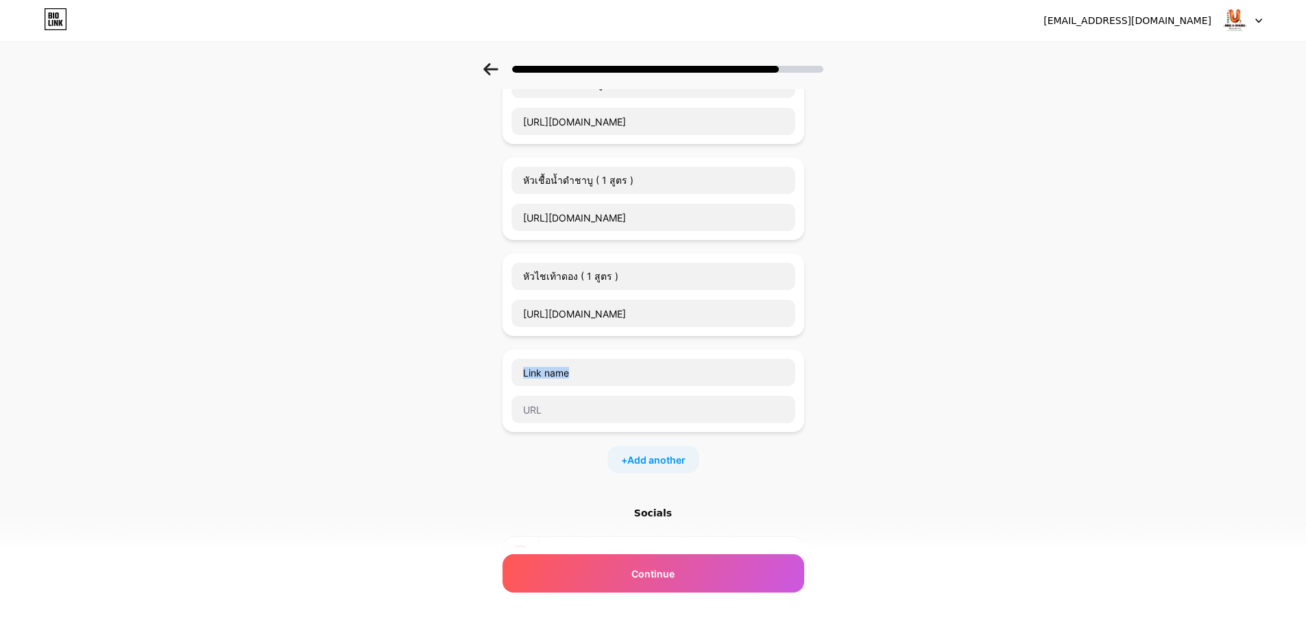
click at [811, 307] on div "Start with a link Add anything you want your followers to see. น้ำจิ้มสุกี้ ( 1…" at bounding box center [653, 50] width 1306 height 1346
click at [859, 409] on div "Start with a link Add anything you want your followers to see. น้ำจิ้มสุกี้ ( 1…" at bounding box center [653, 50] width 1306 height 1346
click at [510, 377] on div at bounding box center [654, 391] width 302 height 82
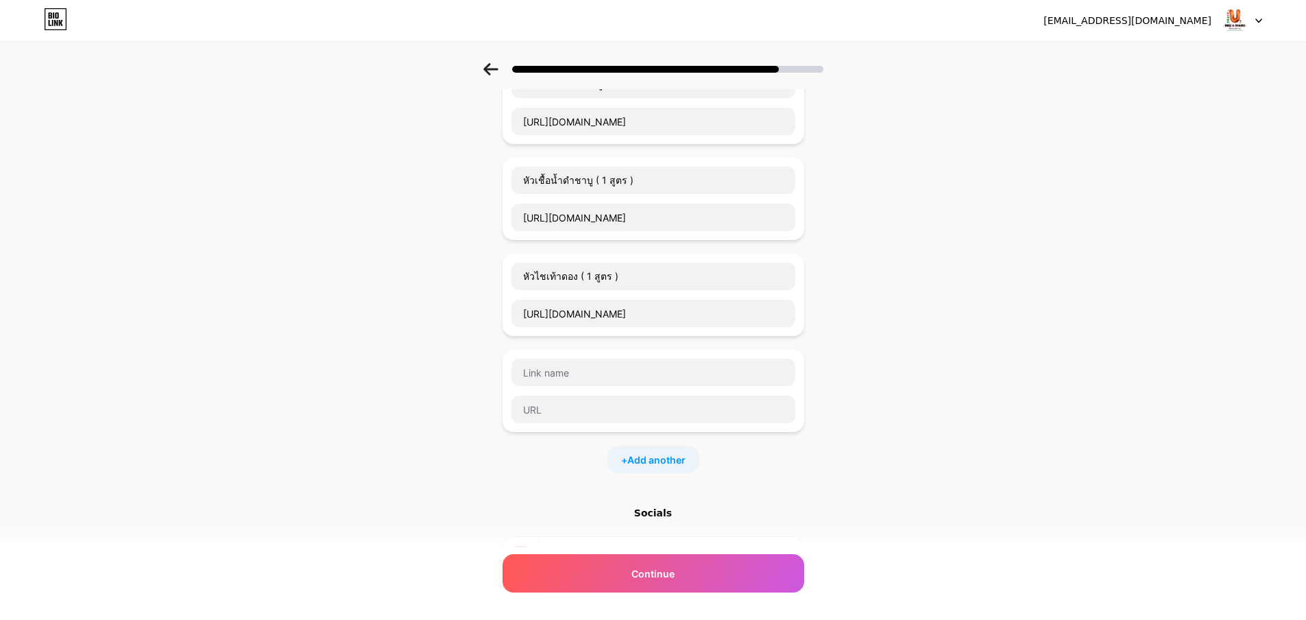
click at [922, 420] on div "Start with a link Add anything you want your followers to see. น้ำจิ้มสุกี้ ( 1…" at bounding box center [653, 50] width 1306 height 1346
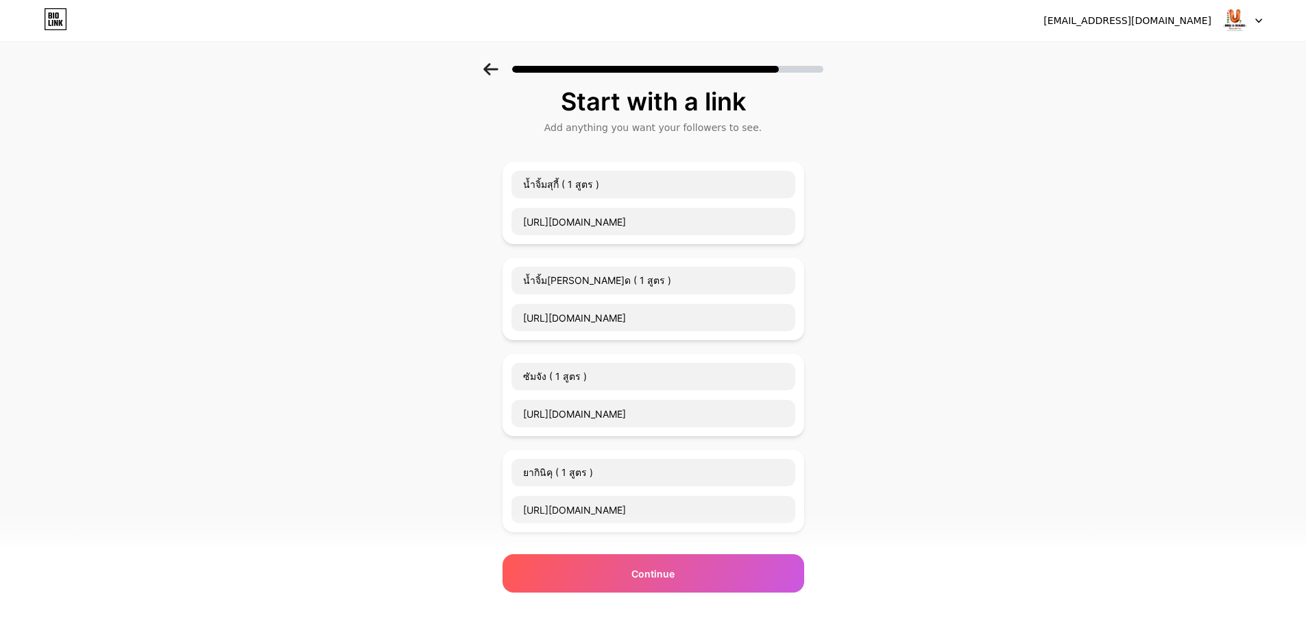
scroll to position [0, 0]
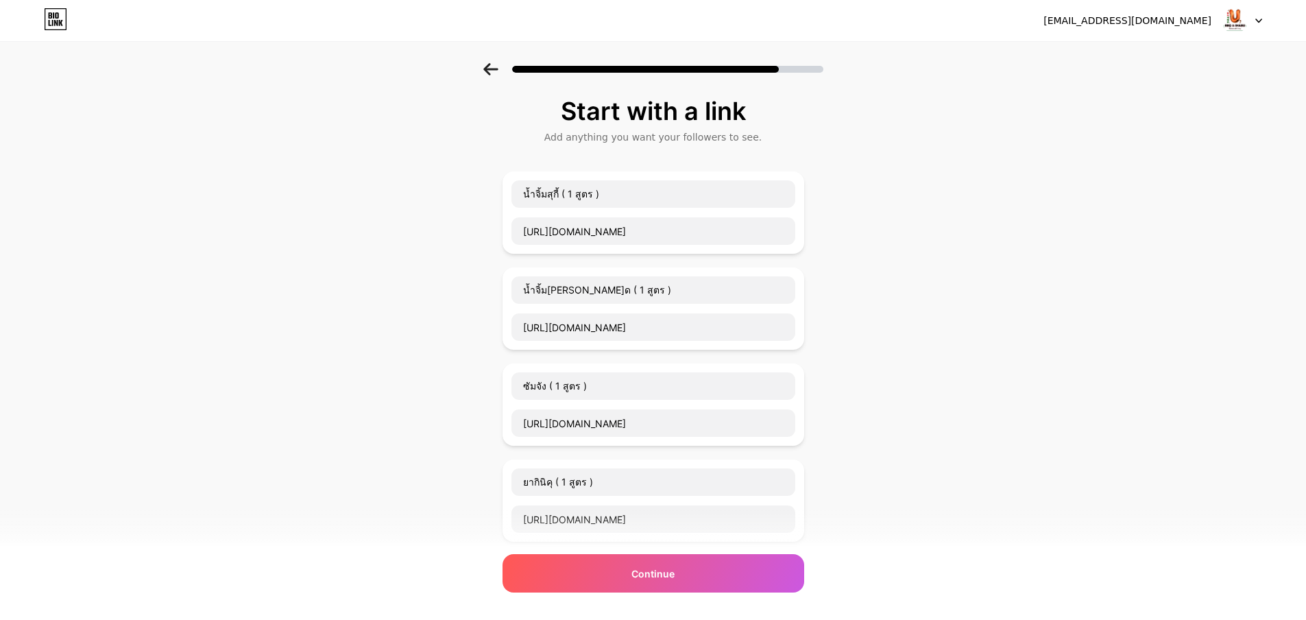
click at [1258, 20] on icon at bounding box center [1258, 20] width 5 height 3
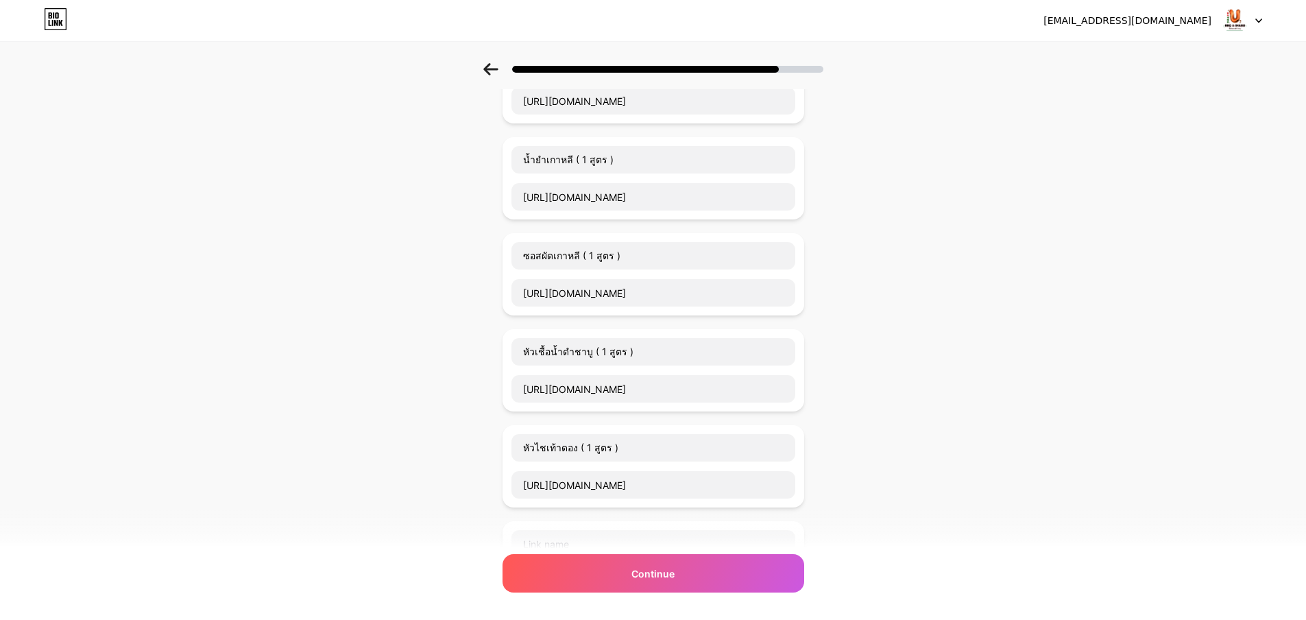
scroll to position [686, 0]
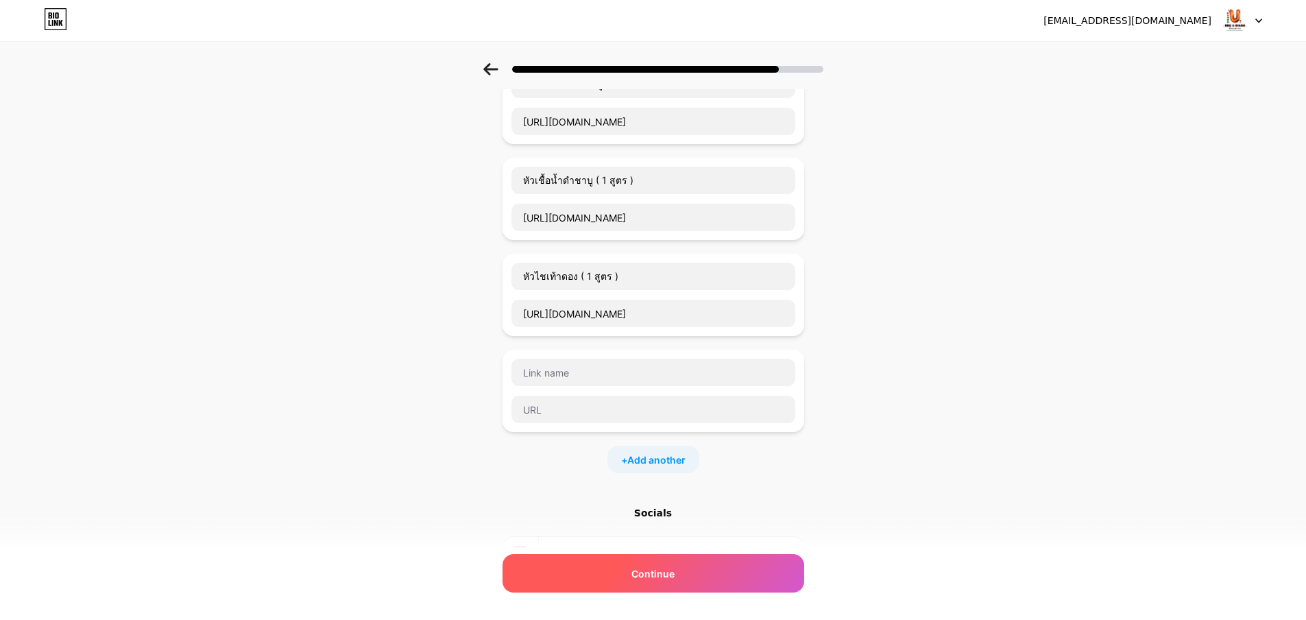
click at [735, 581] on div "Continue" at bounding box center [654, 573] width 302 height 38
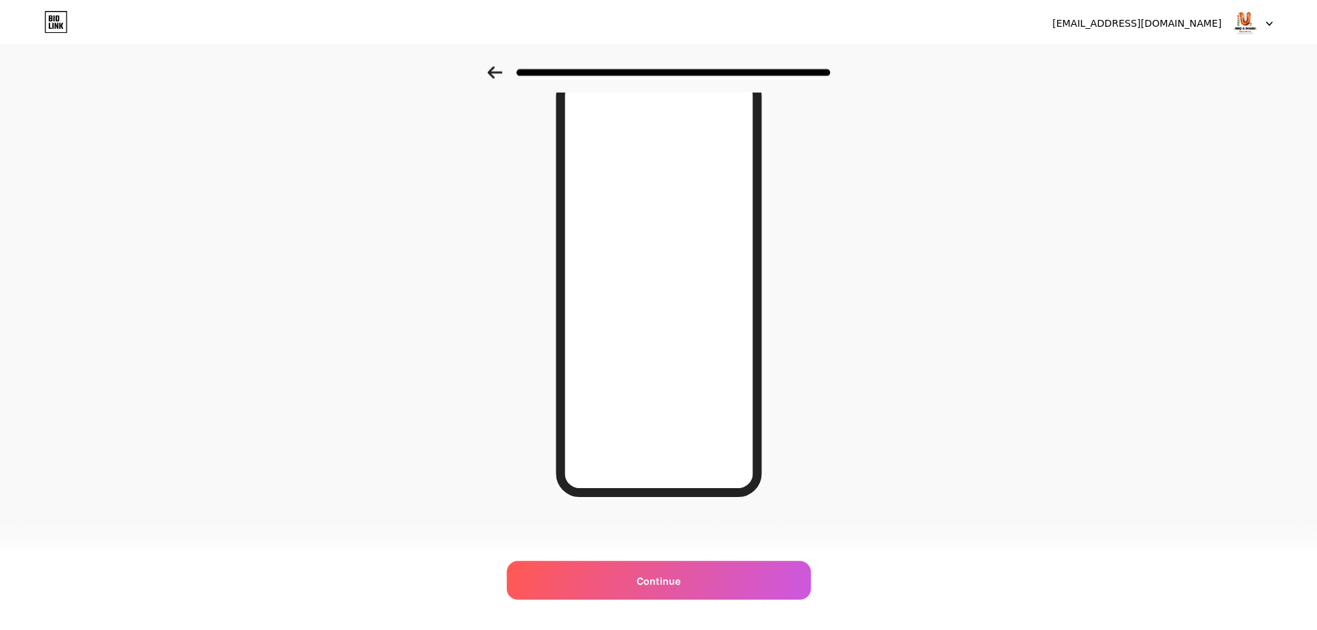
scroll to position [0, 0]
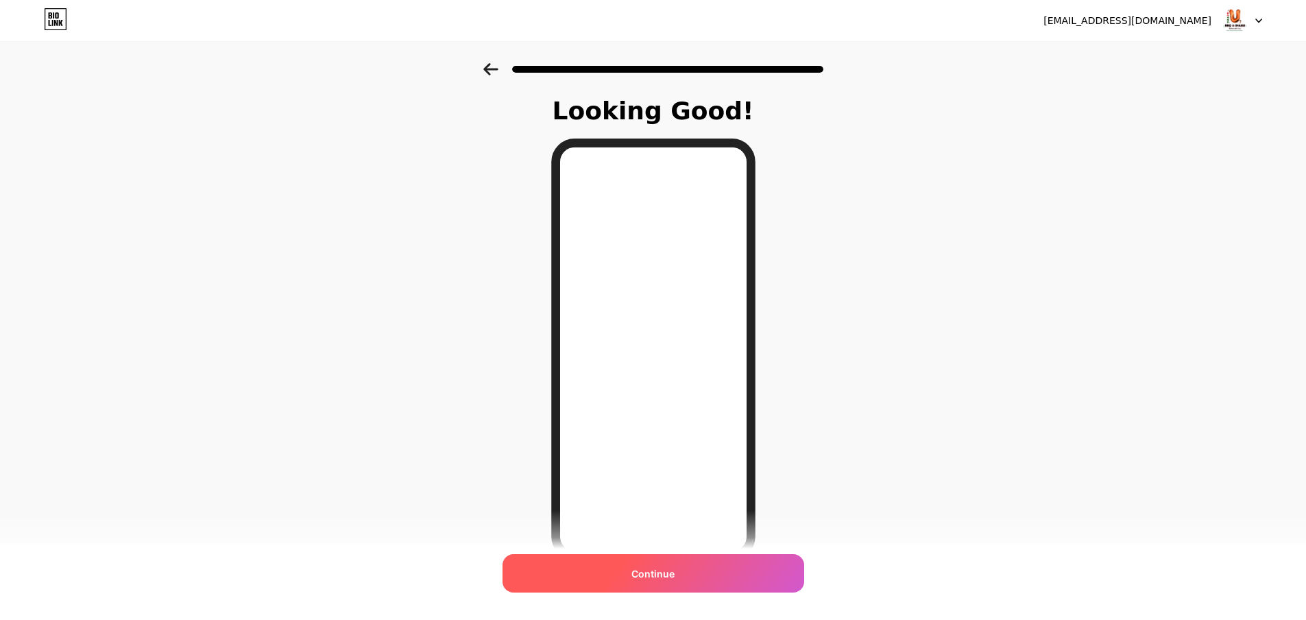
click at [647, 579] on span "Continue" at bounding box center [653, 573] width 43 height 14
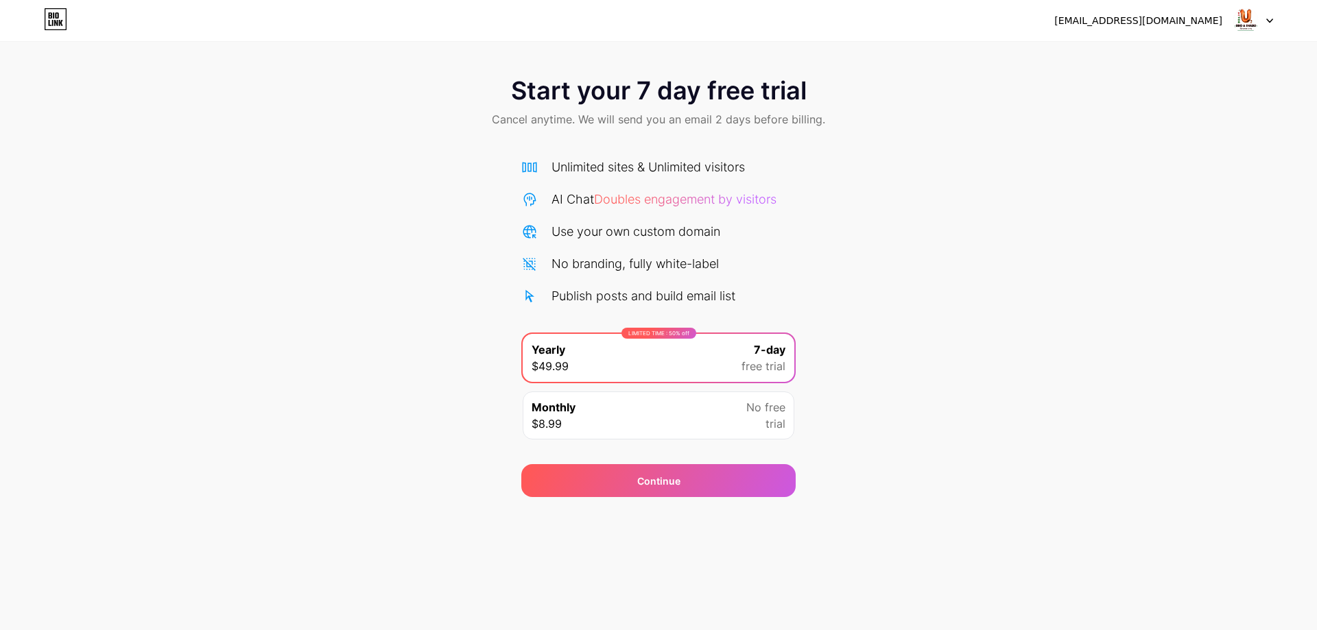
click at [1003, 387] on div "Start your 7 day free trial Cancel anytime. We will send you an email 2 days be…" at bounding box center [658, 280] width 1317 height 434
click at [1269, 25] on div at bounding box center [1253, 20] width 40 height 25
click at [1172, 147] on div "Start your 7 day free trial Cancel anytime. We will send you an email 2 days be…" at bounding box center [658, 280] width 1317 height 434
click at [693, 413] on div "Monthly $8.99 No free trial" at bounding box center [659, 416] width 272 height 48
click at [703, 364] on div "LIMITED TIME : 50% off Yearly $49.99 7-day free trial" at bounding box center [659, 358] width 272 height 48
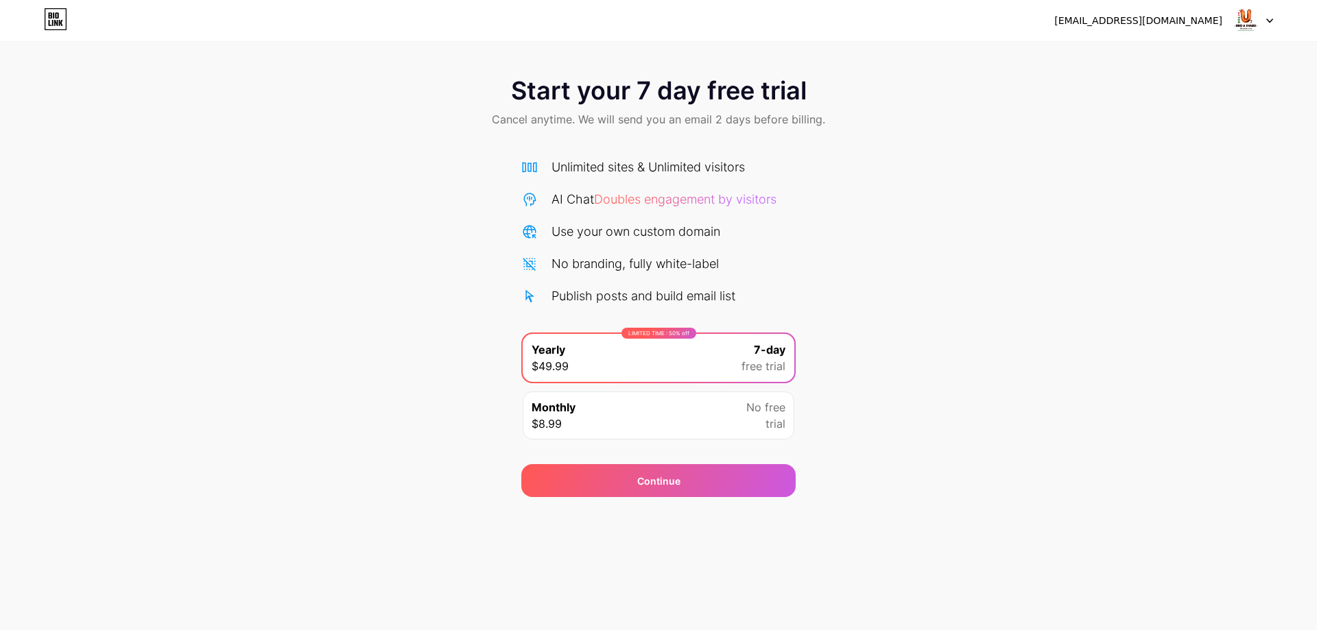
click at [1192, 19] on div "[EMAIL_ADDRESS][DOMAIN_NAME]" at bounding box center [1138, 21] width 168 height 14
click at [1236, 25] on img at bounding box center [1245, 21] width 26 height 26
click at [891, 145] on div "Start your 7 day free trial Cancel anytime. We will send you an email 2 days be…" at bounding box center [658, 280] width 1317 height 434
click at [49, 27] on icon at bounding box center [55, 19] width 23 height 22
click at [727, 418] on div "Monthly $8.99 No free trial" at bounding box center [659, 416] width 272 height 48
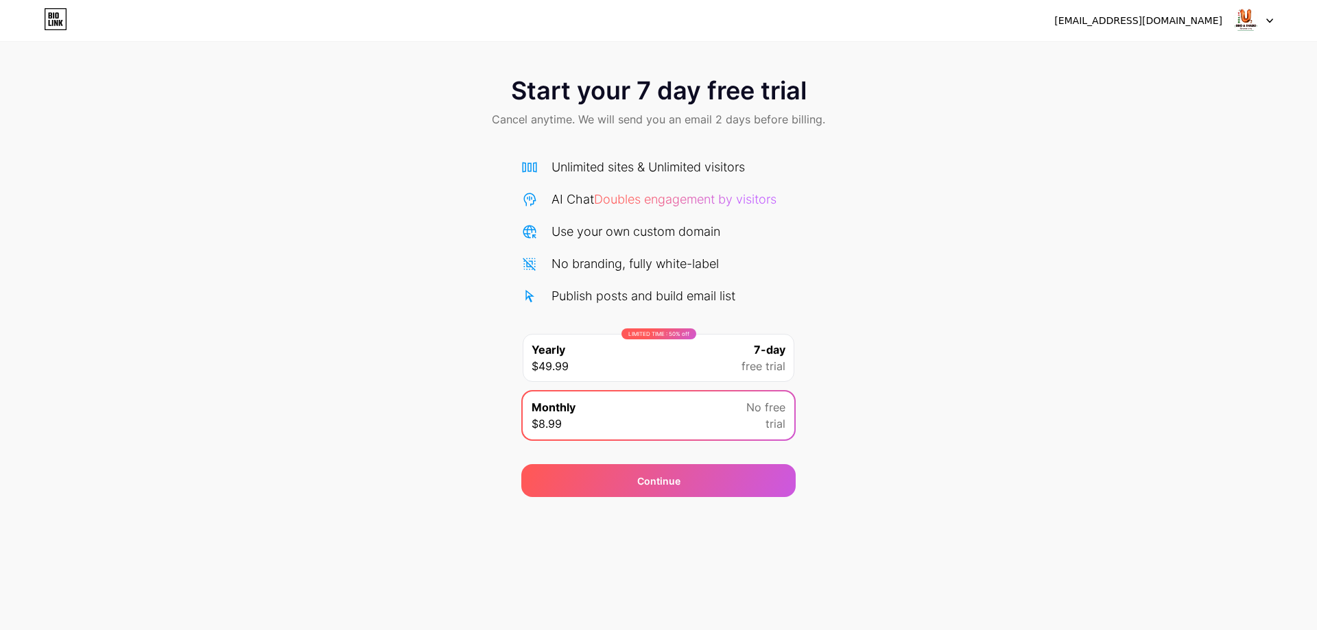
click at [1245, 17] on img at bounding box center [1245, 21] width 26 height 26
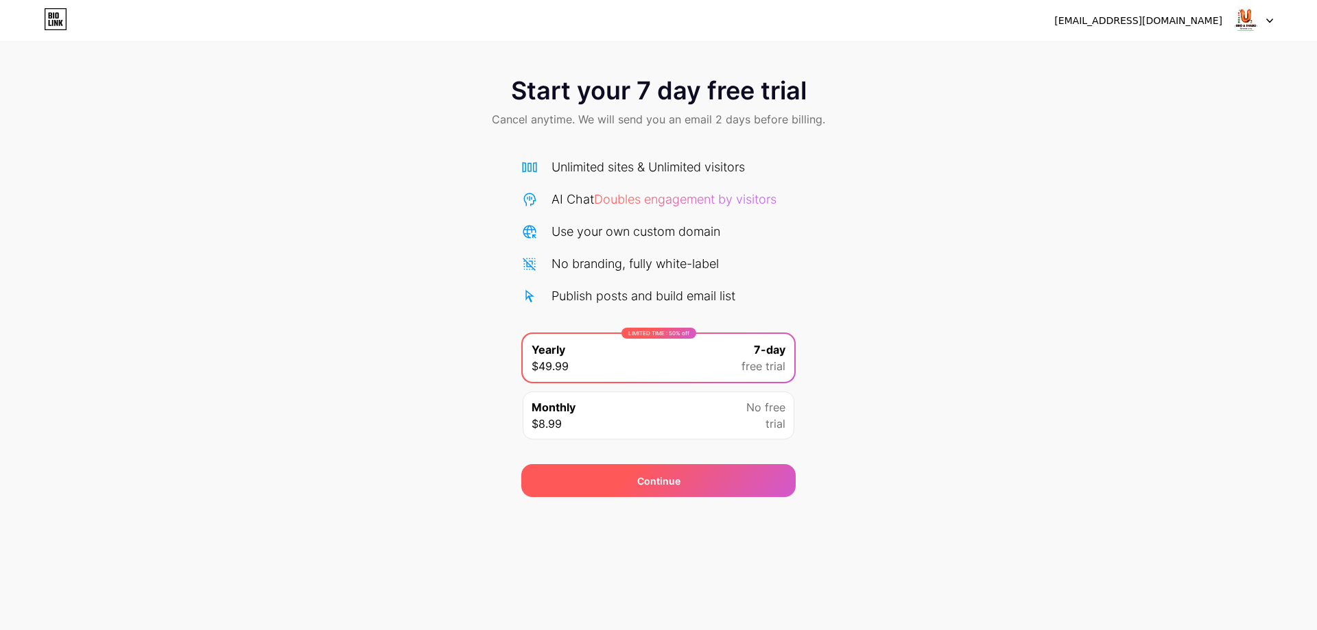
click at [644, 490] on div "Continue" at bounding box center [658, 480] width 274 height 33
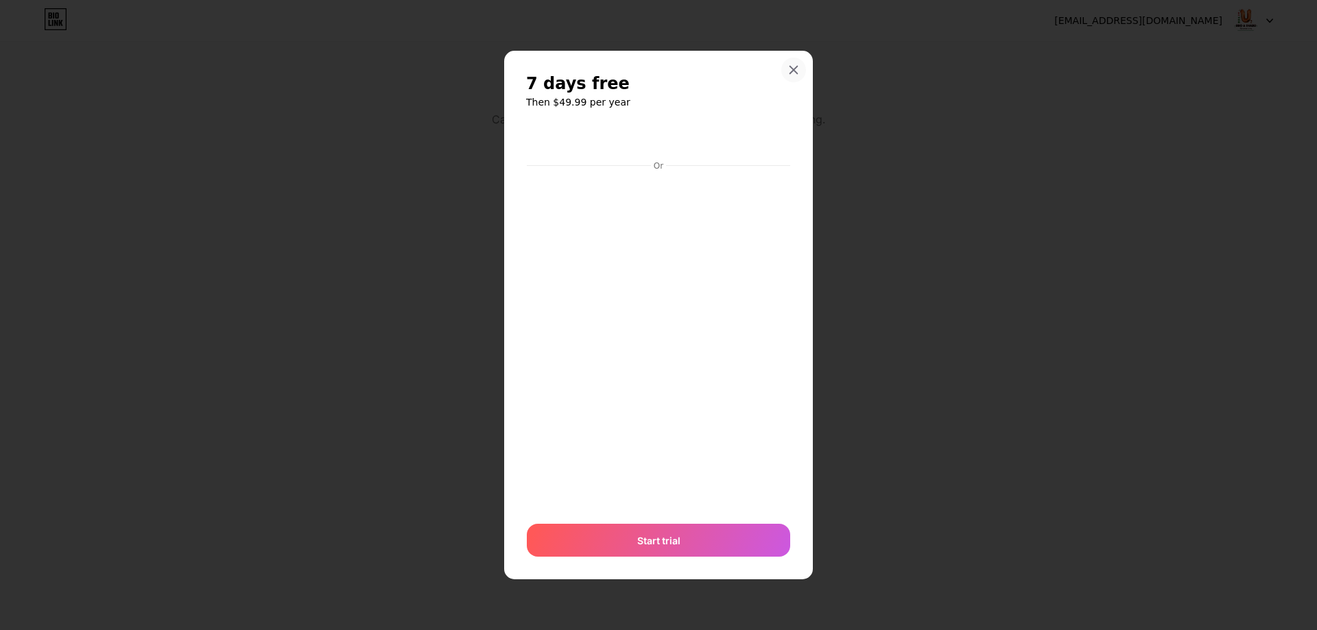
click at [797, 64] on icon at bounding box center [793, 69] width 11 height 11
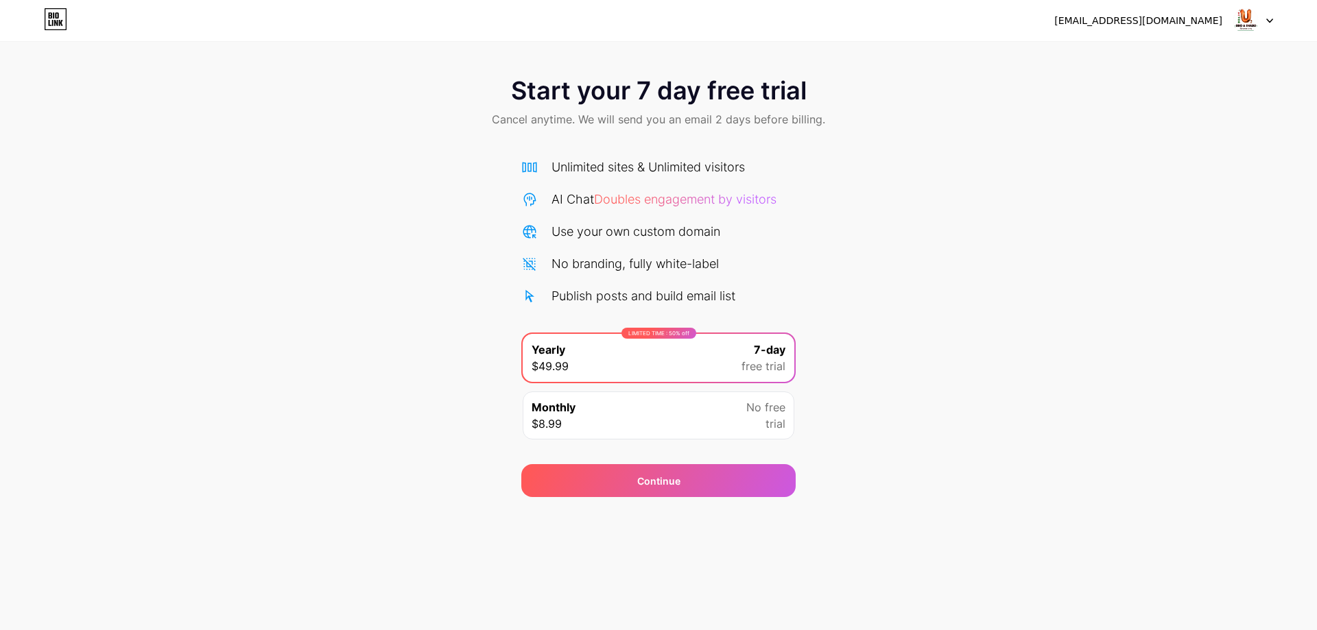
click at [1234, 25] on img at bounding box center [1245, 21] width 26 height 26
click at [1206, 64] on li "Logout" at bounding box center [1187, 56] width 170 height 37
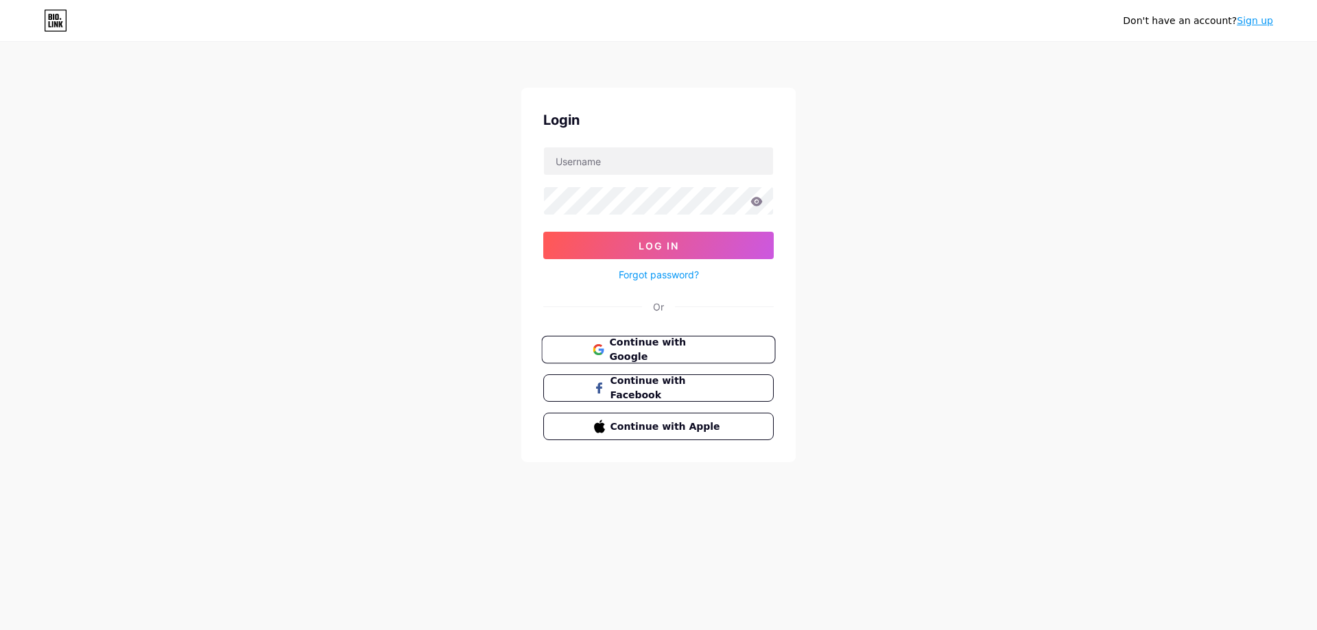
click at [647, 352] on span "Continue with Google" at bounding box center [666, 349] width 115 height 29
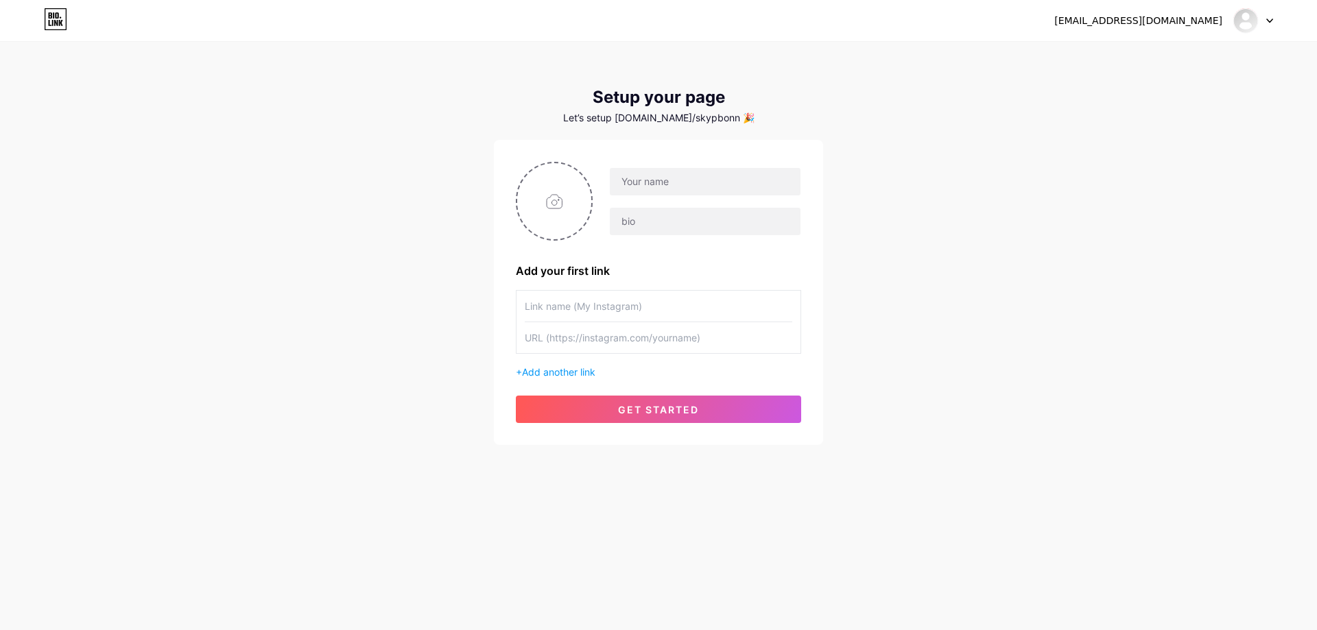
click at [1275, 18] on div "pakkapon.cnx@gmail.com Dashboard Logout" at bounding box center [658, 20] width 1317 height 25
click at [1266, 22] on icon at bounding box center [1269, 21] width 7 height 5
click at [1153, 95] on li "Logout" at bounding box center [1187, 93] width 170 height 37
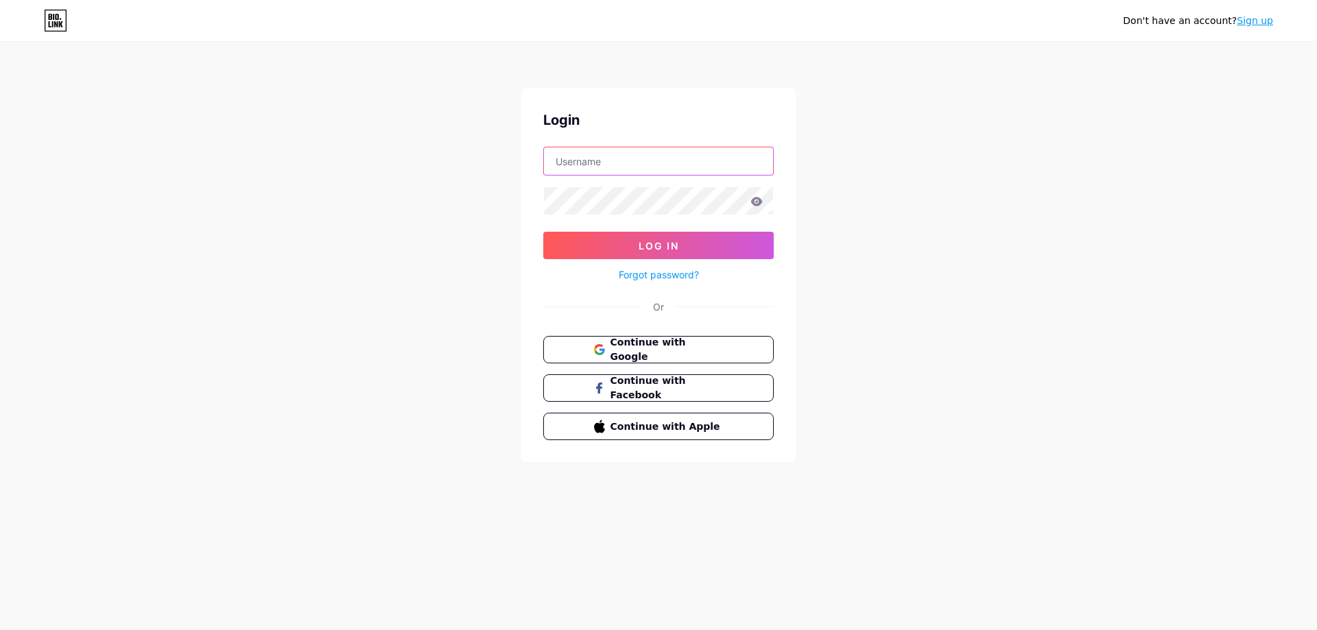
click at [706, 167] on input "text" at bounding box center [658, 160] width 229 height 27
type input "the1plus.develop@gmail.com"
click at [543, 232] on button "Log In" at bounding box center [658, 245] width 230 height 27
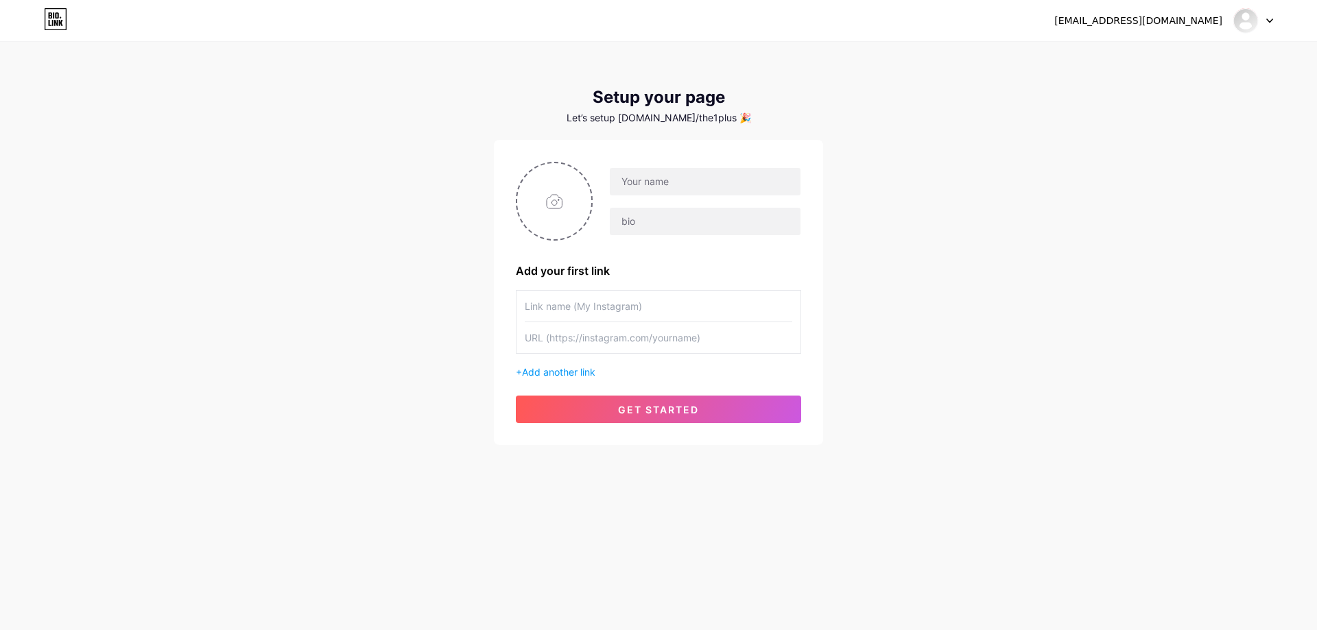
click at [1262, 25] on div at bounding box center [1253, 20] width 40 height 25
click at [1139, 95] on li "Logout" at bounding box center [1187, 93] width 170 height 37
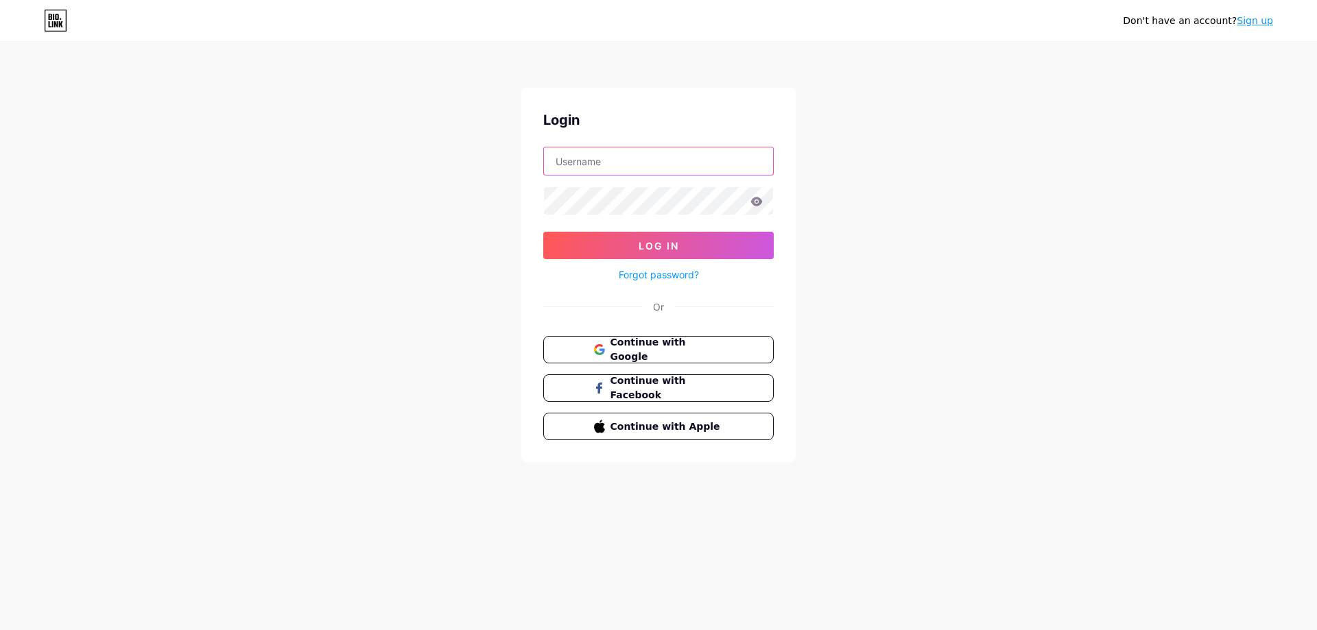
click at [714, 165] on input "text" at bounding box center [658, 160] width 229 height 27
type input "[EMAIL_ADDRESS][DOMAIN_NAME]"
click at [543, 232] on button "Log In" at bounding box center [658, 245] width 230 height 27
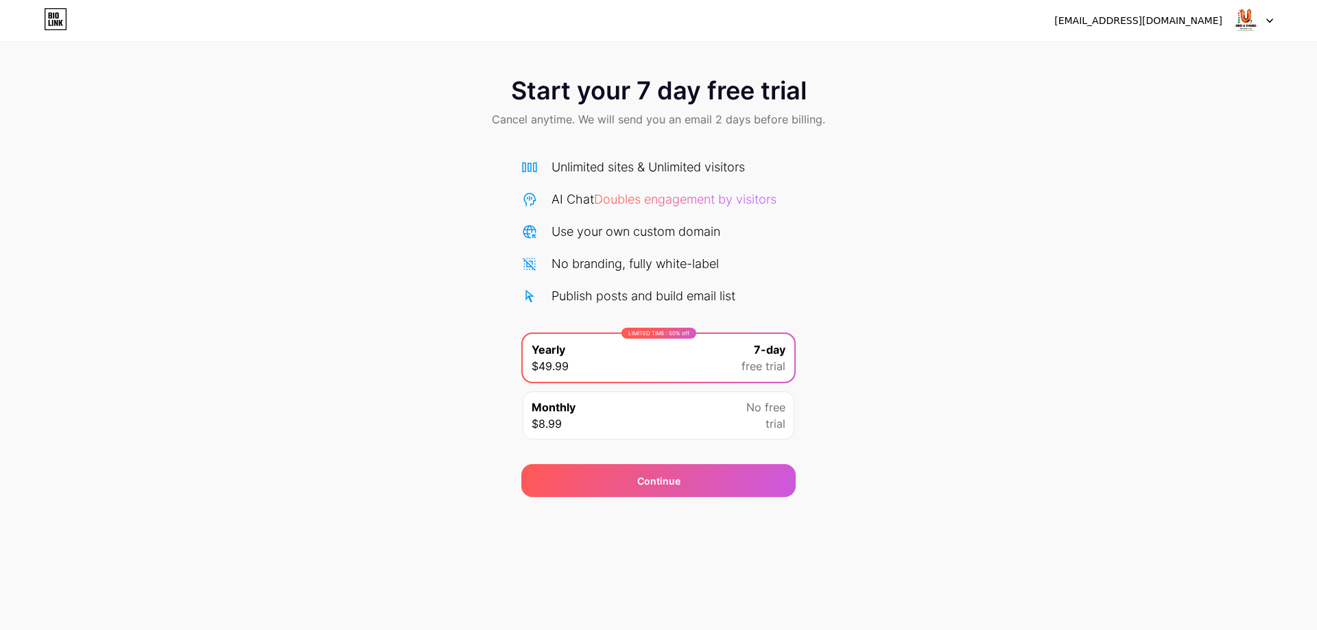
click at [1268, 26] on div at bounding box center [1253, 20] width 40 height 25
click at [1142, 58] on li "Logout" at bounding box center [1187, 56] width 170 height 37
